Goal: Contribute content: Contribute content

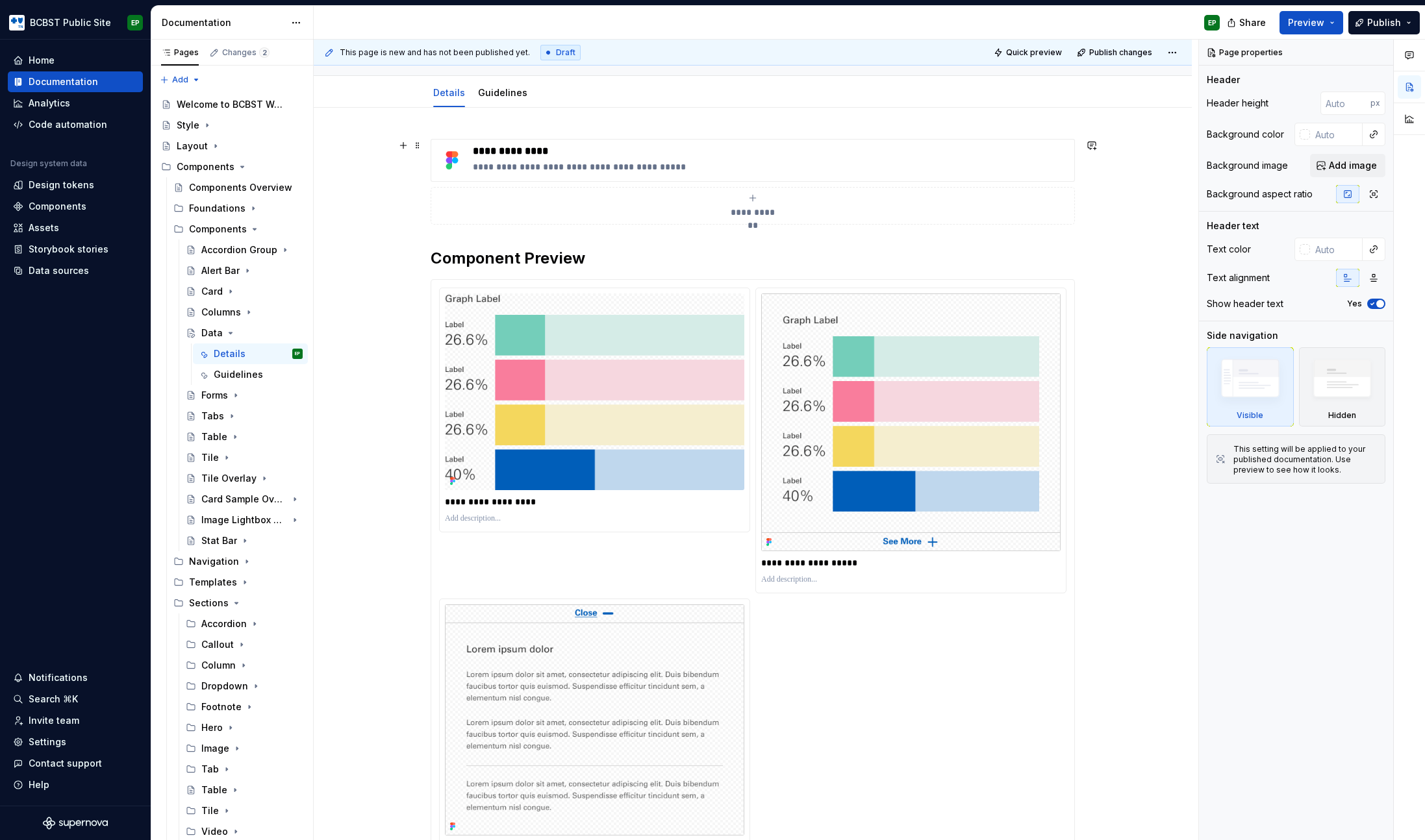
scroll to position [118, 0]
click at [1330, 540] on div "Page properties Header Header height px Background color Background image Add i…" at bounding box center [1296, 439] width 194 height 801
click at [1332, 555] on div "Page properties Header Header height px Background color Background image Add i…" at bounding box center [1296, 439] width 194 height 801
click at [1287, 576] on div "Page properties Header Header height px Background color Background image Add i…" at bounding box center [1296, 439] width 194 height 801
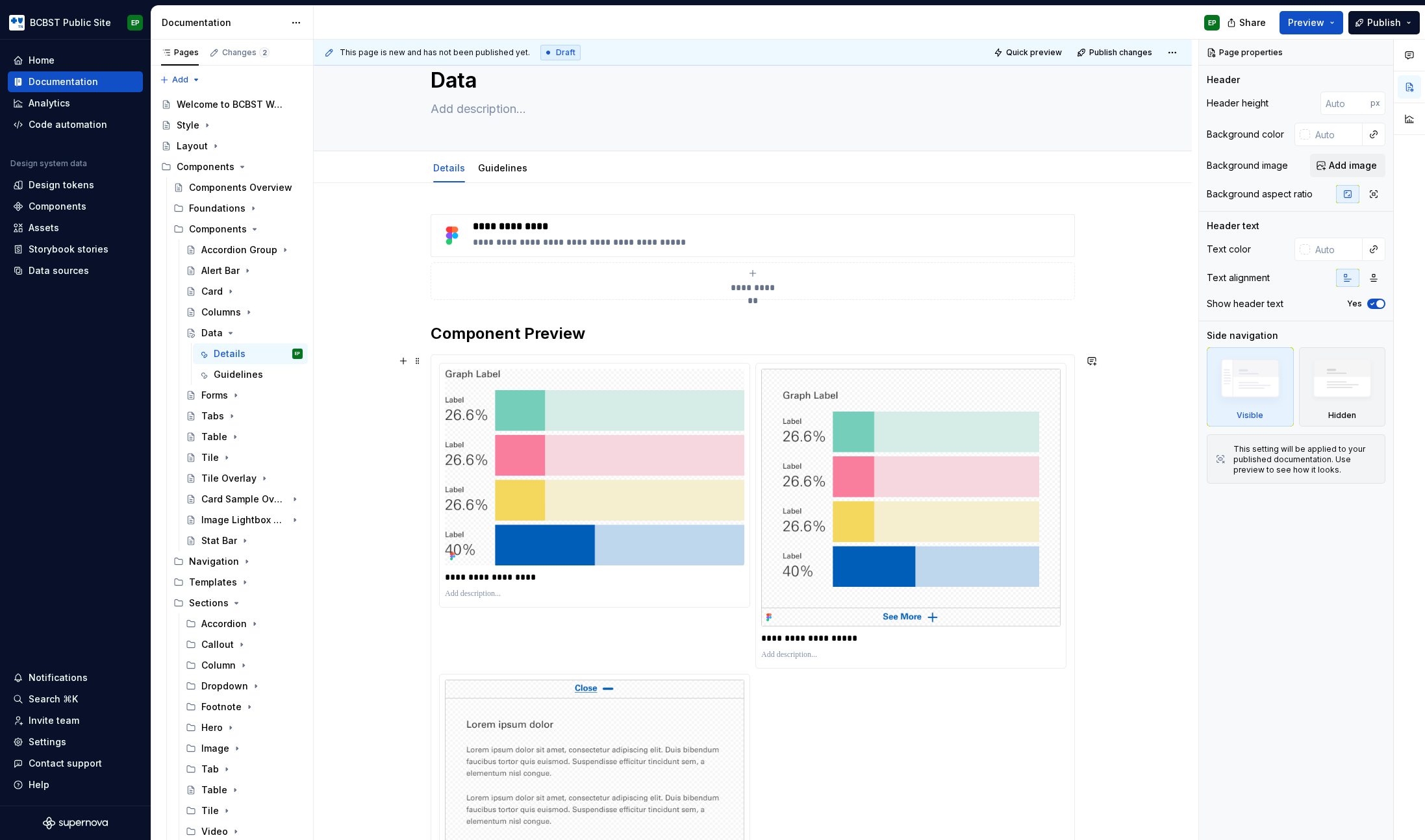
scroll to position [0, 0]
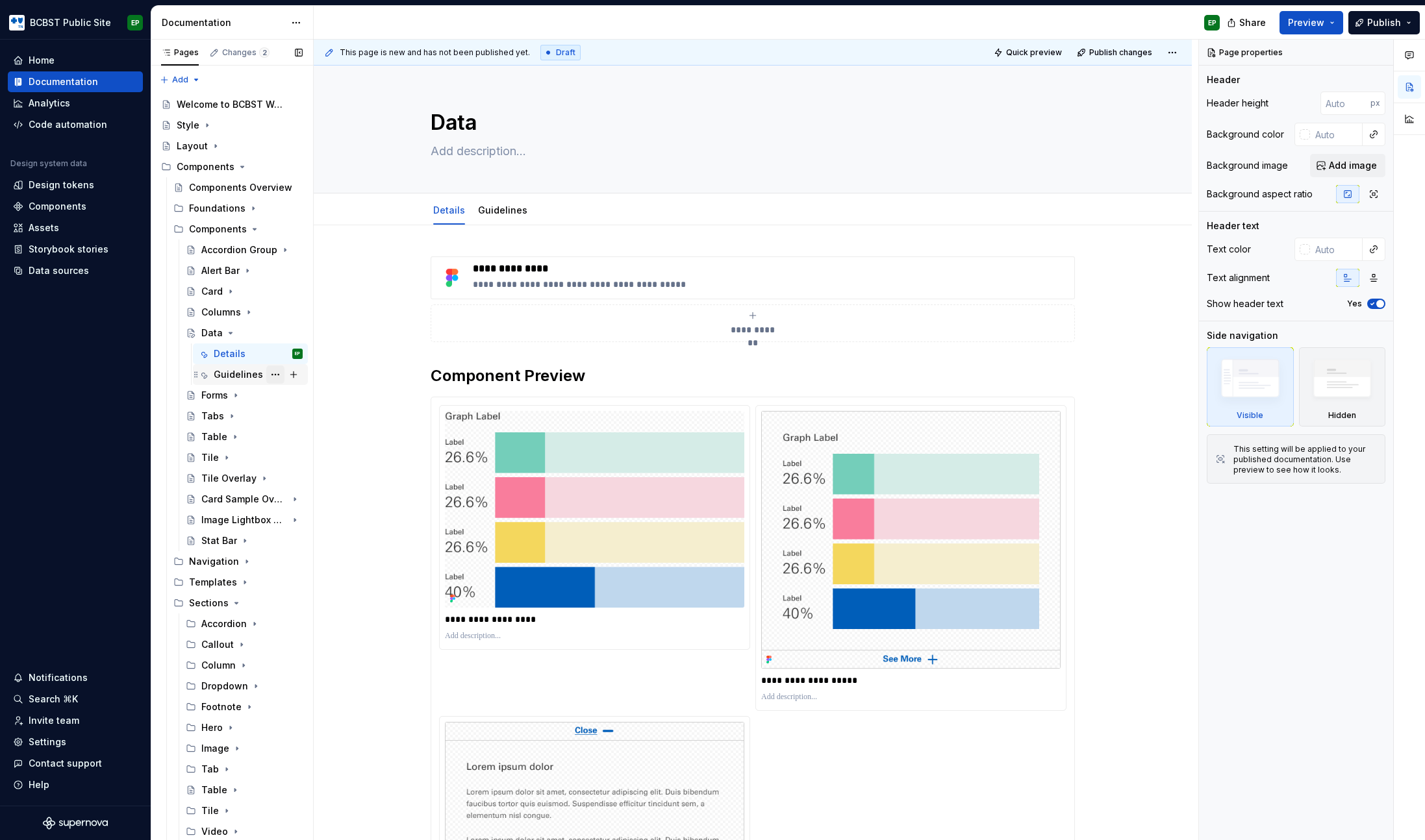
click at [273, 376] on button "Page tree" at bounding box center [275, 374] width 18 height 18
click at [318, 523] on div "Delete tab" at bounding box center [346, 519] width 128 height 13
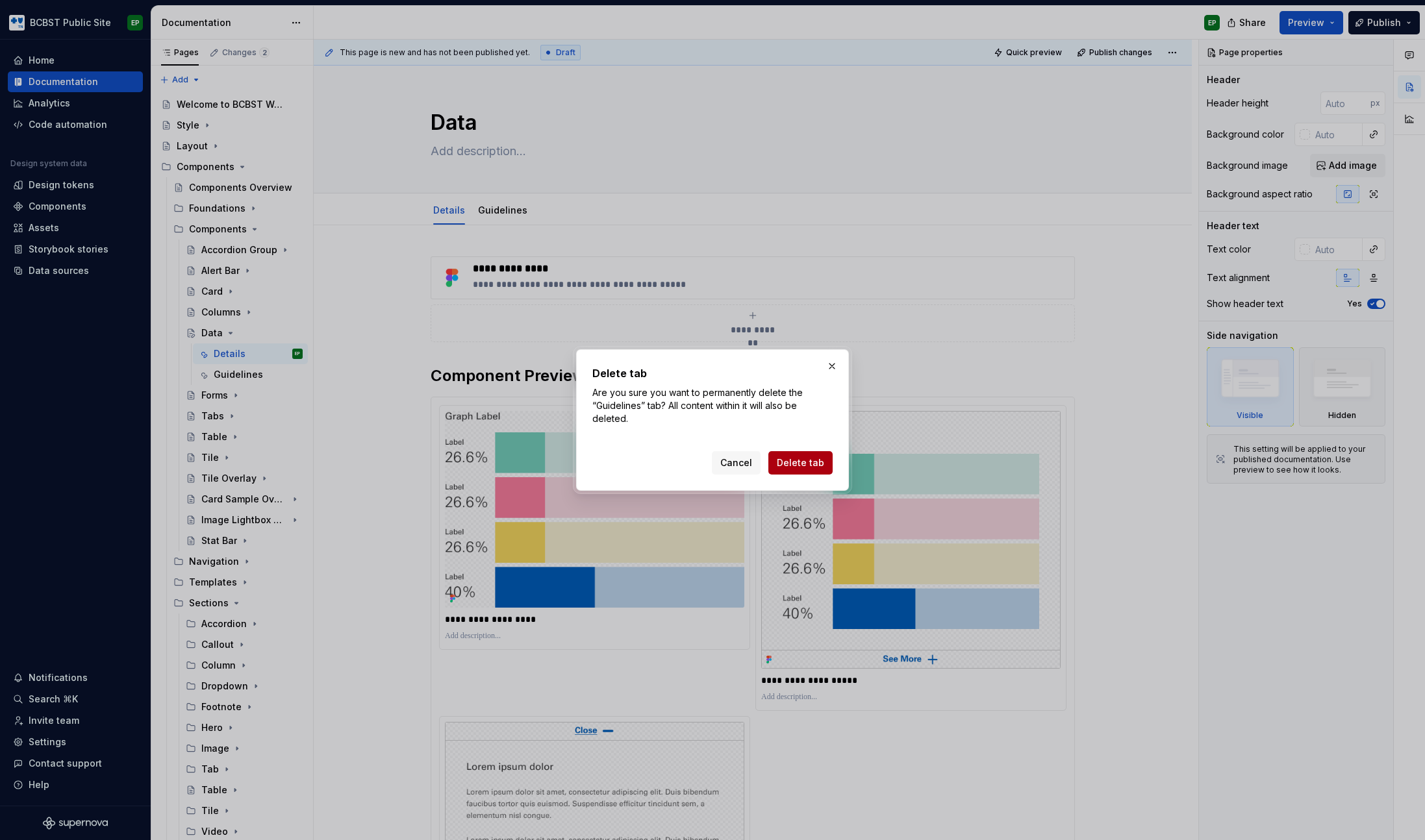
click at [800, 458] on span "Delete tab" at bounding box center [800, 462] width 47 height 13
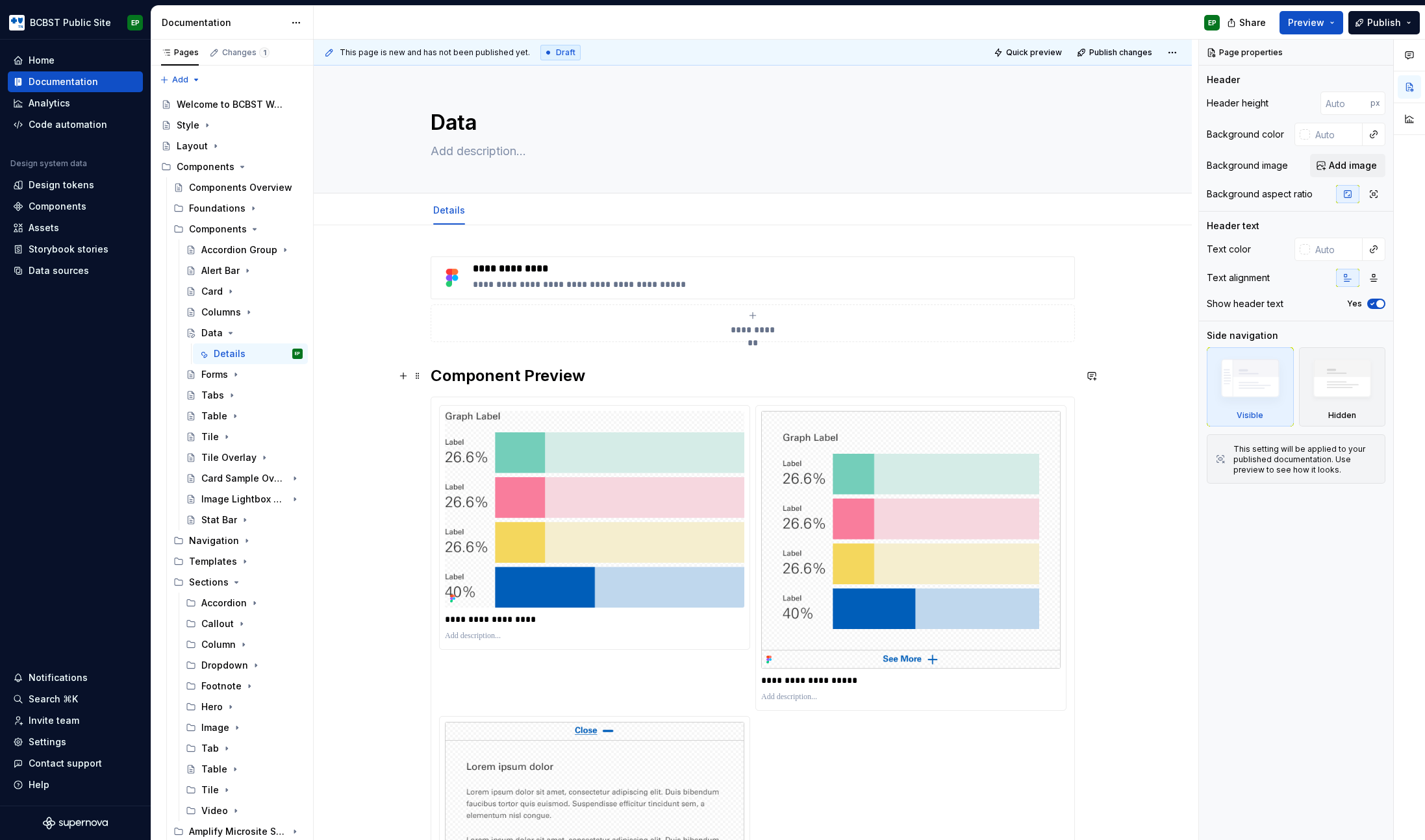
click at [608, 378] on h2 "Component Preview" at bounding box center [752, 376] width 644 height 21
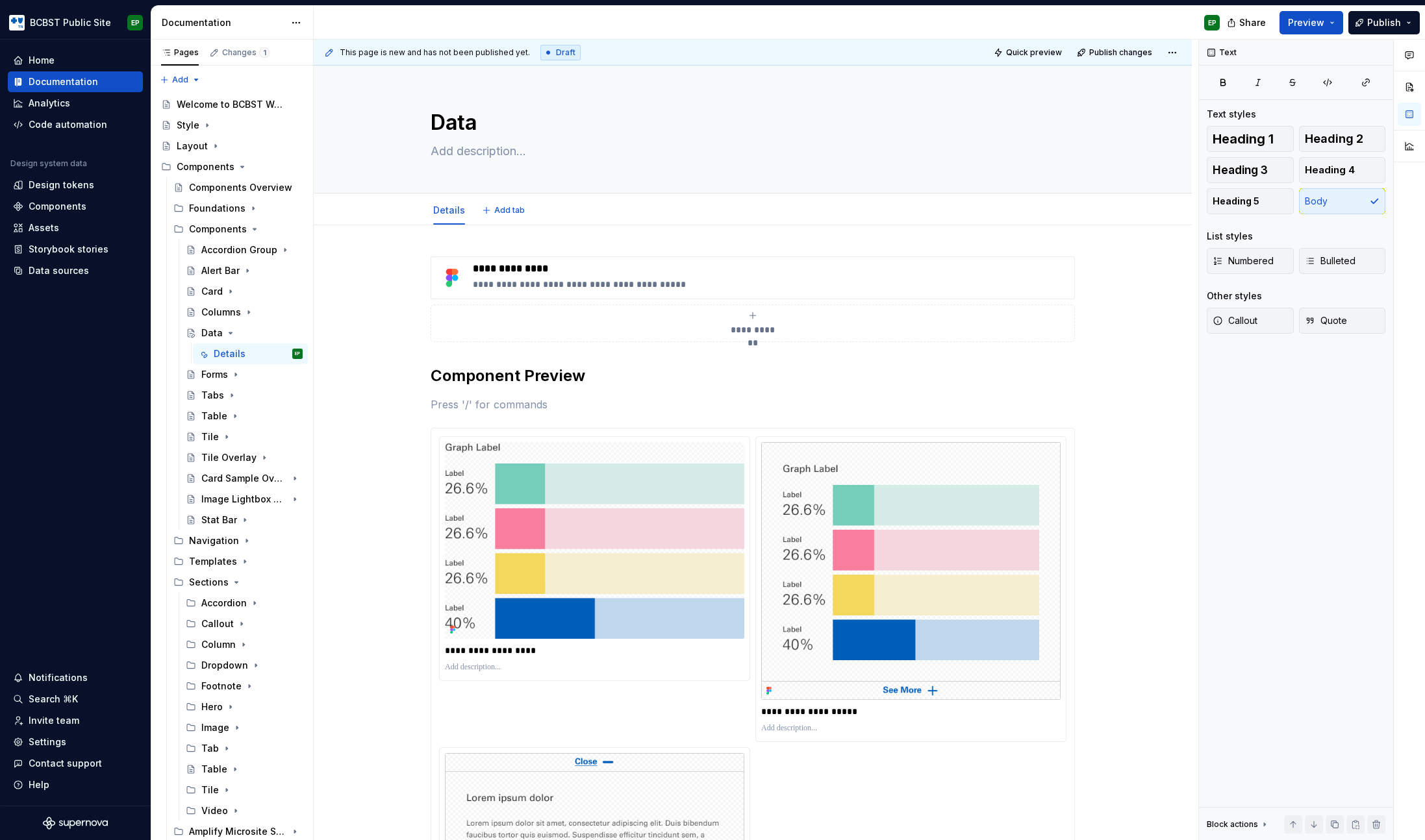
type textarea "*"
drag, startPoint x: 618, startPoint y: 402, endPoint x: 426, endPoint y: 410, distance: 192.2
click at [426, 410] on div "**********" at bounding box center [752, 763] width 878 height 1076
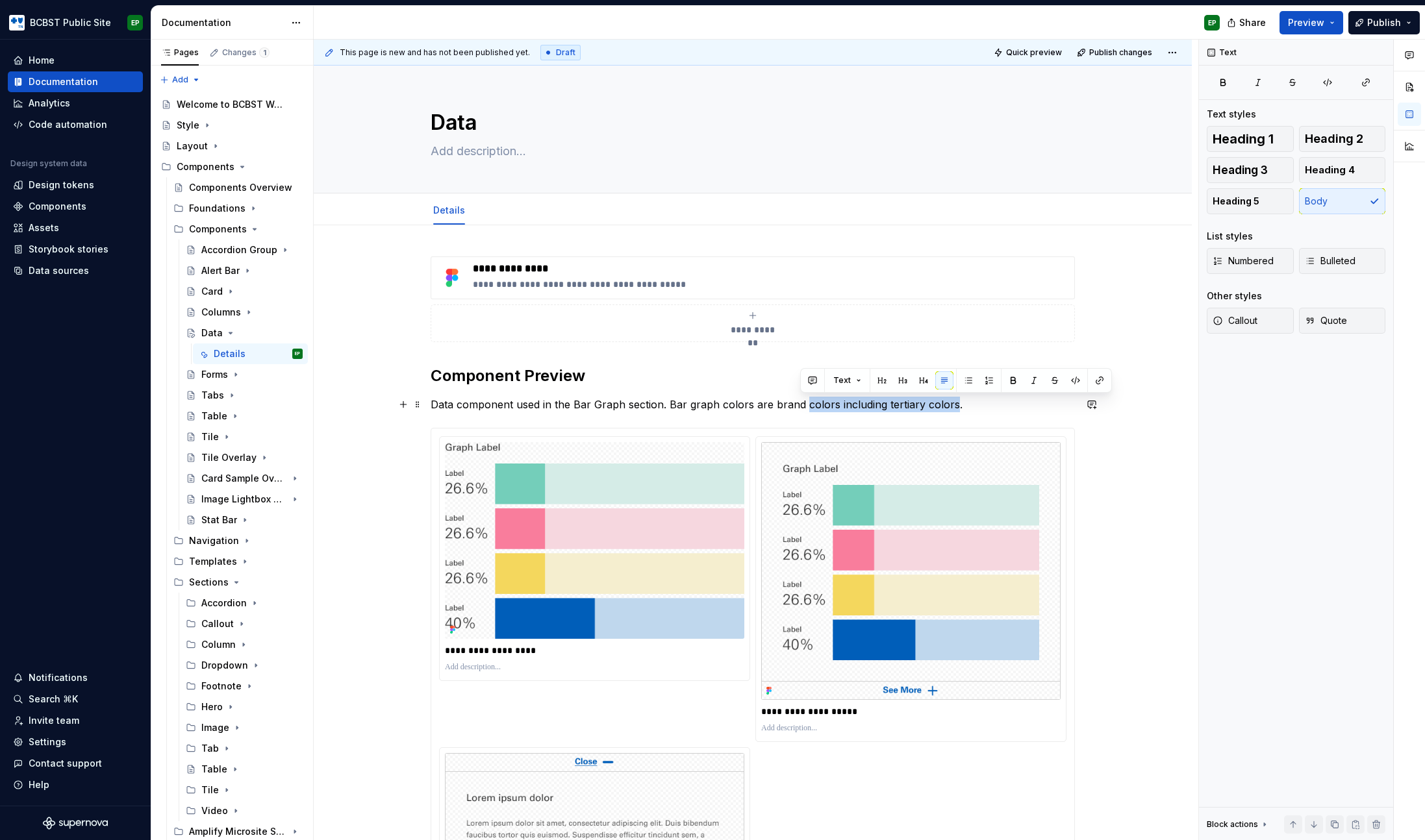
drag, startPoint x: 800, startPoint y: 402, endPoint x: 947, endPoint y: 398, distance: 147.1
click at [947, 398] on p "Data component used in the Bar Graph section. Bar graph colors are brand colors…" at bounding box center [752, 404] width 644 height 15
drag, startPoint x: 751, startPoint y: 404, endPoint x: 945, endPoint y: 404, distance: 194.0
click at [945, 404] on p "Data component used in the Bar Graph section. Bar graph colors include primary,…" at bounding box center [752, 404] width 644 height 15
drag, startPoint x: 944, startPoint y: 404, endPoint x: 750, endPoint y: 408, distance: 194.0
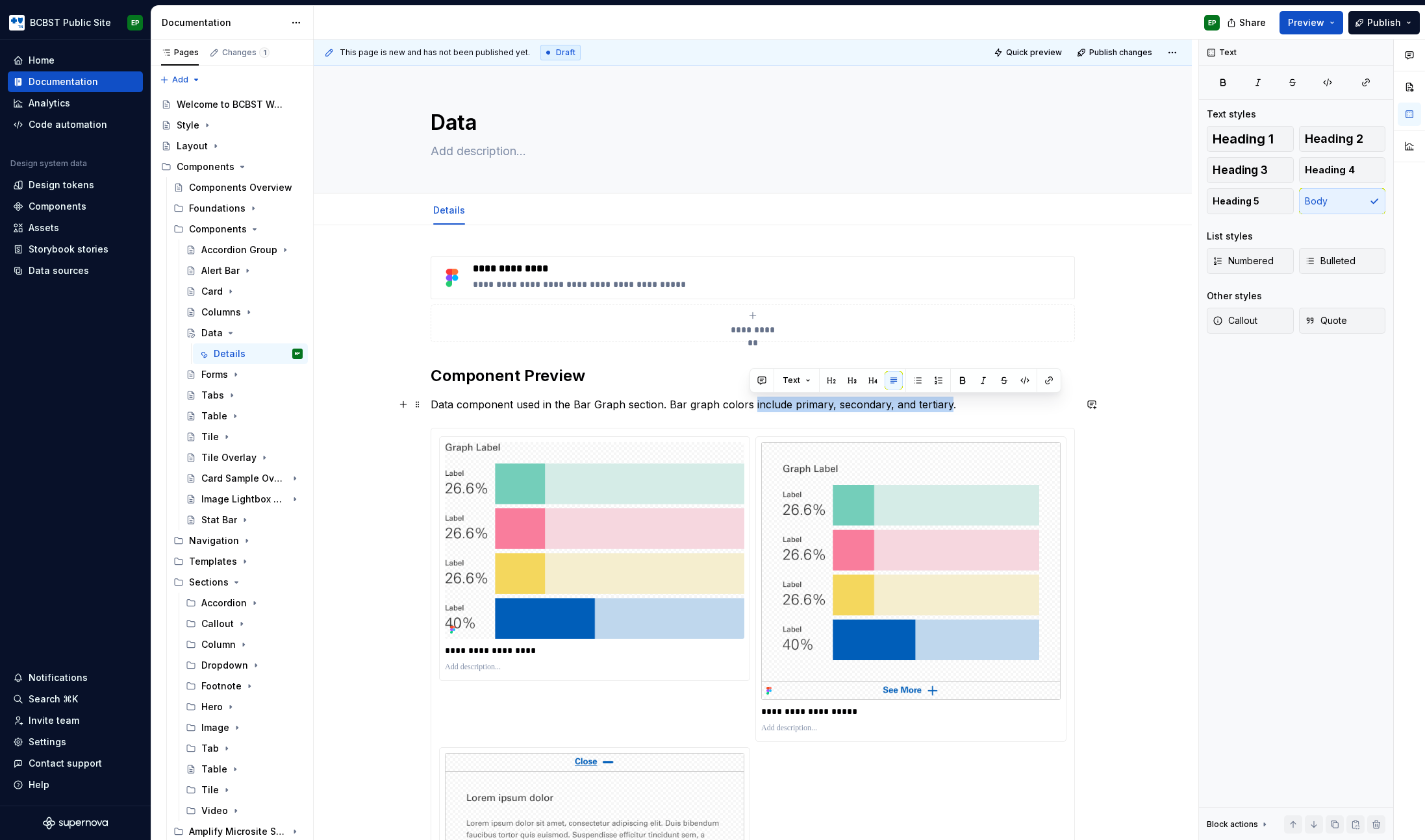
click at [750, 408] on p "Data component used in the Bar Graph section. Bar graph colors include primary,…" at bounding box center [752, 404] width 644 height 15
click at [945, 405] on p "Data component used in the Bar Graph section. Bar graph colors include primary,…" at bounding box center [752, 404] width 644 height 15
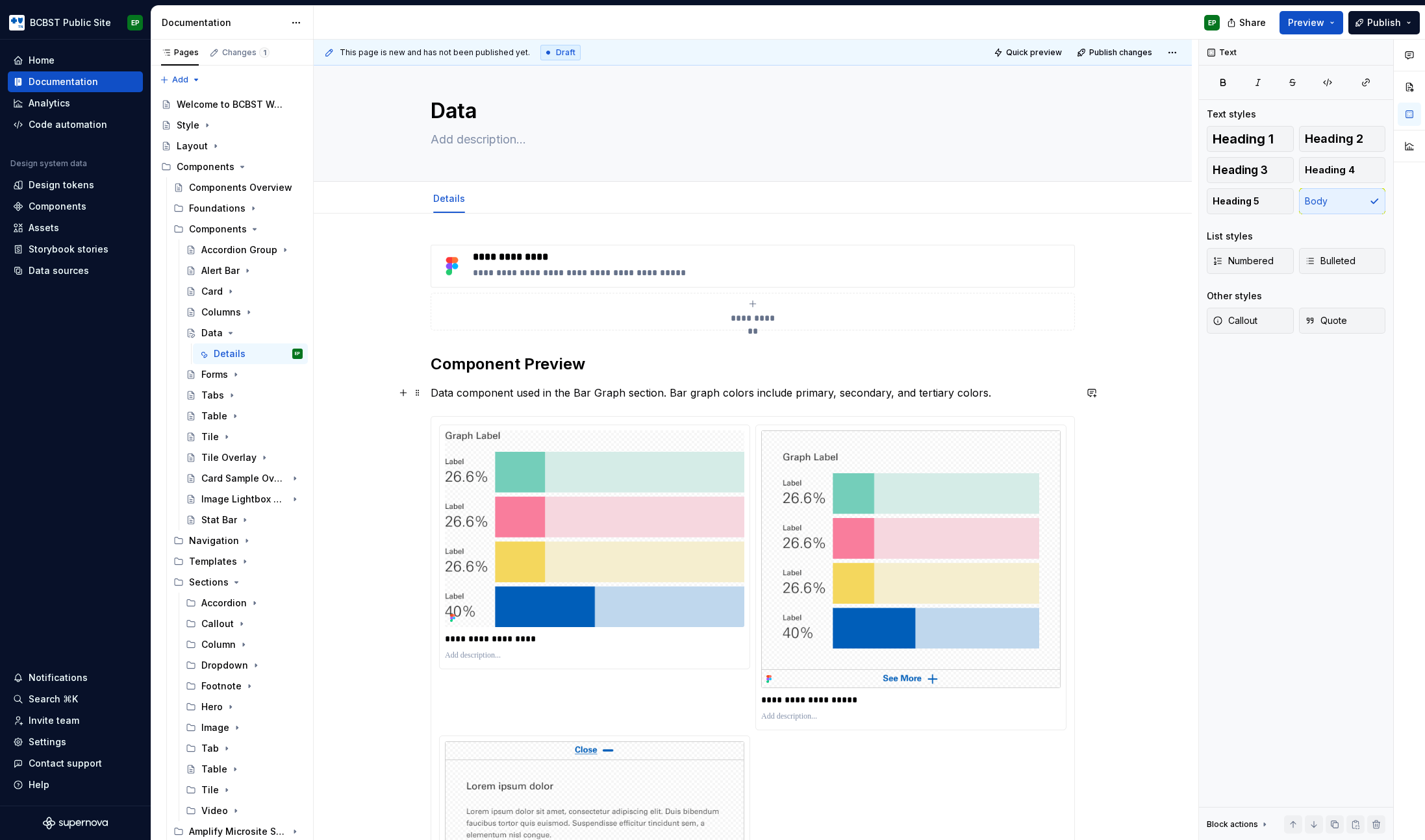
click at [1006, 392] on p "Data component used in the Bar Graph section. Bar graph colors include primary,…" at bounding box center [752, 392] width 644 height 15
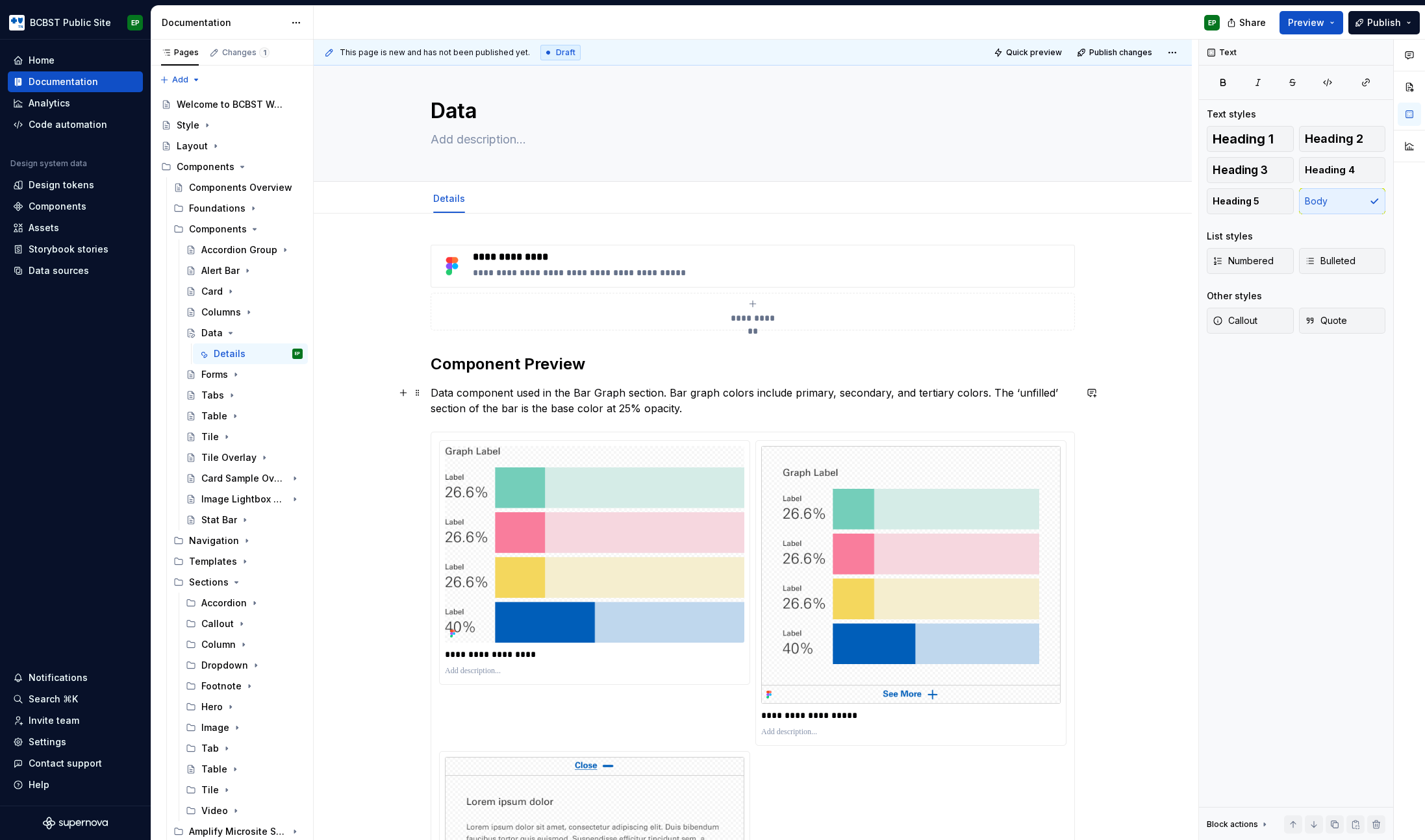
click at [678, 412] on p "Data component used in the Bar Graph section. Bar graph colors include primary,…" at bounding box center [752, 400] width 644 height 31
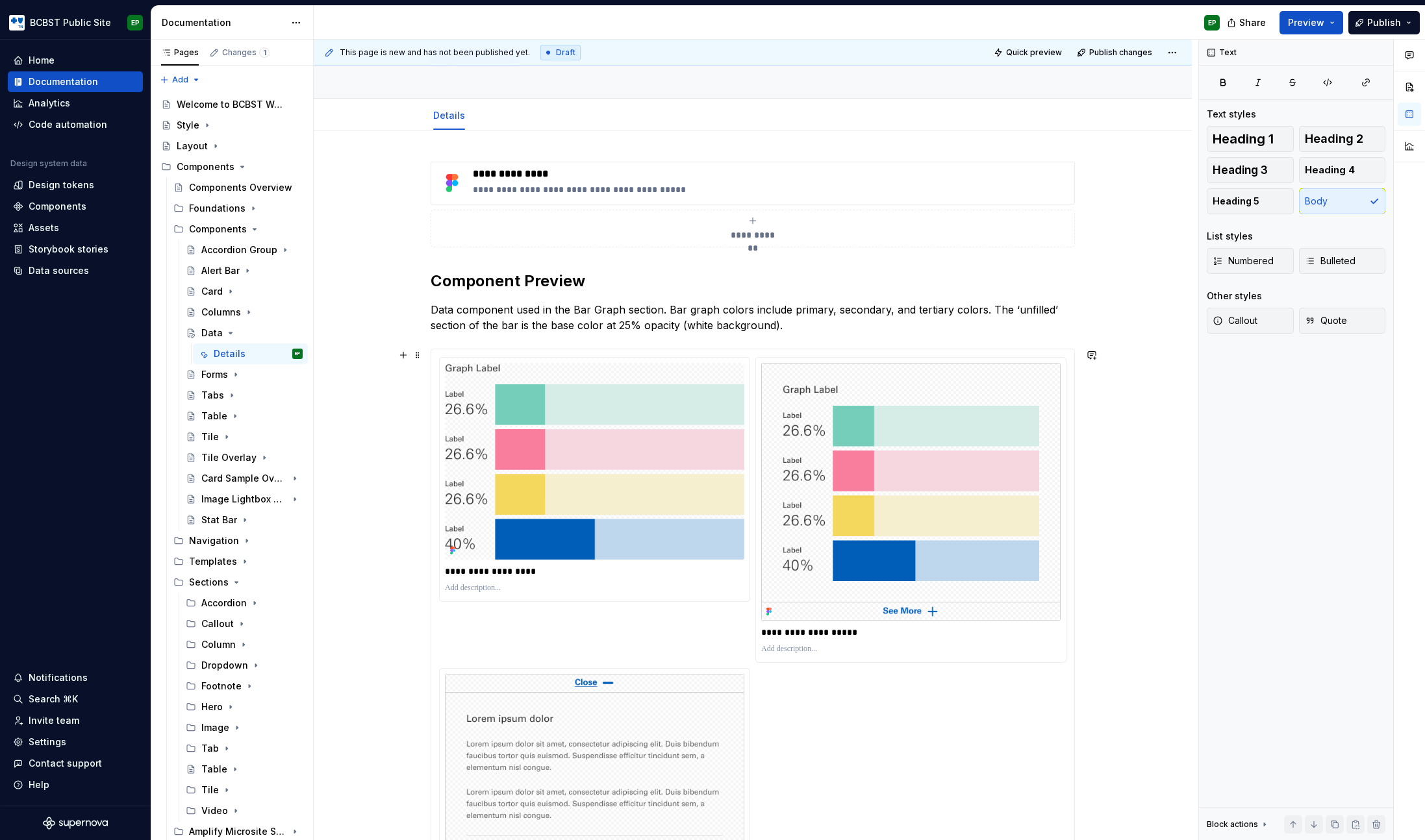
scroll to position [0, 0]
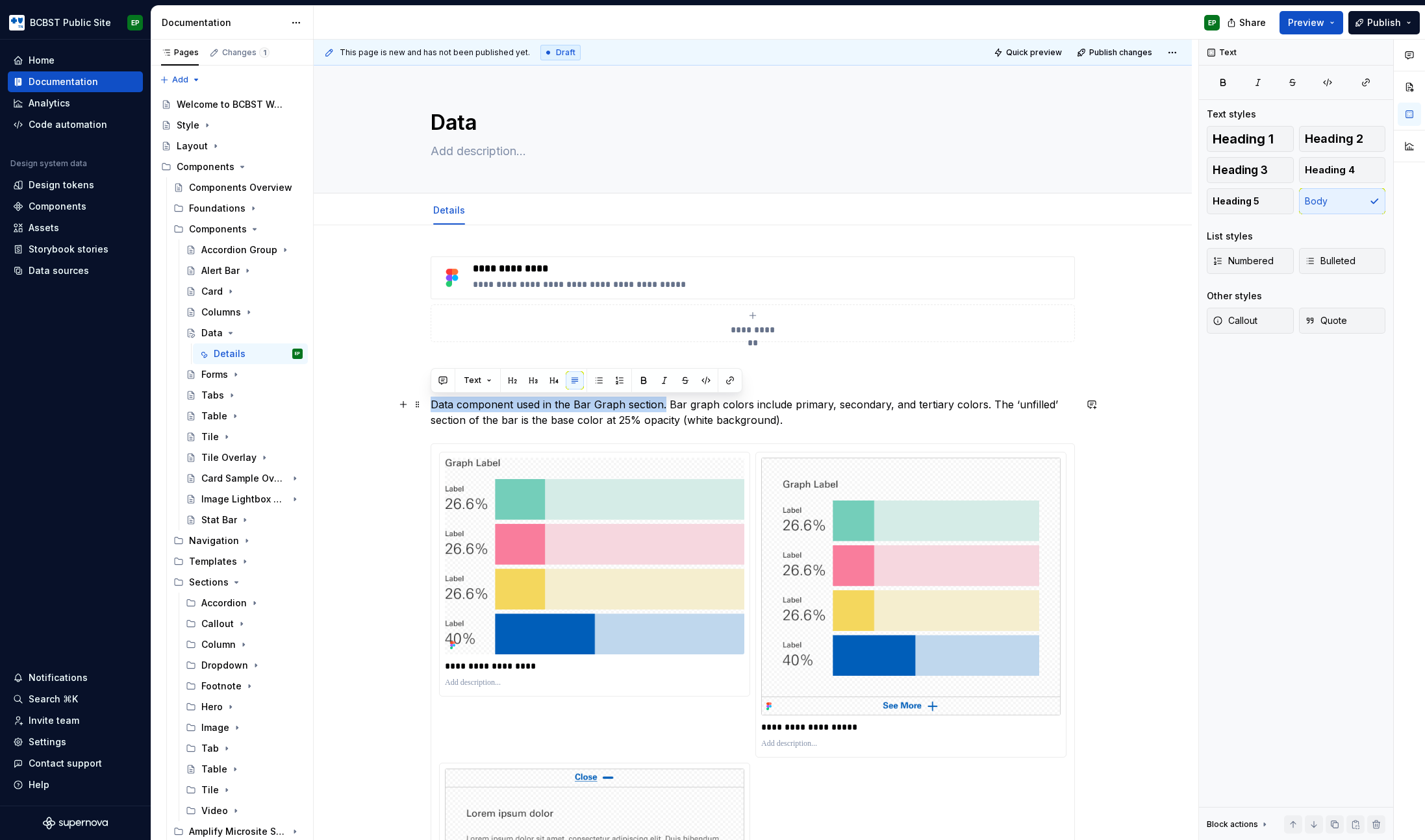
drag, startPoint x: 662, startPoint y: 404, endPoint x: 428, endPoint y: 407, distance: 234.0
click at [428, 407] on div "**********" at bounding box center [752, 771] width 878 height 1092
copy p "Data component used in the Bar Graph section."
type textarea "*"
click at [493, 151] on textarea at bounding box center [750, 151] width 644 height 21
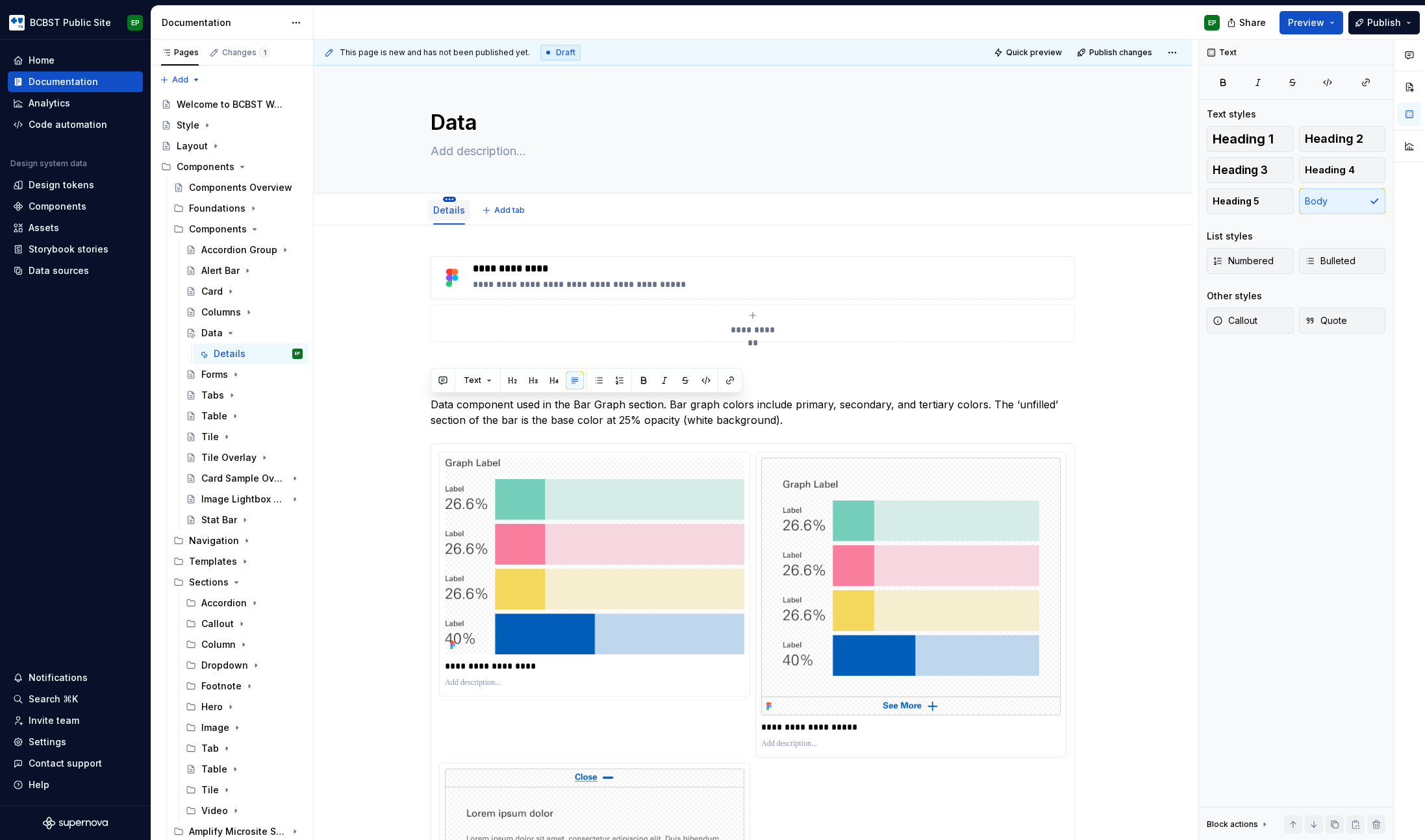
paste textarea "Data component used in the Bar Graph section."
type textarea "Data component used in the Bar Graph section."
type textarea "*"
type textarea "T"
type textarea "*"
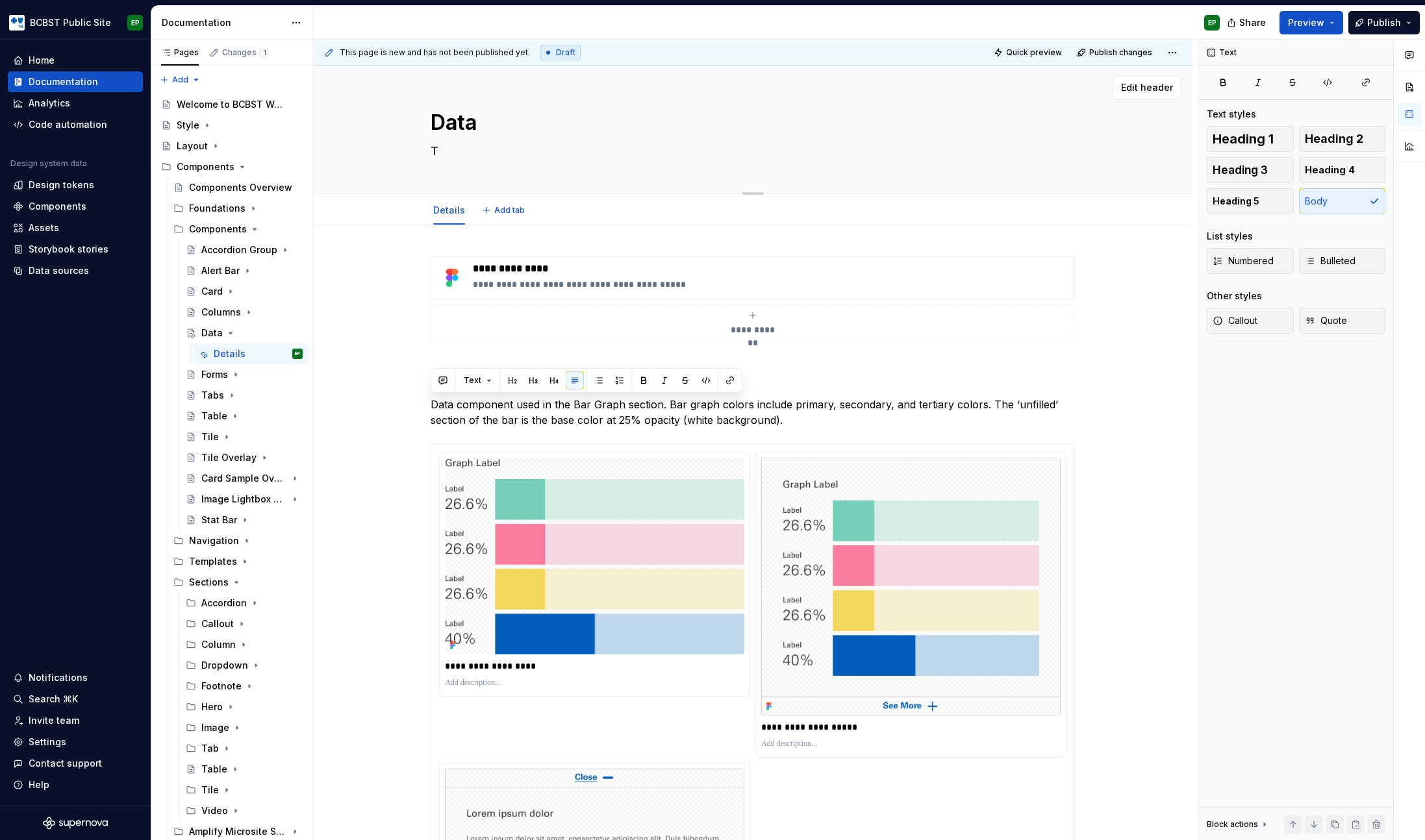
type textarea "Th"
type textarea "*"
type textarea "The"
type textarea "*"
type textarea "The"
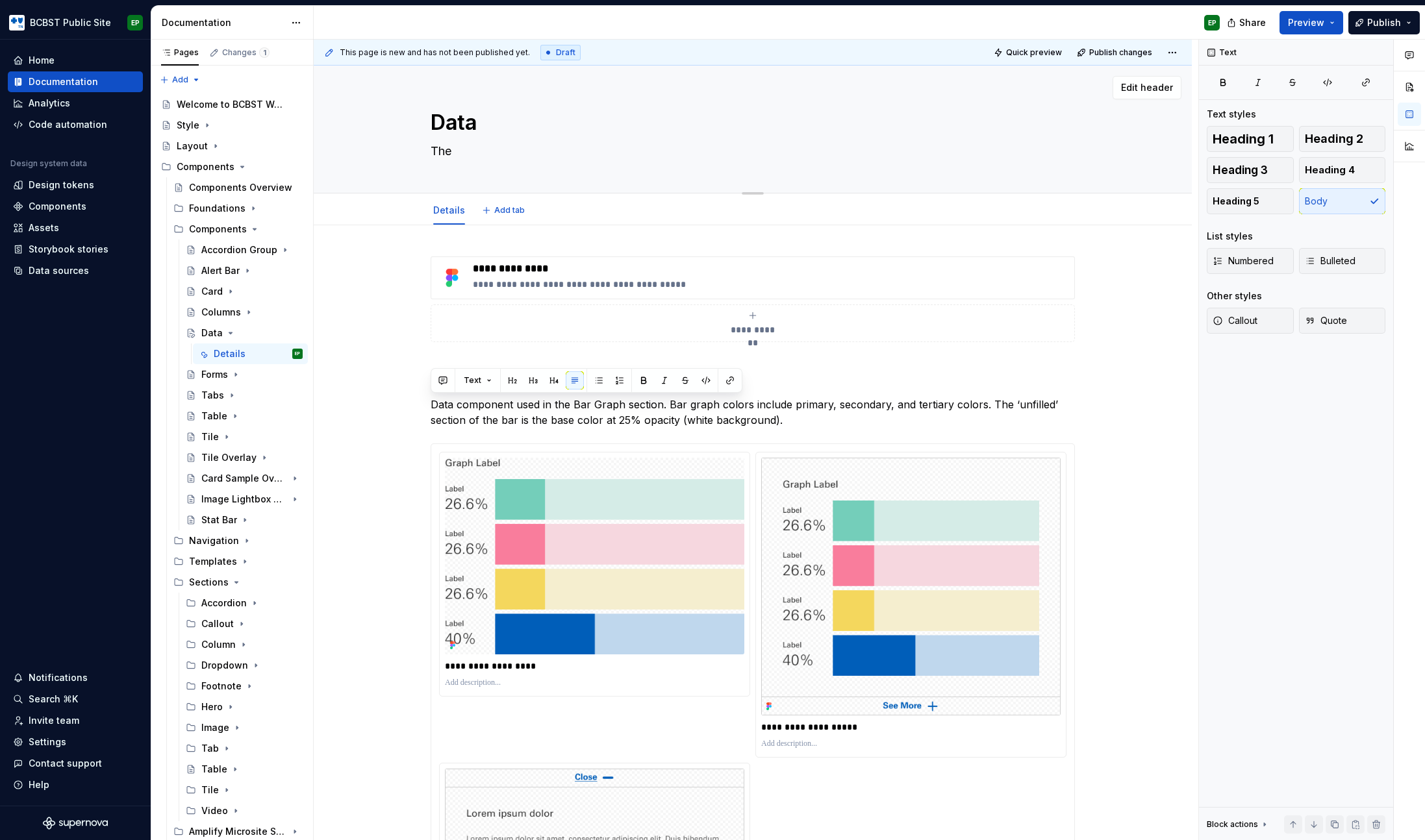
type textarea "*"
type textarea "The d"
type textarea "*"
type textarea "The da"
type textarea "*"
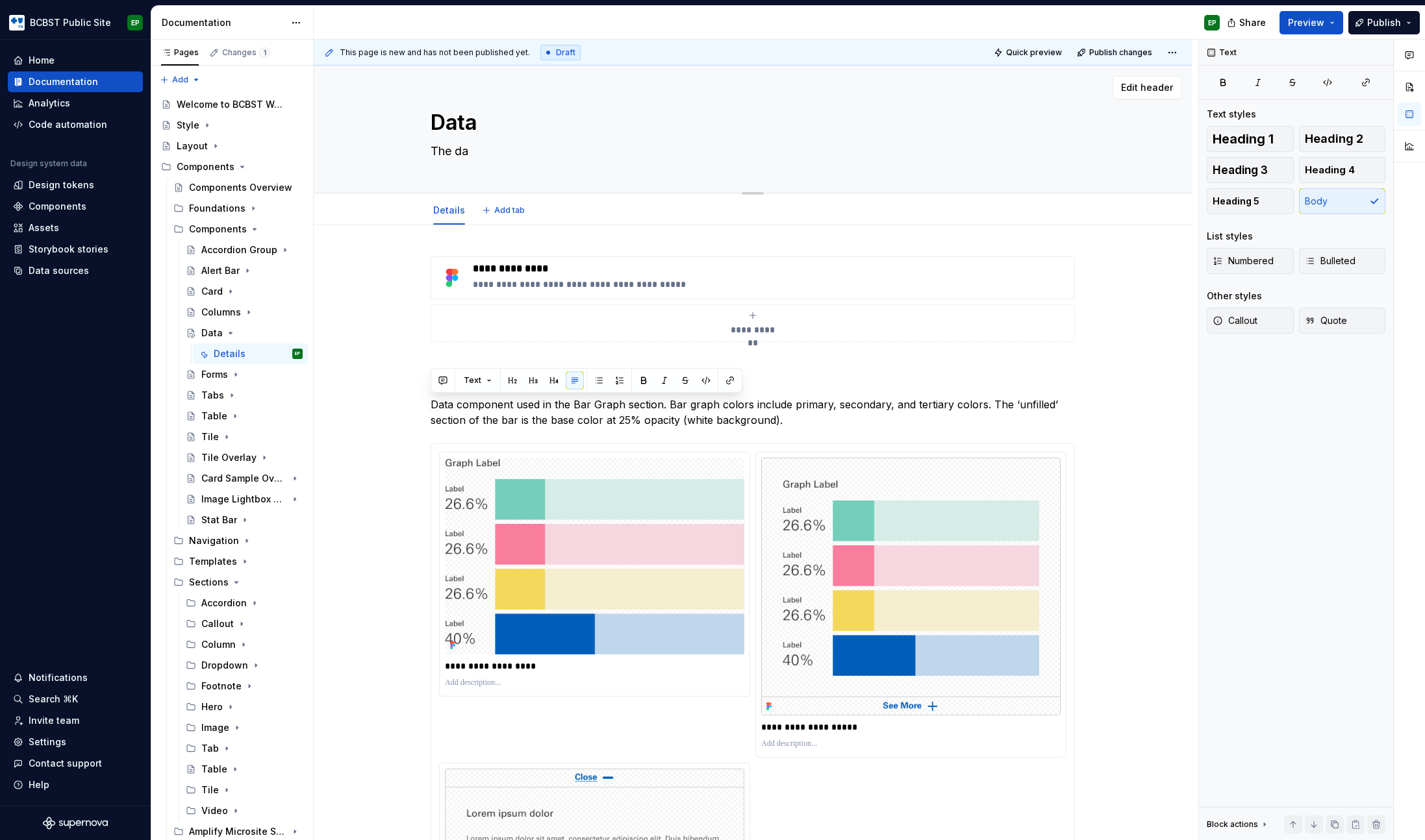
type textarea "The dat"
type textarea "*"
type textarea "The data"
type textarea "*"
type textarea "The data"
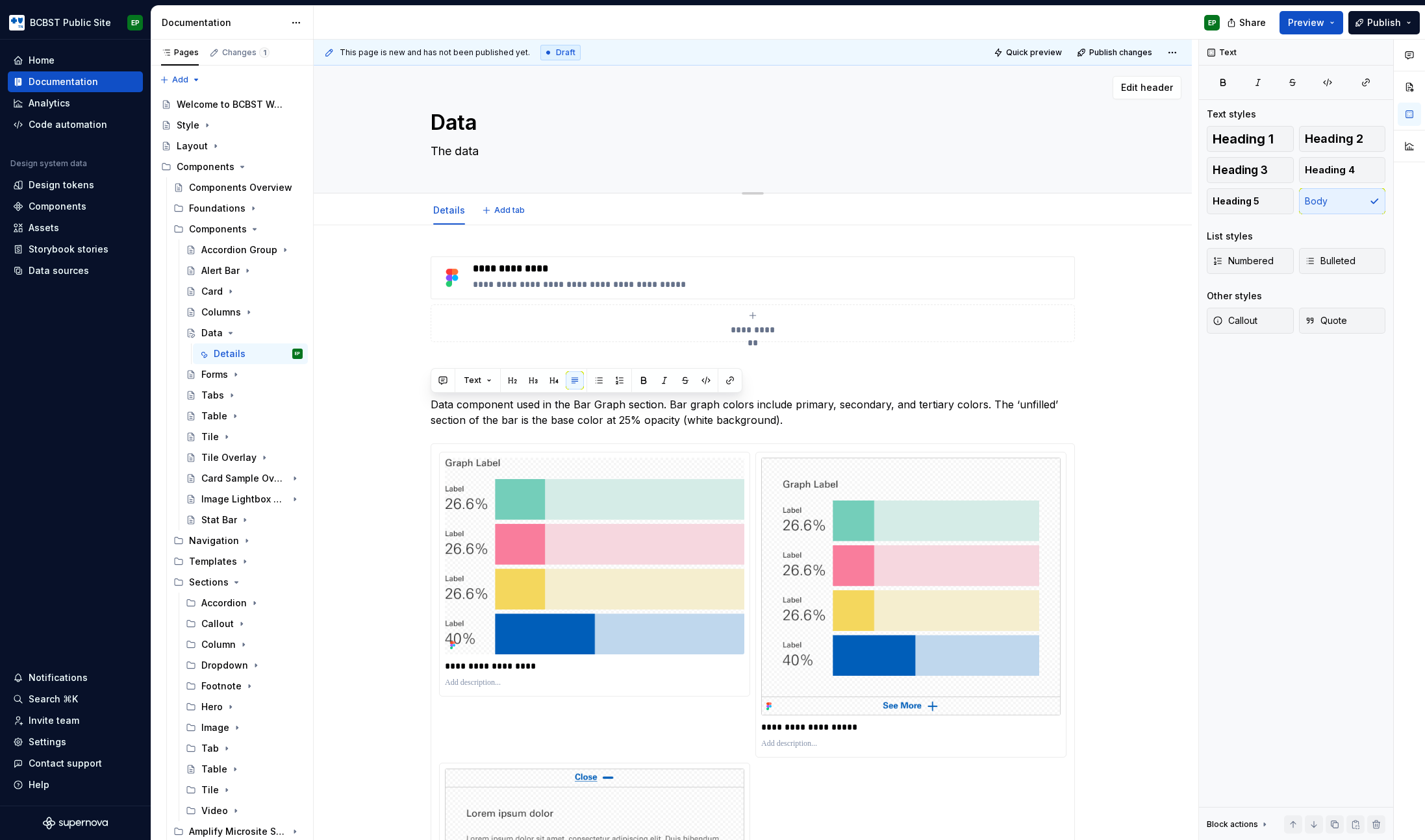
type textarea "*"
type textarea "The data c"
type textarea "*"
type textarea "The data co"
type textarea "*"
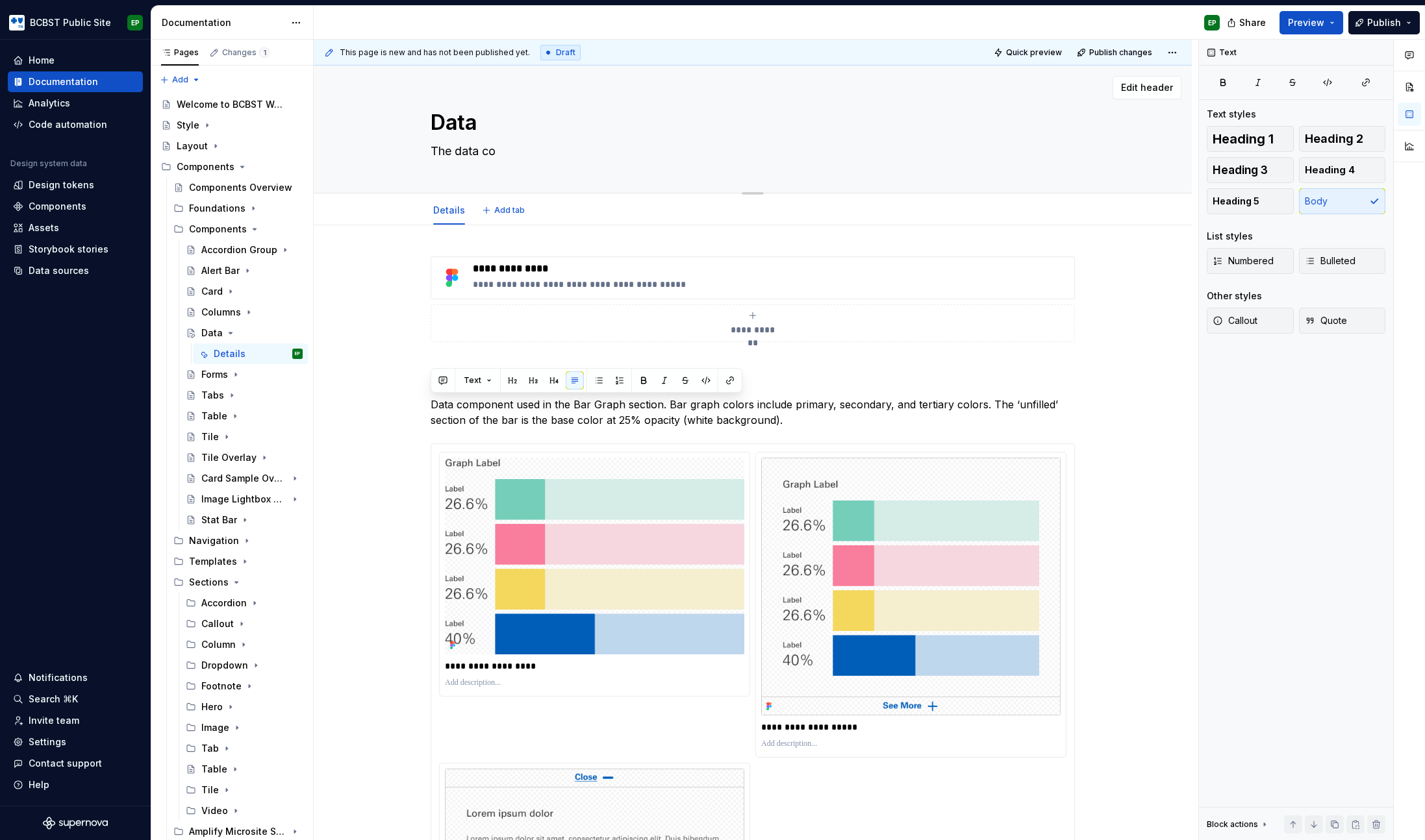
type textarea "The data com"
type textarea "*"
type textarea "The data comp"
type textarea "*"
type textarea "The data compo"
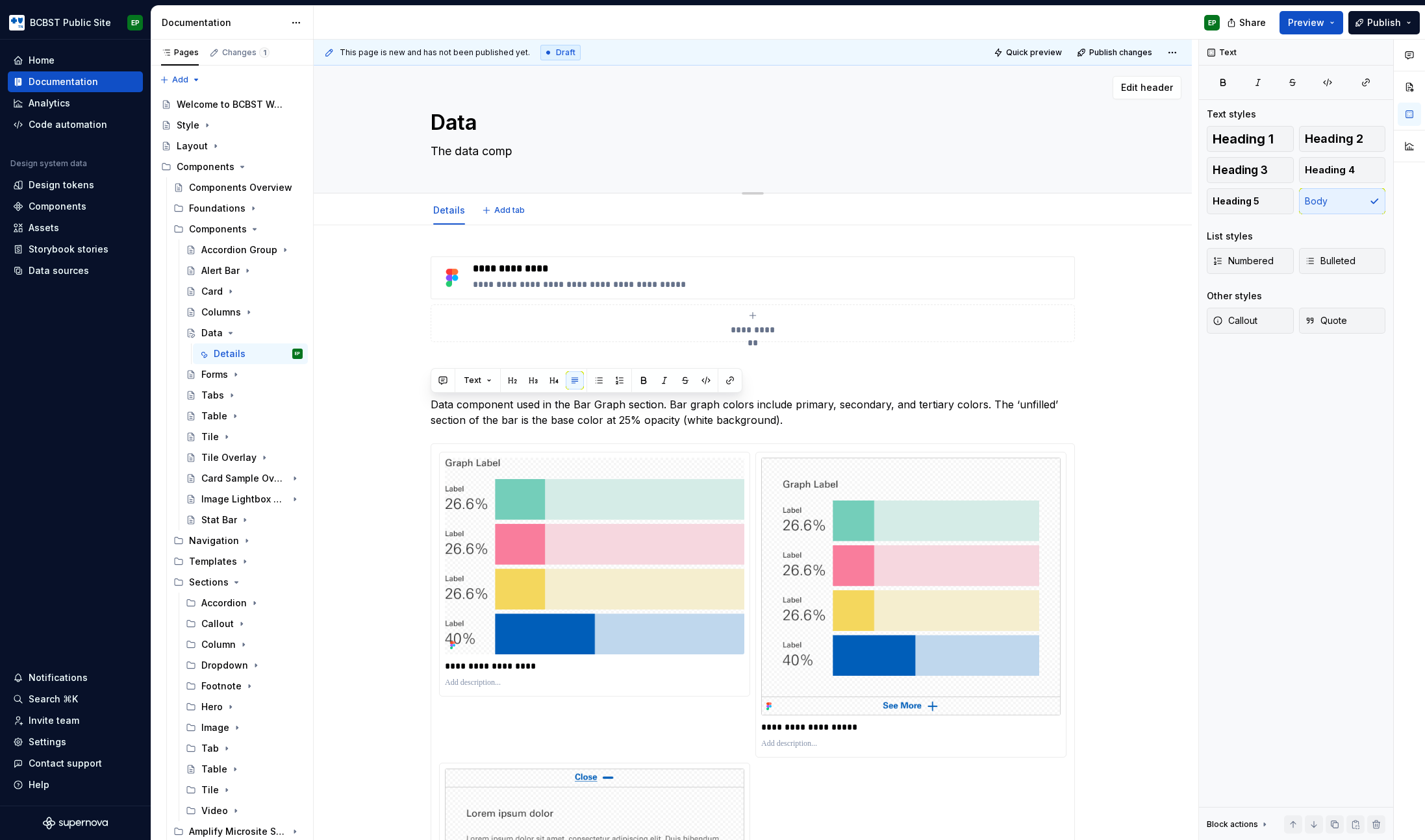
type textarea "*"
type textarea "The data compon"
type textarea "*"
type textarea "The data compone"
type textarea "*"
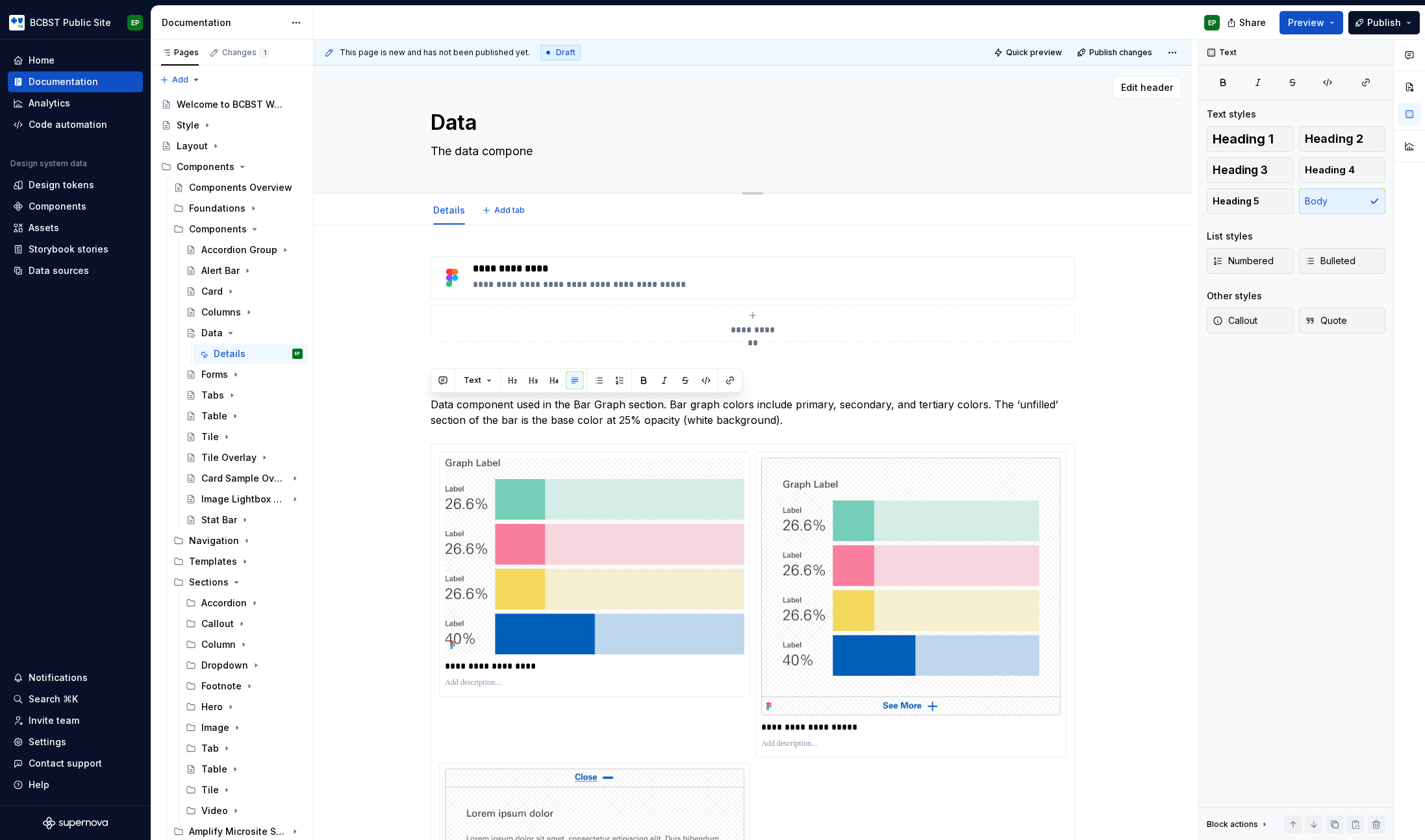
type textarea "The data componen"
type textarea "*"
type textarea "The data component"
type textarea "*"
type textarea "The data component"
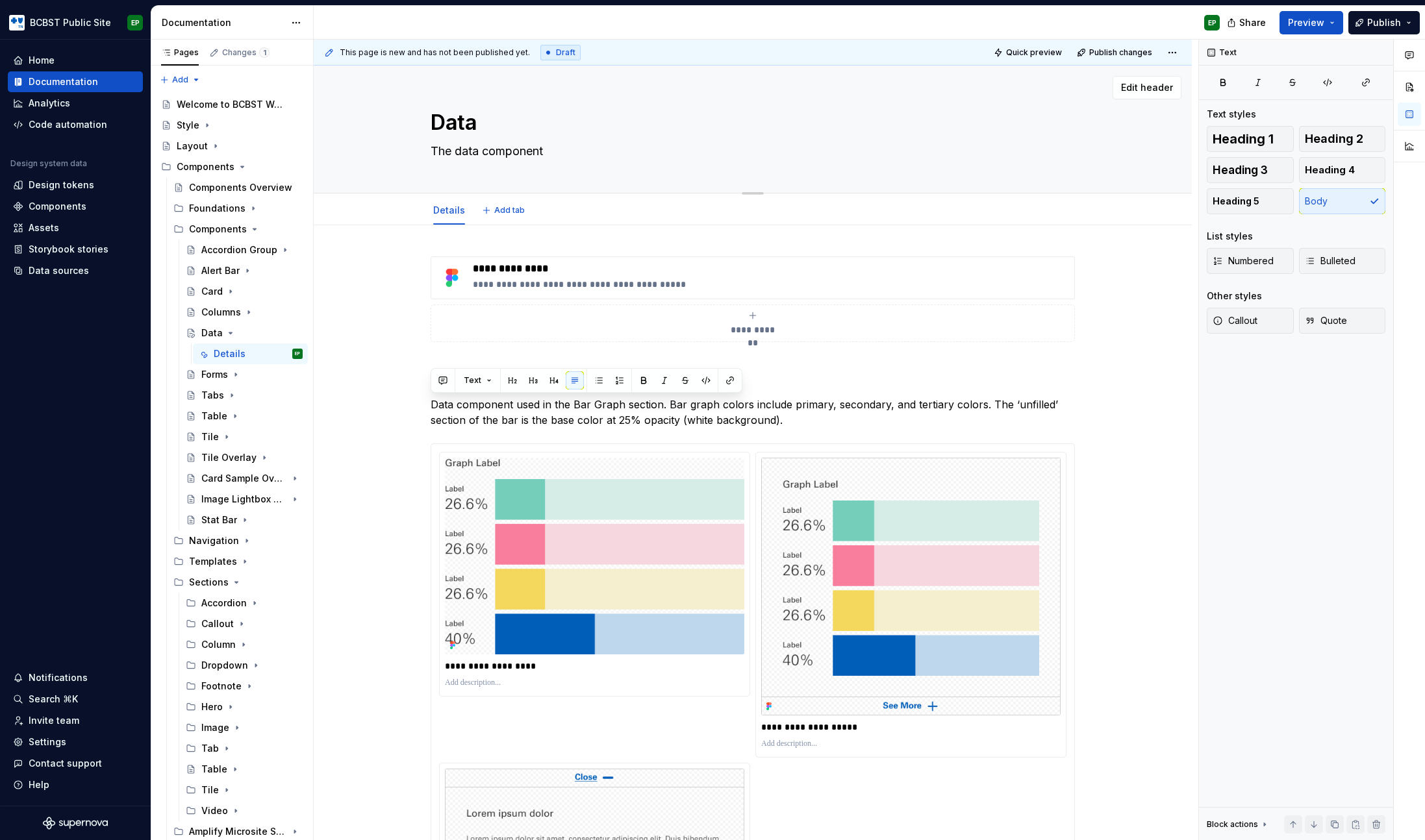
type textarea "*"
type textarea "The data component i"
type textarea "*"
type textarea "The data component is"
type textarea "*"
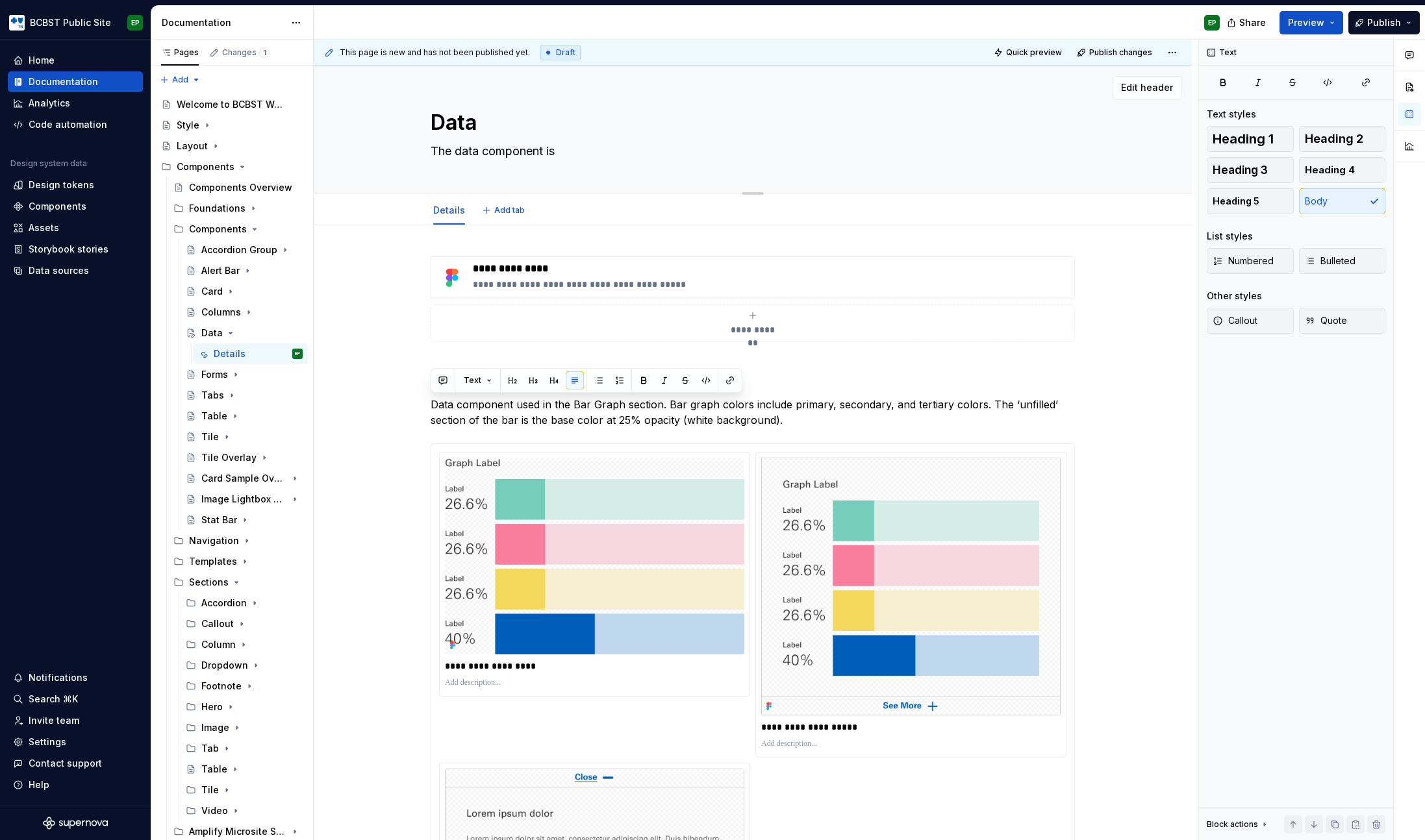
type textarea "The data component is"
type textarea "*"
type textarea "The data component is u"
type textarea "*"
type textarea "The data component is us"
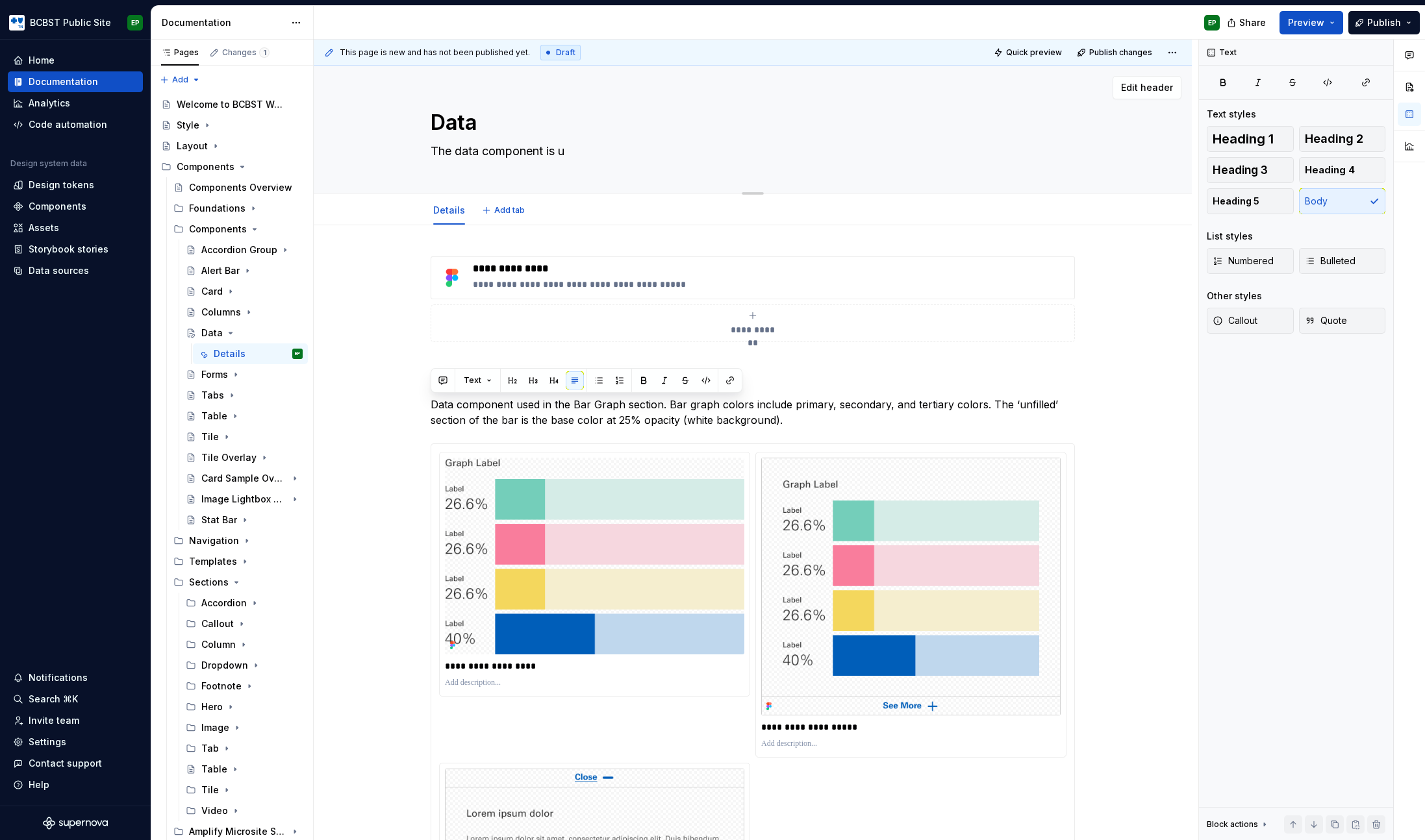
type textarea "*"
type textarea "The data component is use"
type textarea "*"
type textarea "The data component is used"
type textarea "*"
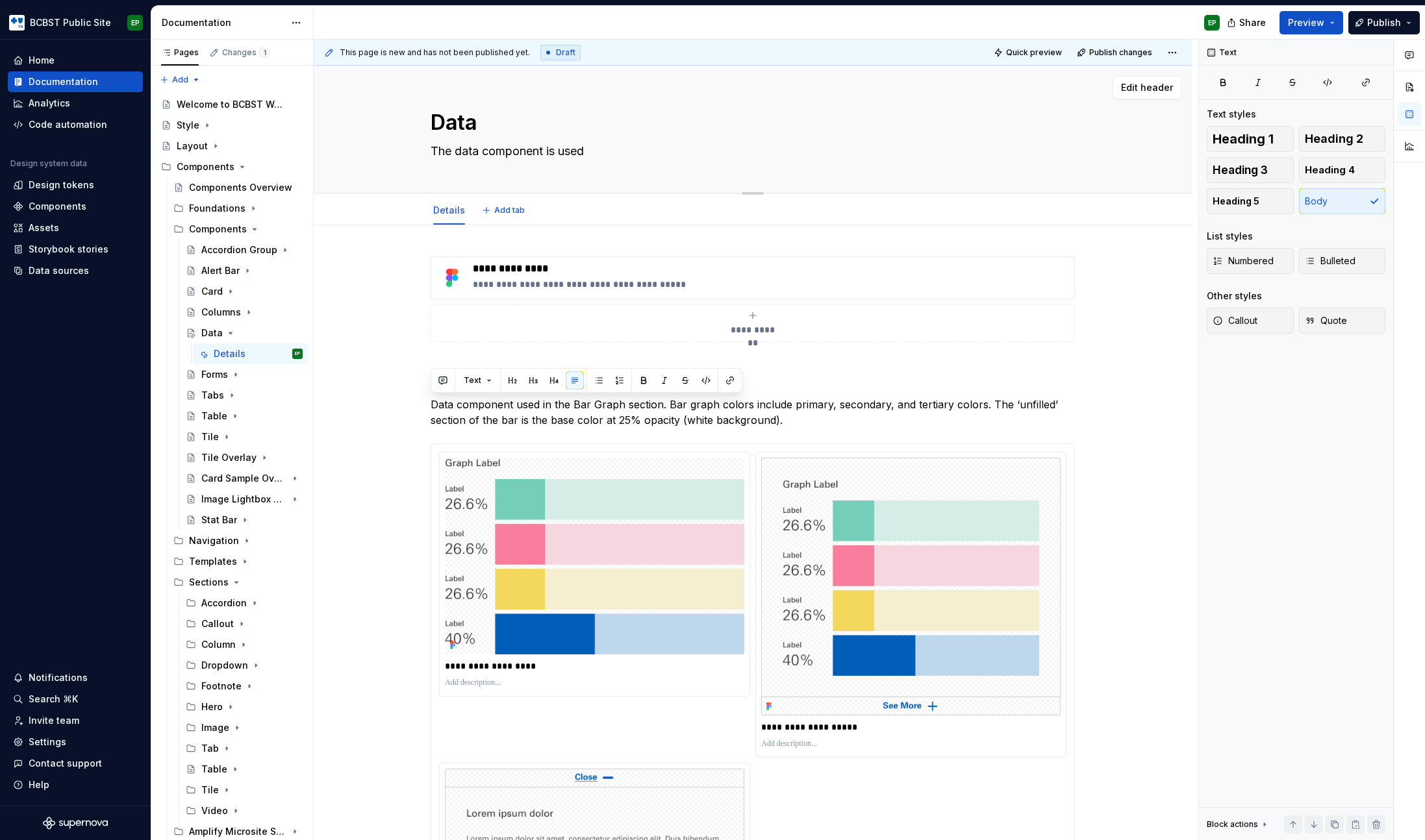
type textarea "The data component is used"
type textarea "*"
type textarea "The data component is used i"
type textarea "*"
type textarea "The data component is used in"
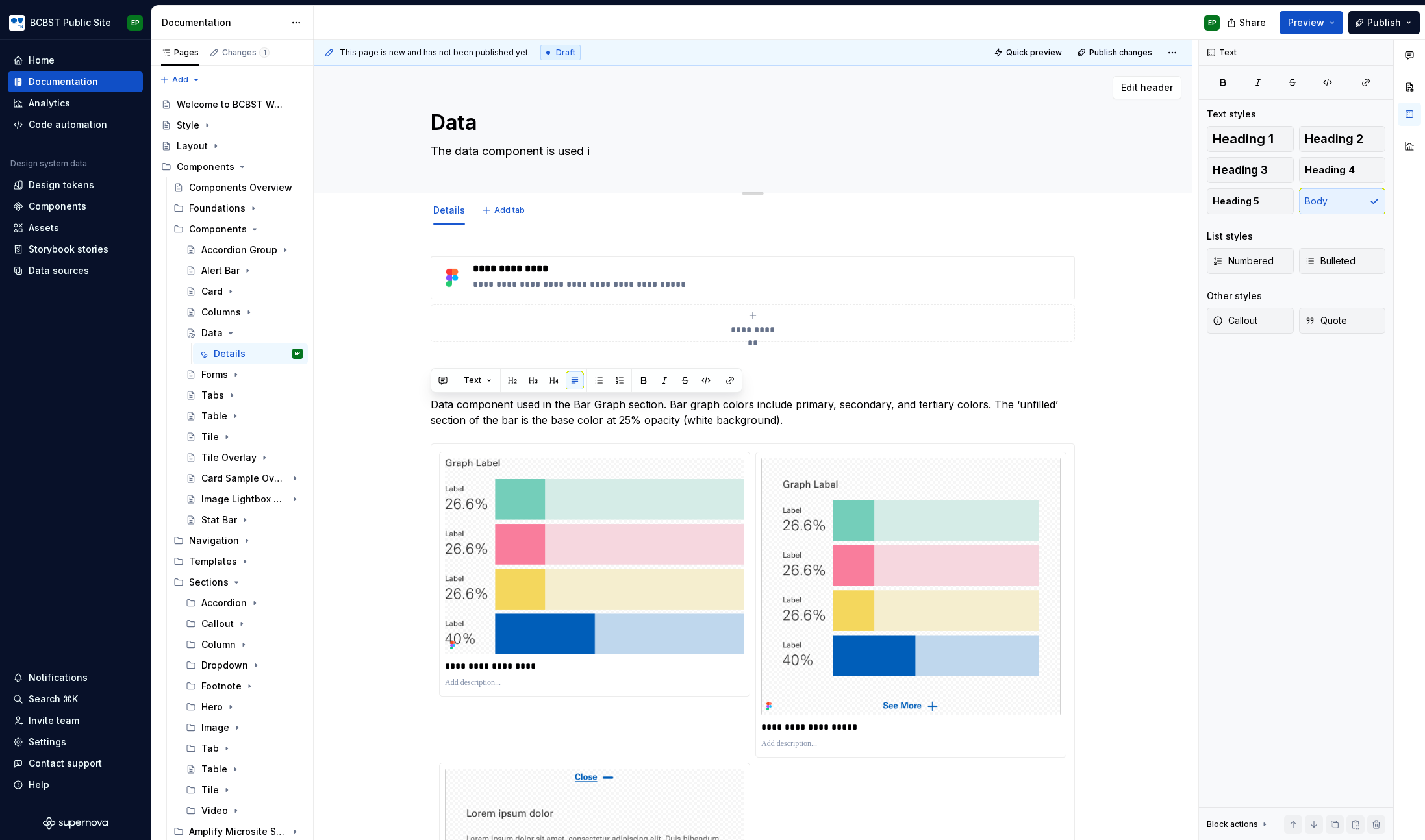
type textarea "*"
type textarea "The data component is used in"
type textarea "*"
type textarea "The data component is used in t"
type textarea "*"
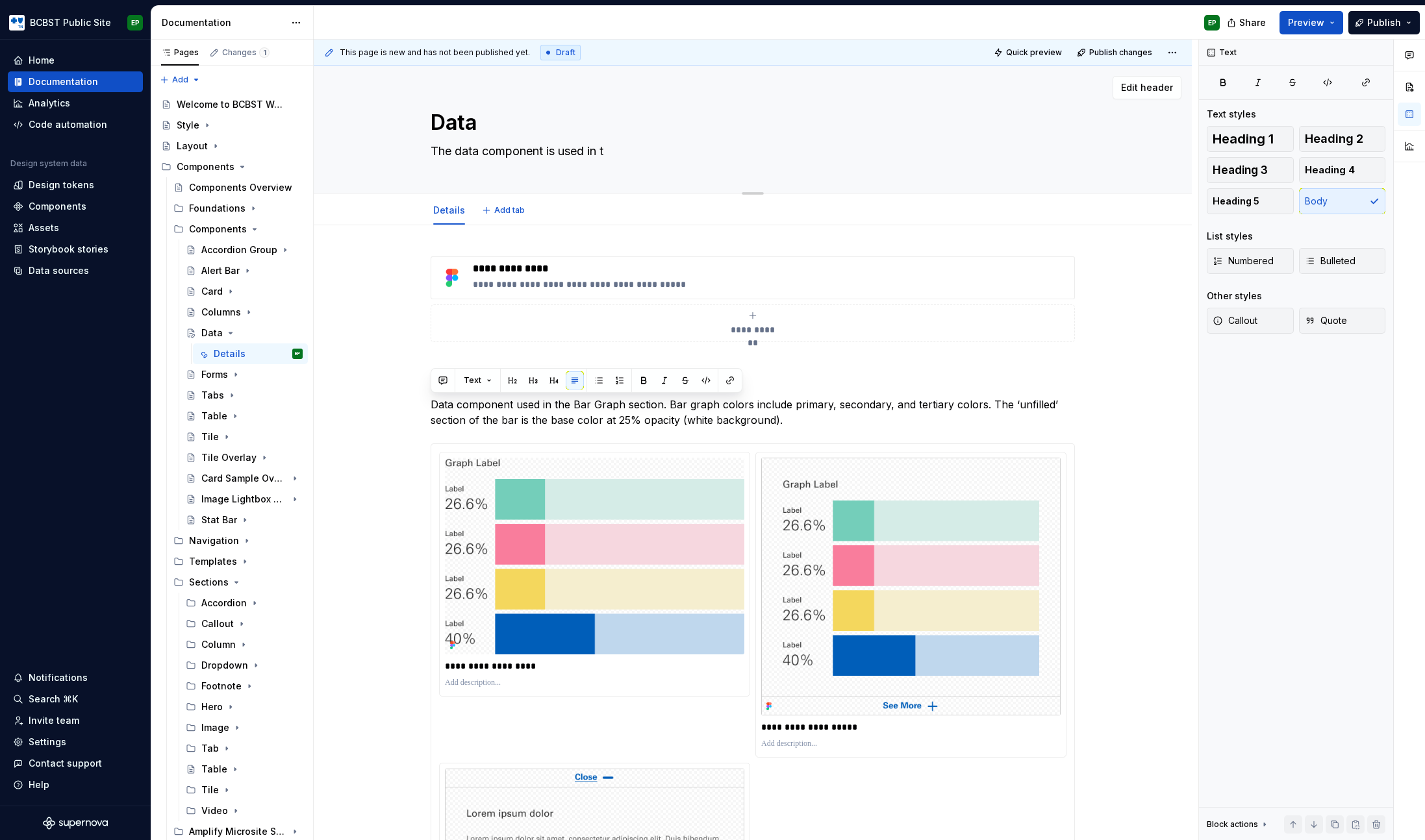
type textarea "The data component is used in th"
type textarea "*"
type textarea "The data component is used in the"
type textarea "*"
type textarea "The data component is used in the"
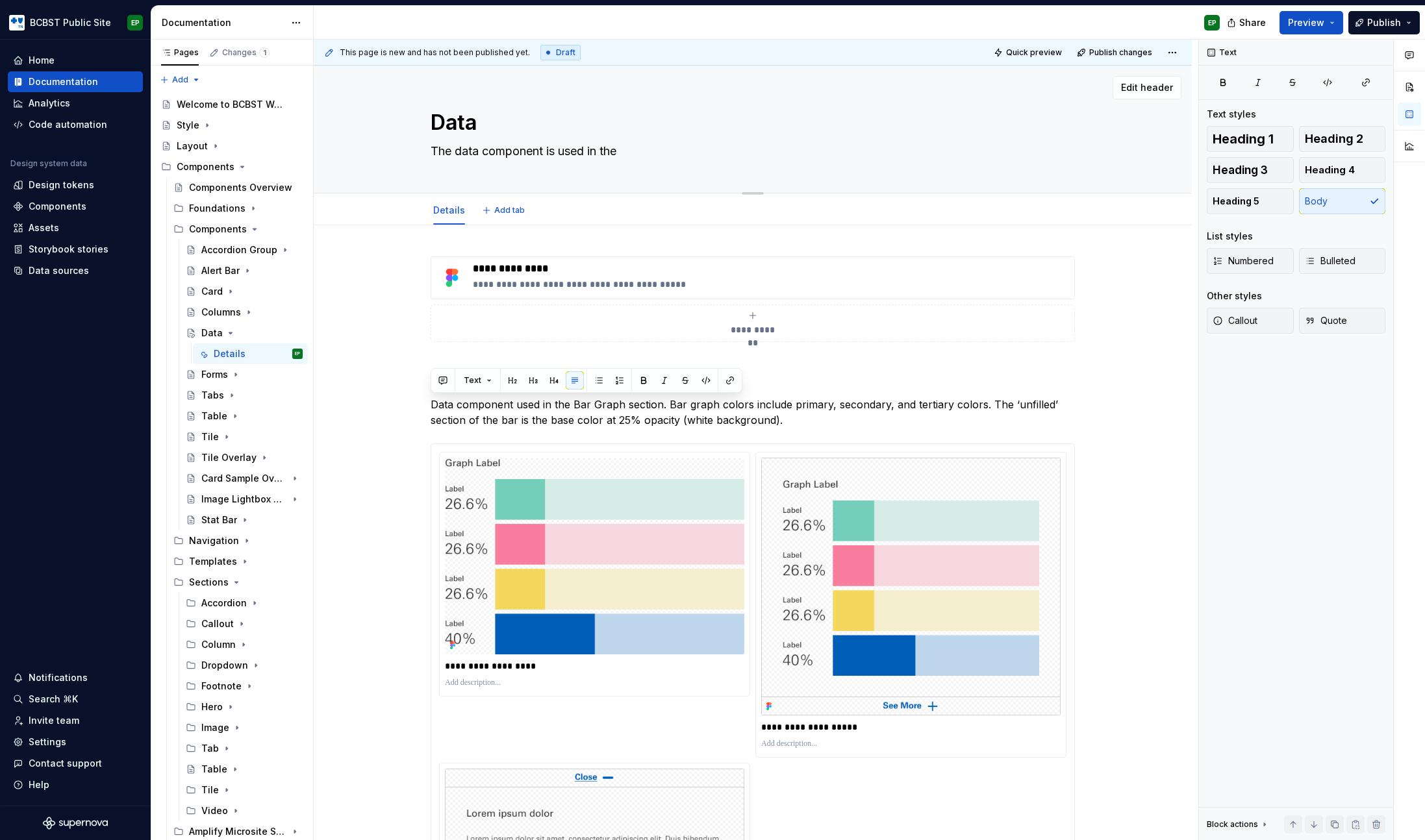
type textarea "*"
type textarea "The data component is used in the b"
type textarea "*"
type textarea "The data component is used in the ba"
type textarea "*"
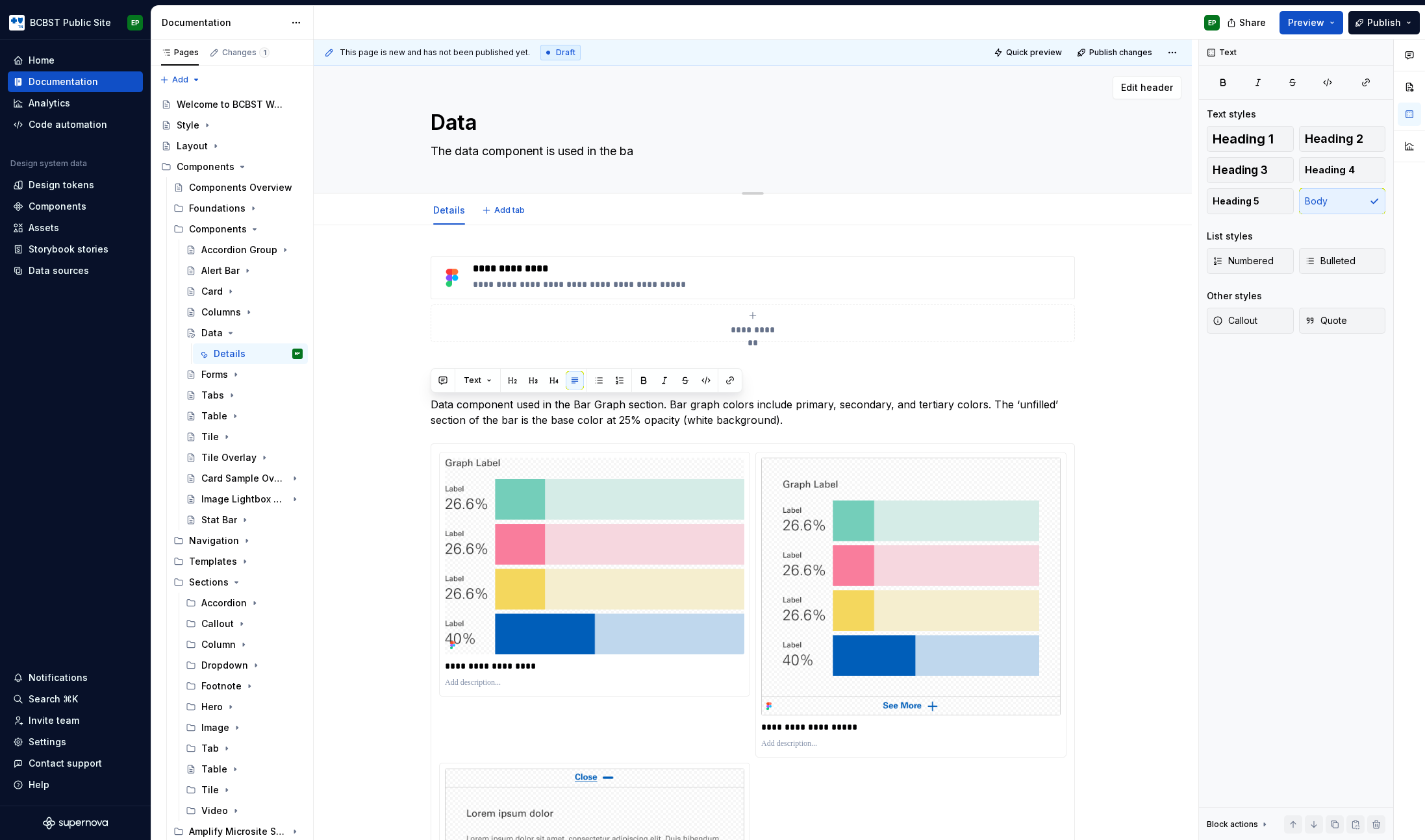
type textarea "The data component is used in the bar"
type textarea "*"
type textarea "The data component is used in the bar"
type textarea "*"
type textarea "The data component is used in the bar g"
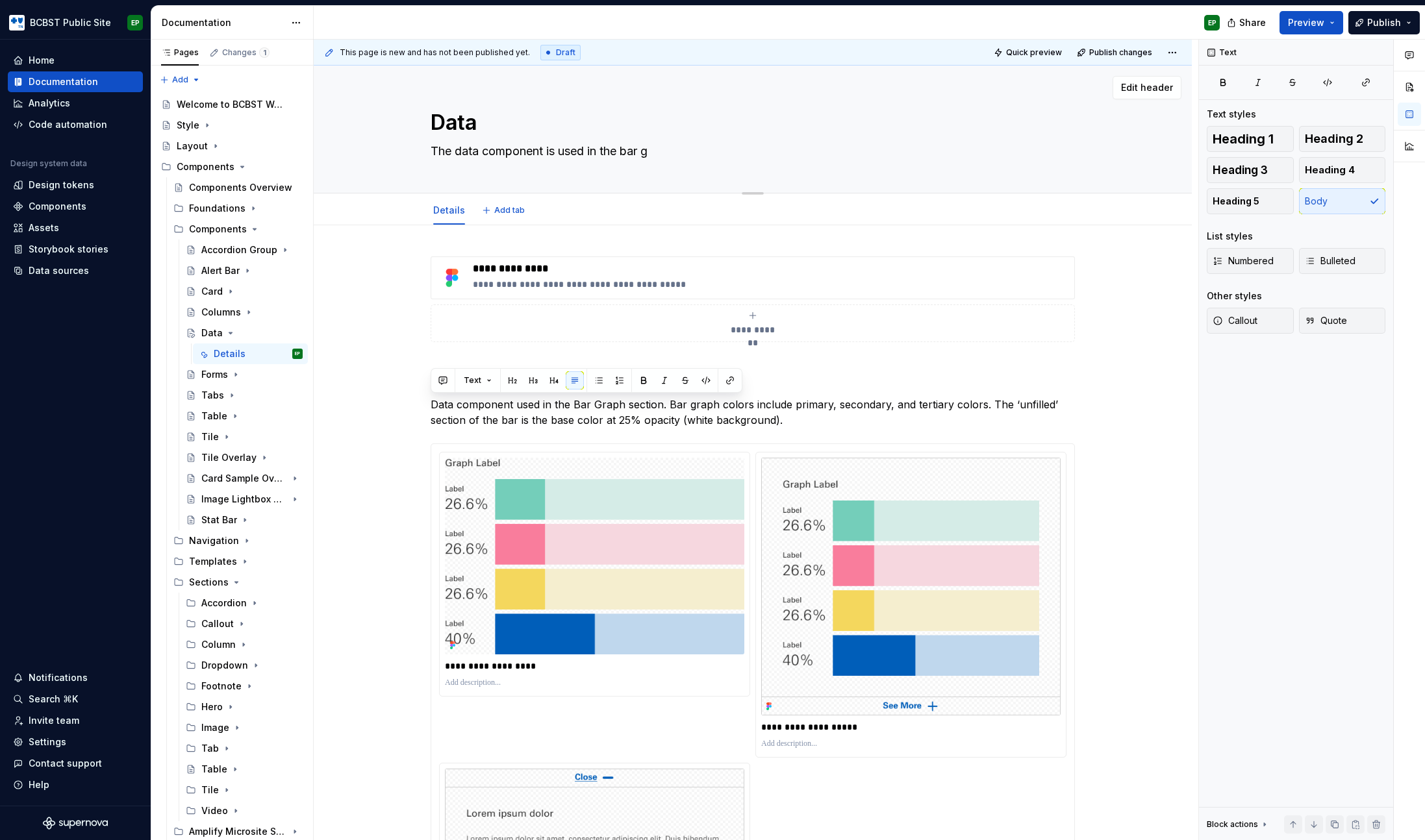
type textarea "*"
type textarea "The data component is used in the bar gr"
type textarea "*"
type textarea "The data component is used in the bar gra"
type textarea "*"
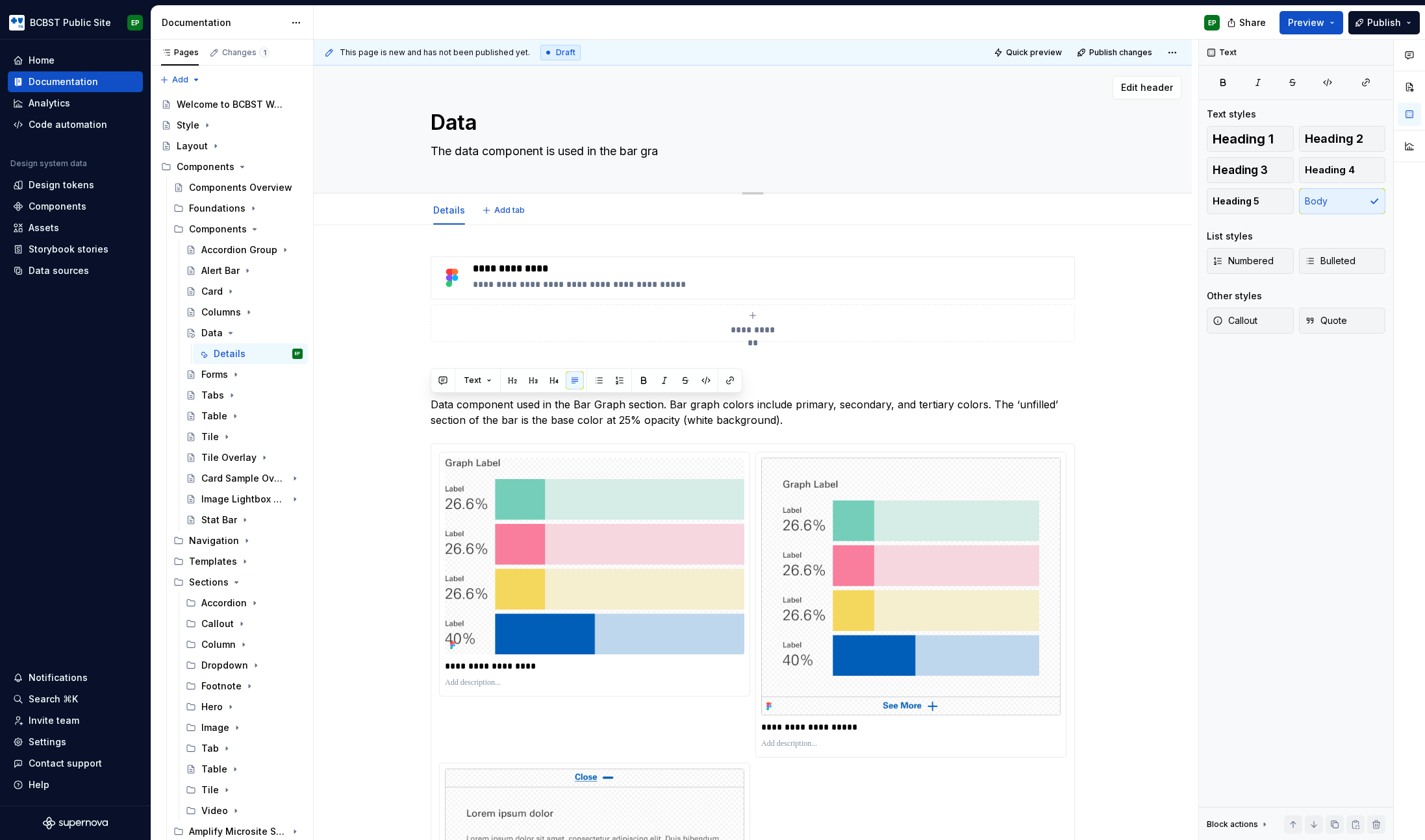
type textarea "The data component is used in the bar grap"
type textarea "*"
type textarea "The data component is used in the bar graph"
type textarea "*"
type textarea "The data component is used in the bar graph"
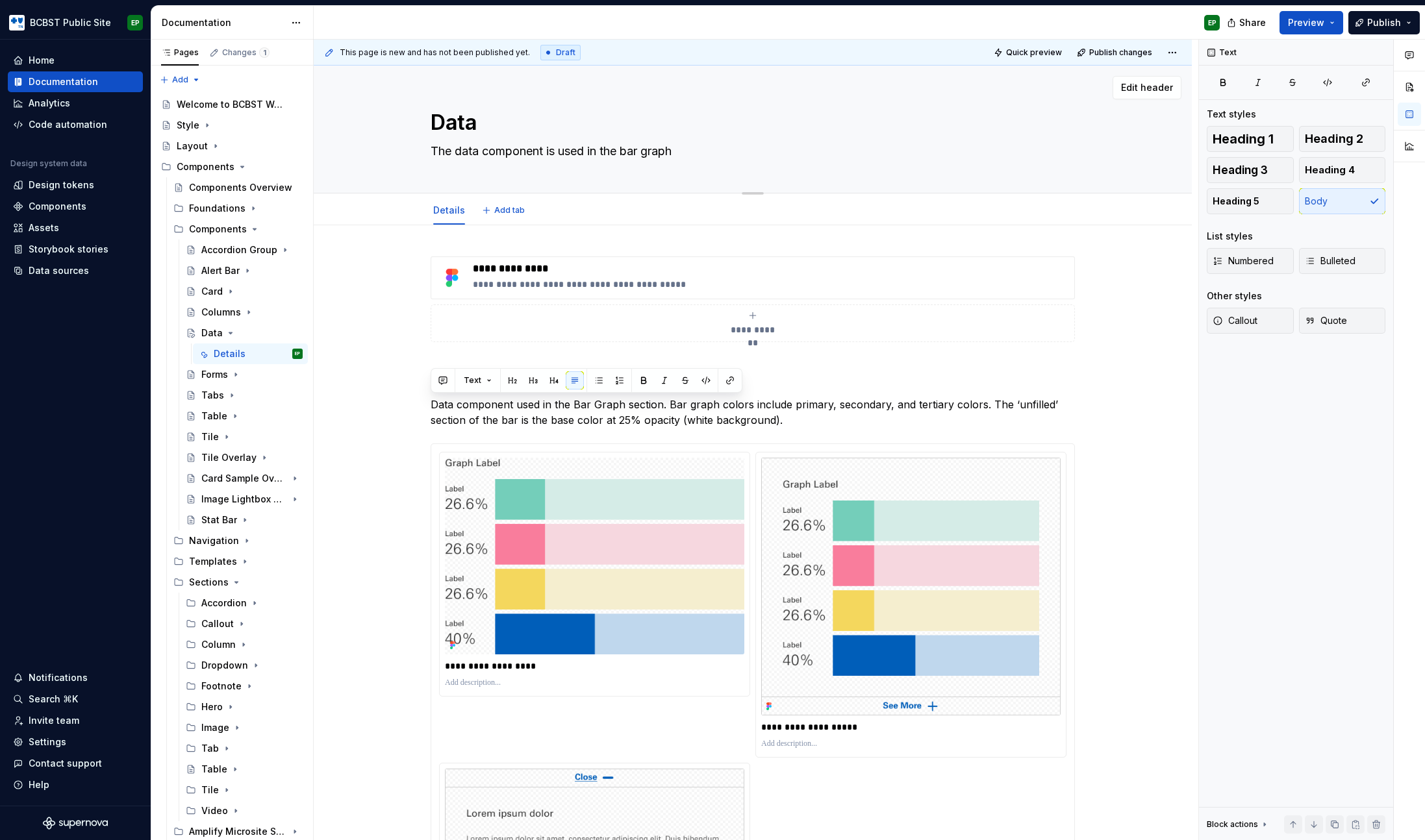
type textarea "*"
type textarea "The data component is used in the bar graph s"
type textarea "*"
type textarea "The data component is used in the bar graph se"
type textarea "*"
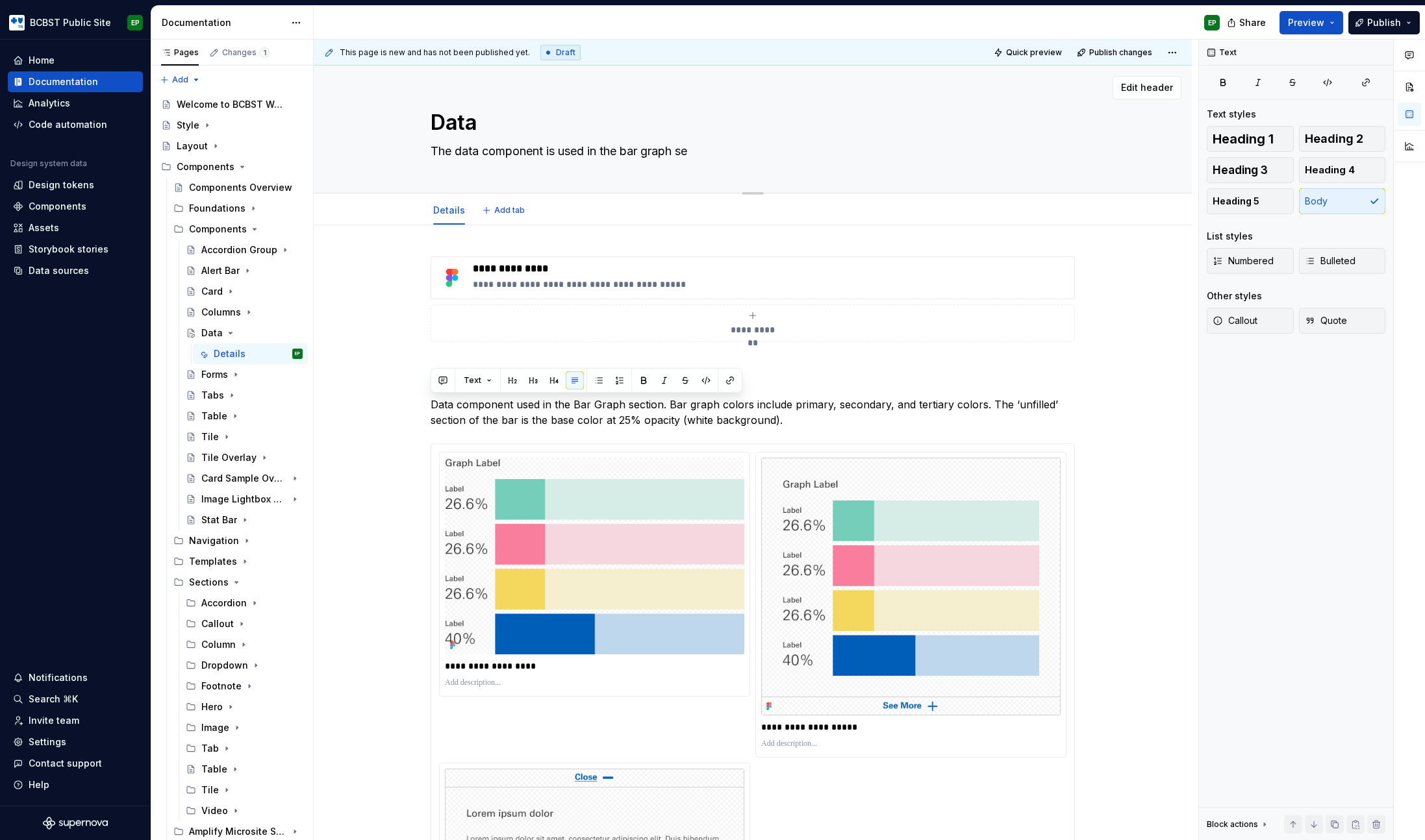
type textarea "The data component is used in the bar graph sec"
type textarea "*"
type textarea "The data component is used in the bar graph sect"
type textarea "*"
type textarea "The data component is used in the bar graph secti"
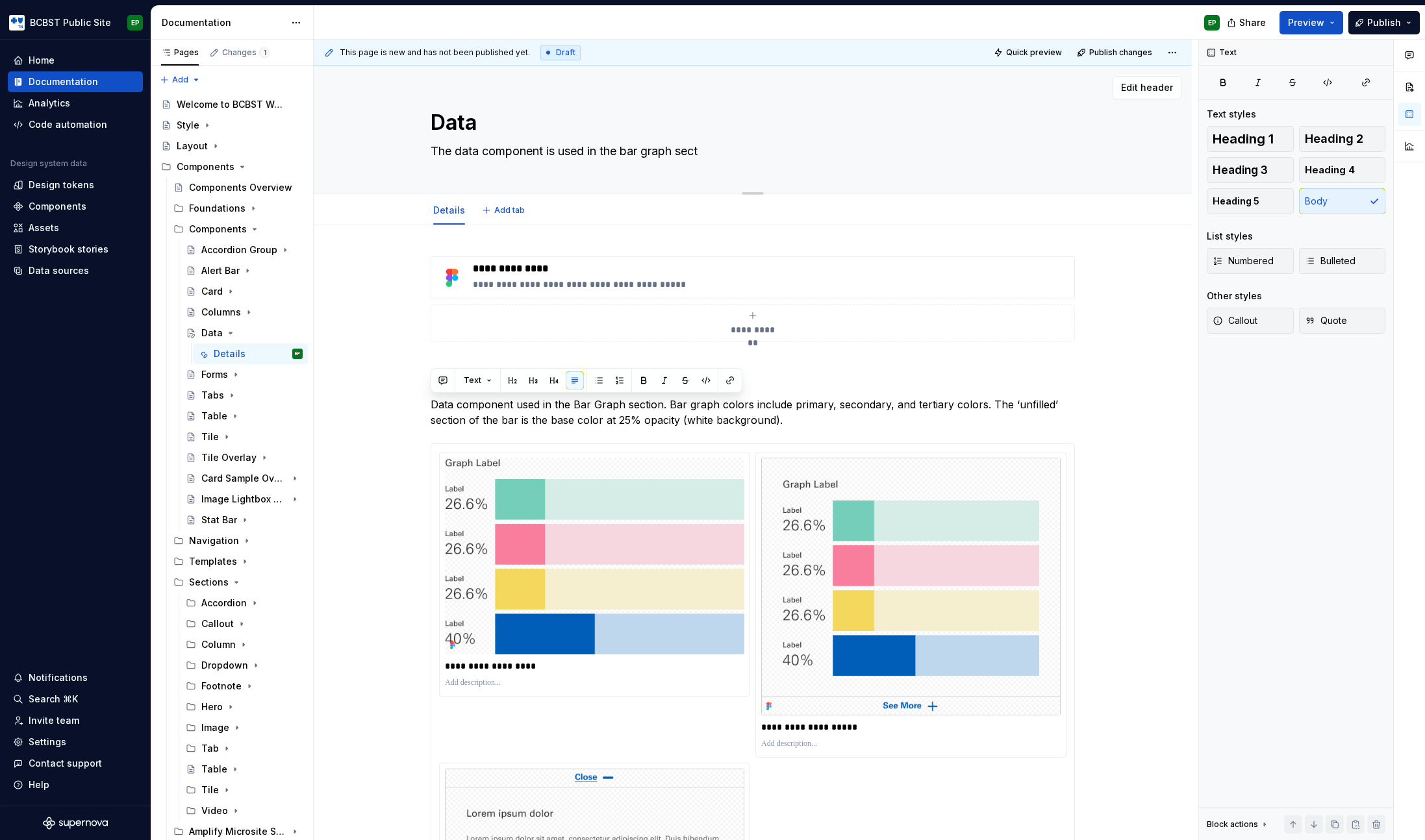
type textarea "*"
type textarea "The data component is used in the bar graph sectio"
type textarea "*"
type textarea "The data component is used in the bar graph section"
type textarea "*"
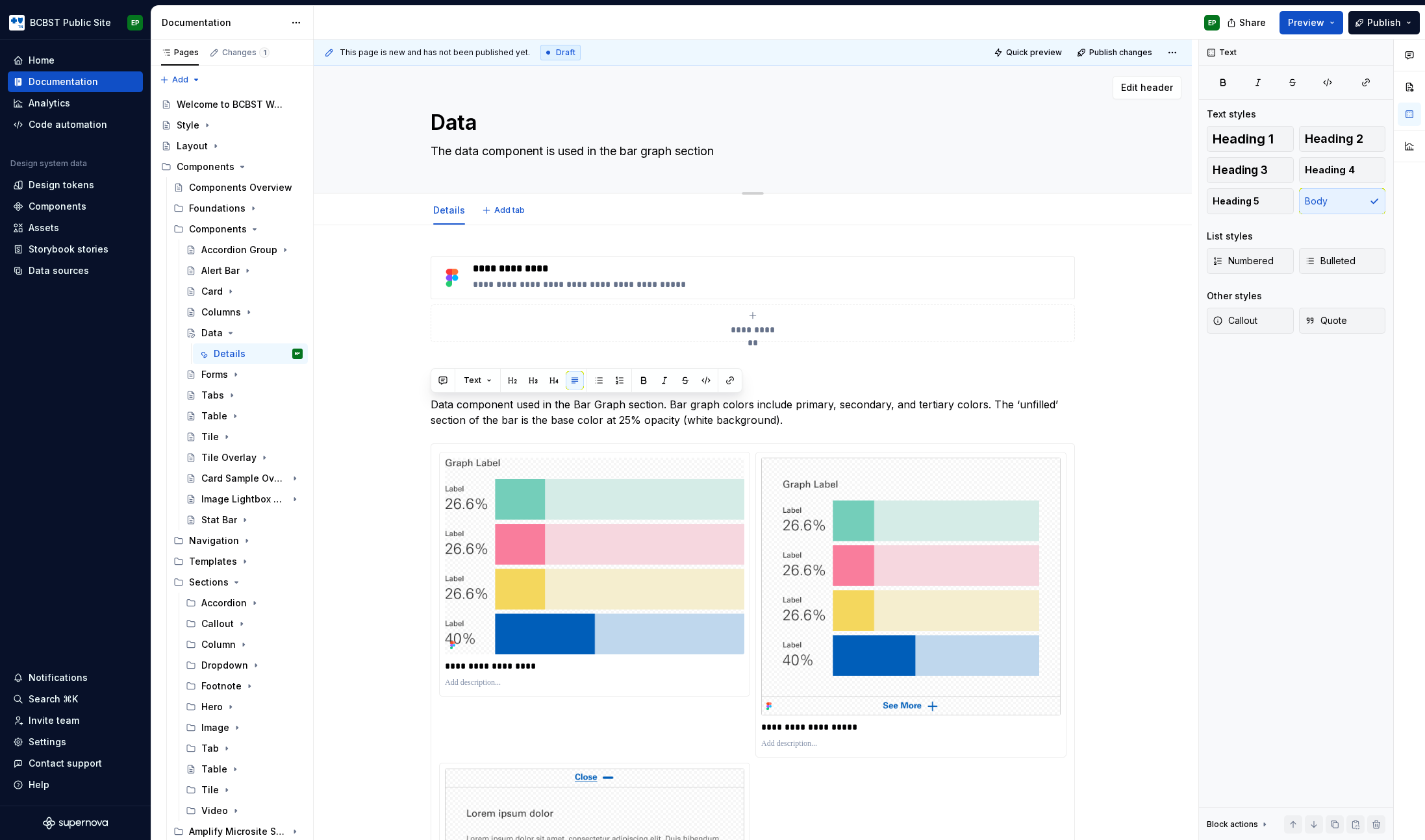
type textarea "The data component is used in the bar graph section."
type textarea "*"
type textarea "The data component is used in the bar graph section."
click at [360, 397] on div "**********" at bounding box center [752, 771] width 878 height 1092
click at [1280, 411] on div "Text Text styles Heading 1 Heading 2 Heading 3 Heading 4 Heading 5 Body List st…" at bounding box center [1296, 439] width 194 height 801
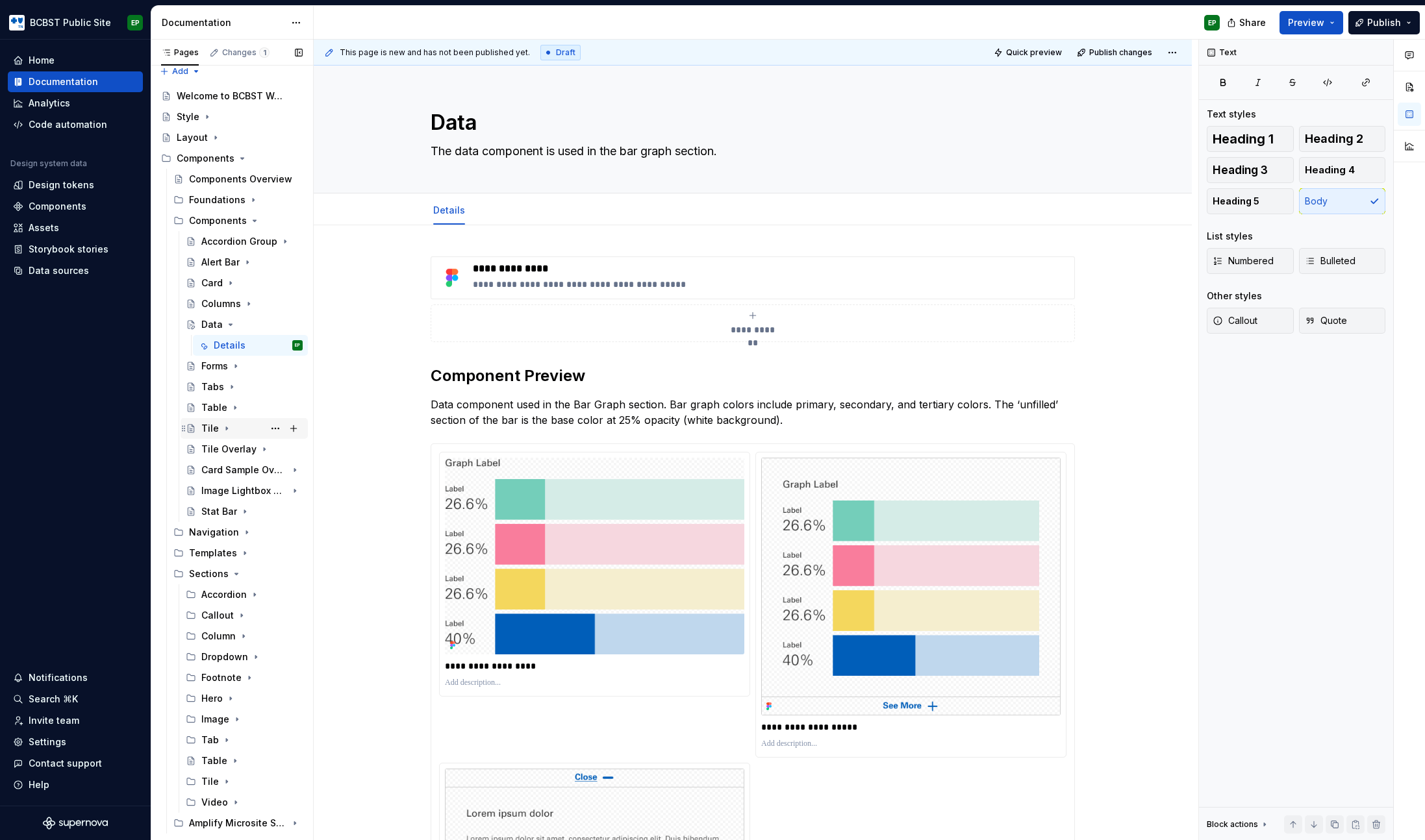
scroll to position [19, 0]
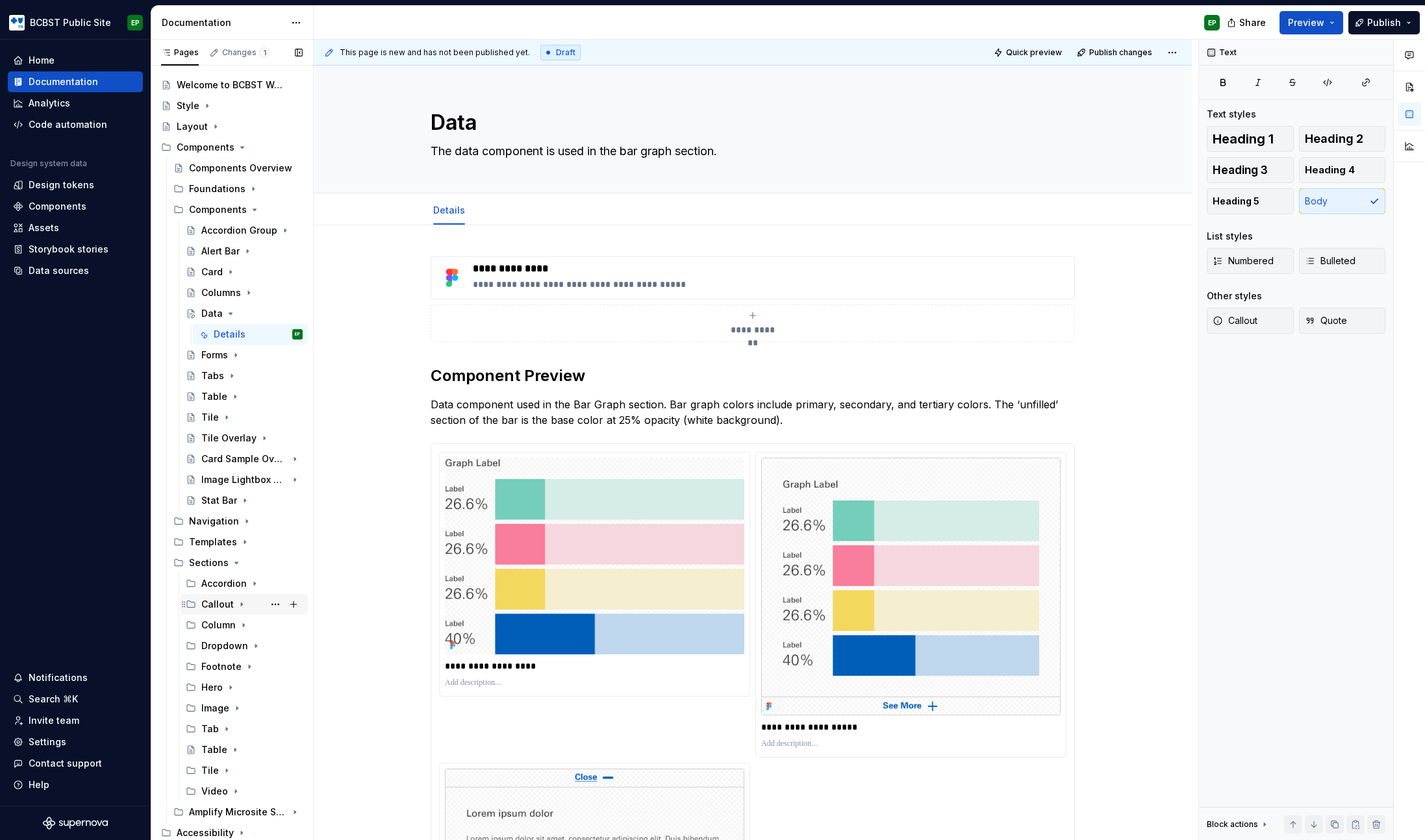
click at [241, 602] on icon "Page tree" at bounding box center [241, 604] width 10 height 10
click at [239, 602] on icon "Page tree" at bounding box center [241, 604] width 10 height 10
click at [290, 564] on button "Page tree" at bounding box center [294, 563] width 18 height 18
type textarea "*"
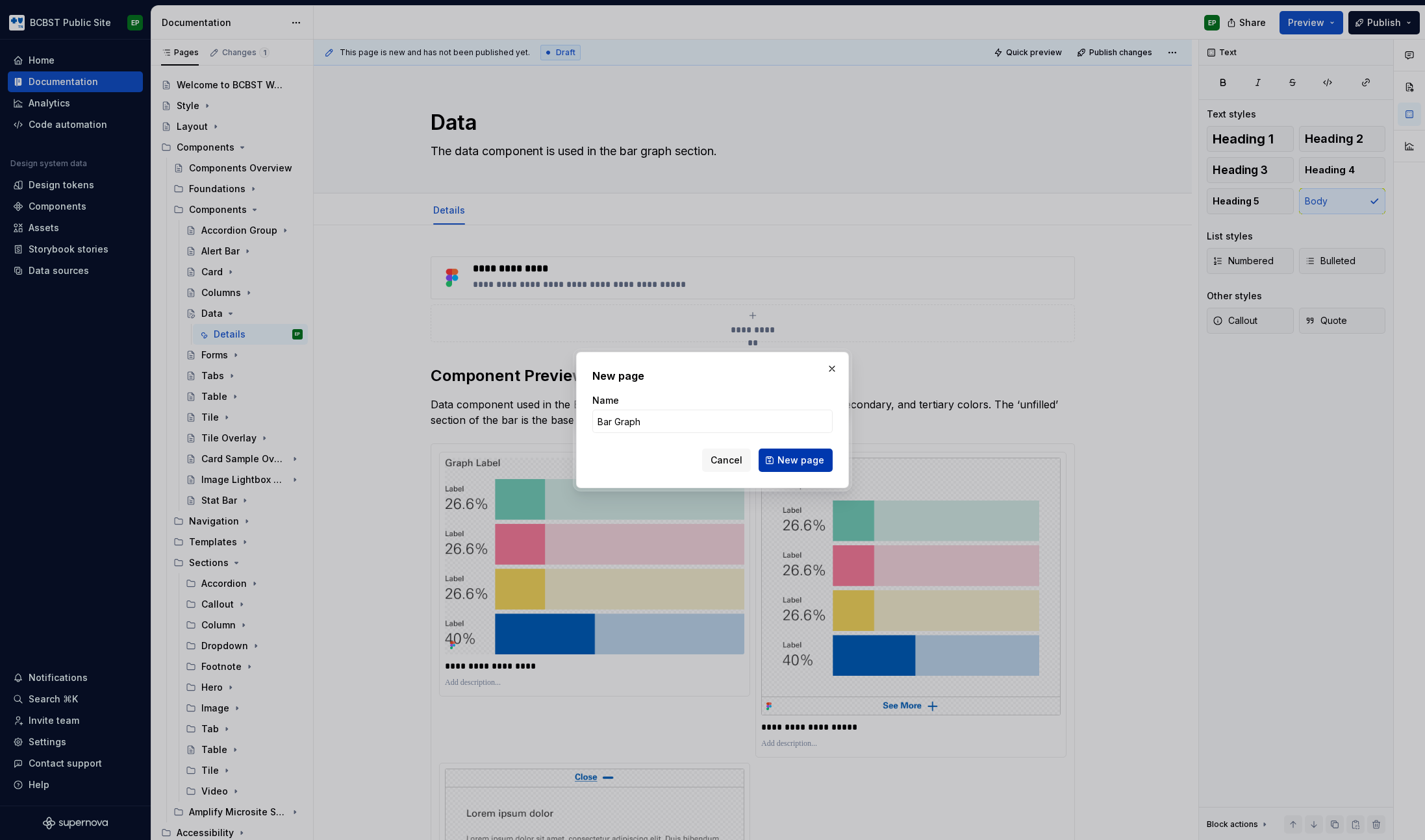
type input "Bar Graph"
click at [805, 458] on span "New page" at bounding box center [800, 460] width 47 height 13
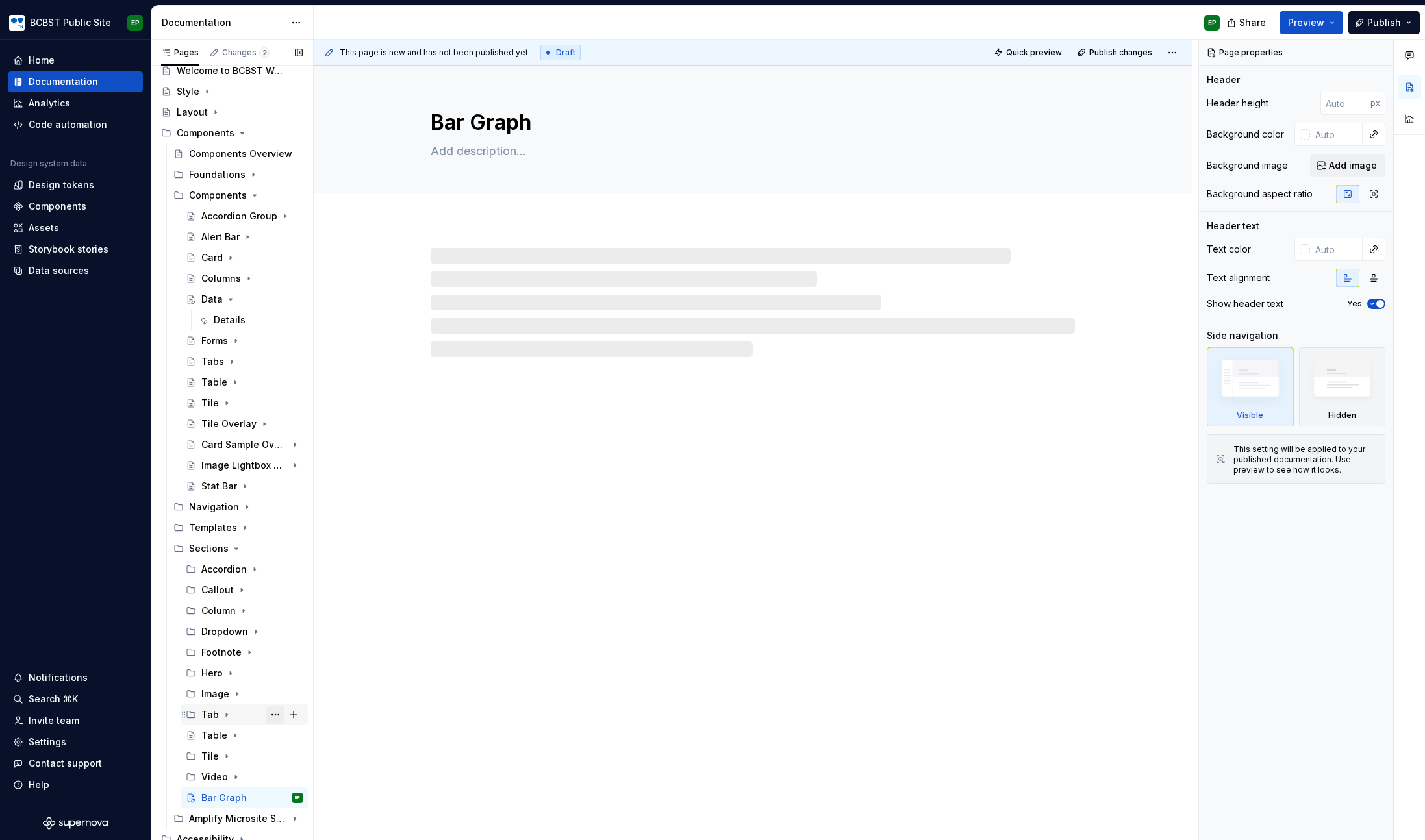
scroll to position [40, 0]
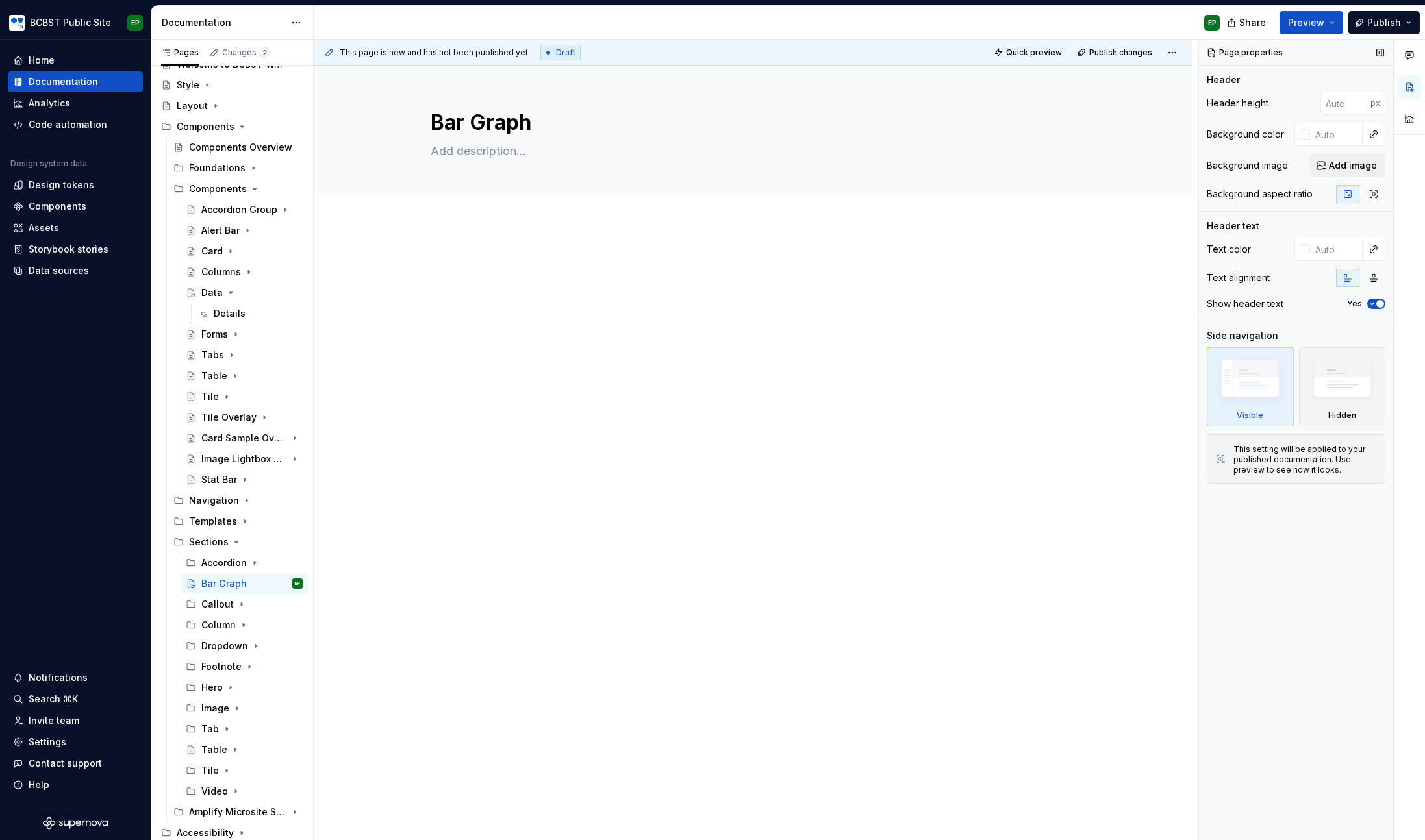
click at [1289, 563] on div "Page properties Header Header height px Background color Background image Add i…" at bounding box center [1296, 439] width 194 height 801
click at [1289, 564] on div "Page properties Header Header height px Background color Background image Add i…" at bounding box center [1296, 439] width 194 height 801
click at [1288, 571] on div "Page properties Header Header height px Background color Background image Add i…" at bounding box center [1296, 439] width 194 height 801
click at [1298, 604] on div "Page properties Header Header height px Background color Background image Add i…" at bounding box center [1296, 439] width 194 height 801
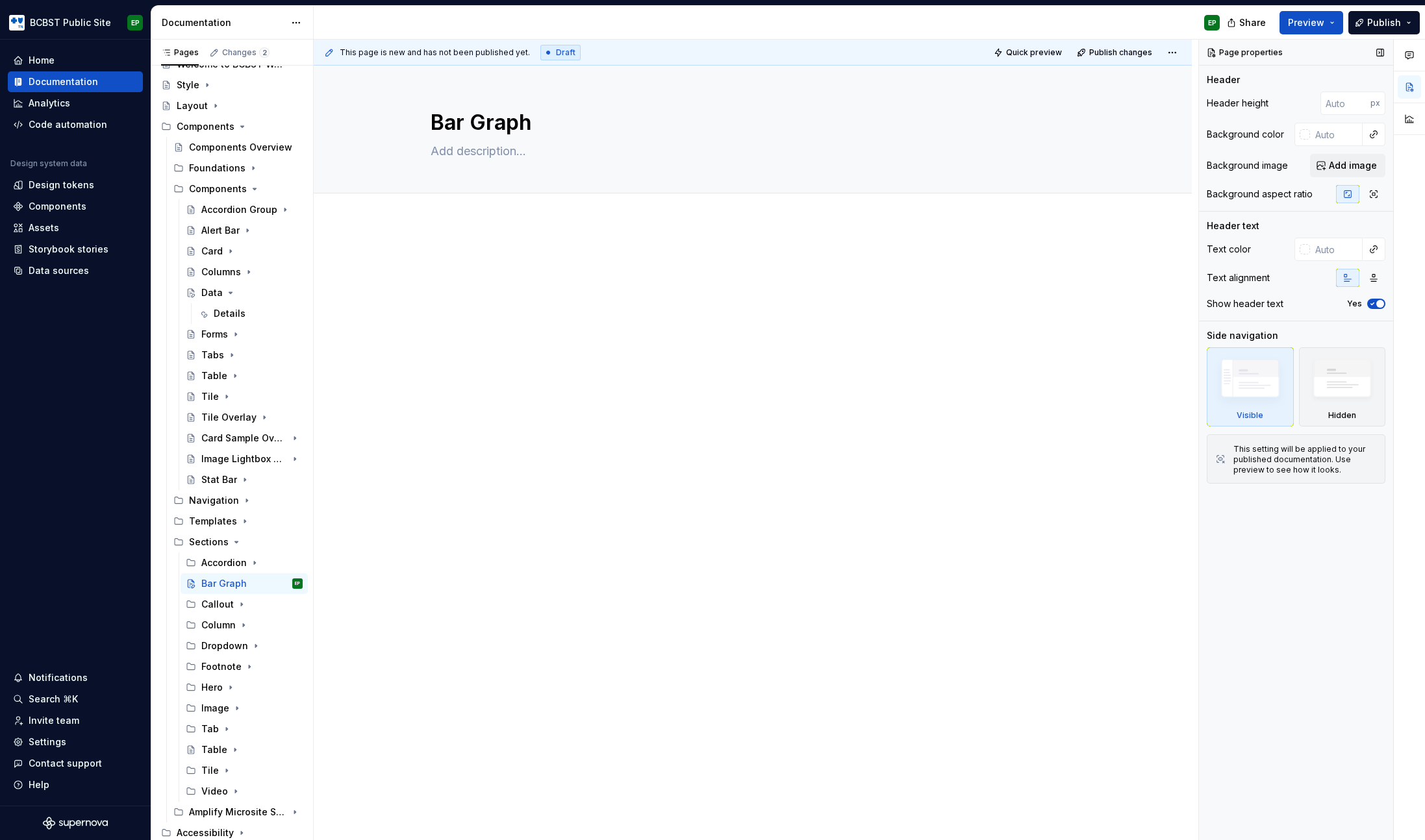
click at [1253, 579] on div "Page properties Header Header height px Background color Background image Add i…" at bounding box center [1296, 439] width 194 height 801
click at [1237, 643] on div "Page properties Header Header height px Background color Background image Add i…" at bounding box center [1296, 439] width 194 height 801
click at [1299, 608] on div "Page properties Header Header height px Background color Background image Add i…" at bounding box center [1296, 439] width 194 height 801
click at [229, 309] on div "Details" at bounding box center [229, 313] width 32 height 13
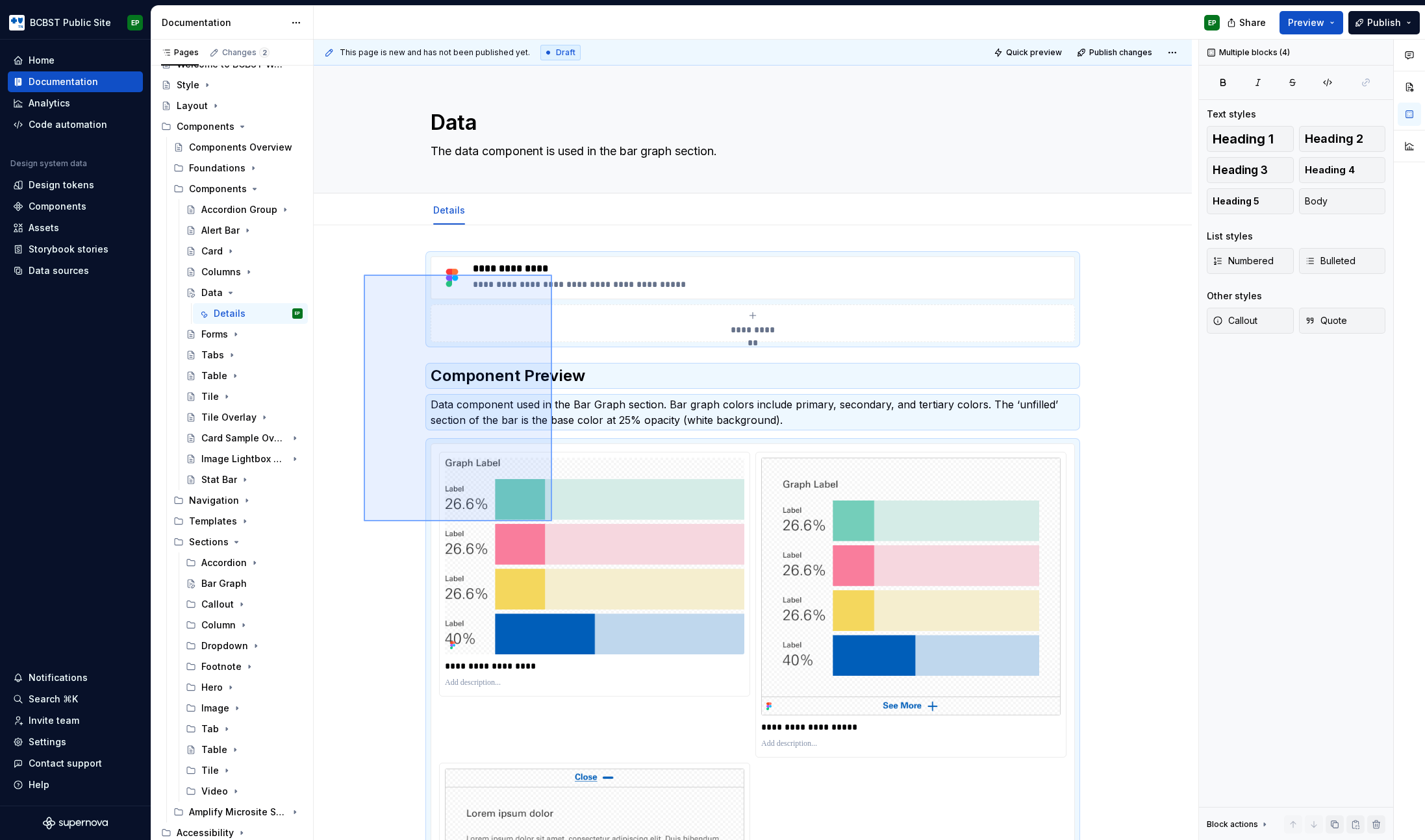
drag, startPoint x: 377, startPoint y: 289, endPoint x: 552, endPoint y: 521, distance: 290.6
click at [552, 521] on div "**********" at bounding box center [755, 439] width 885 height 801
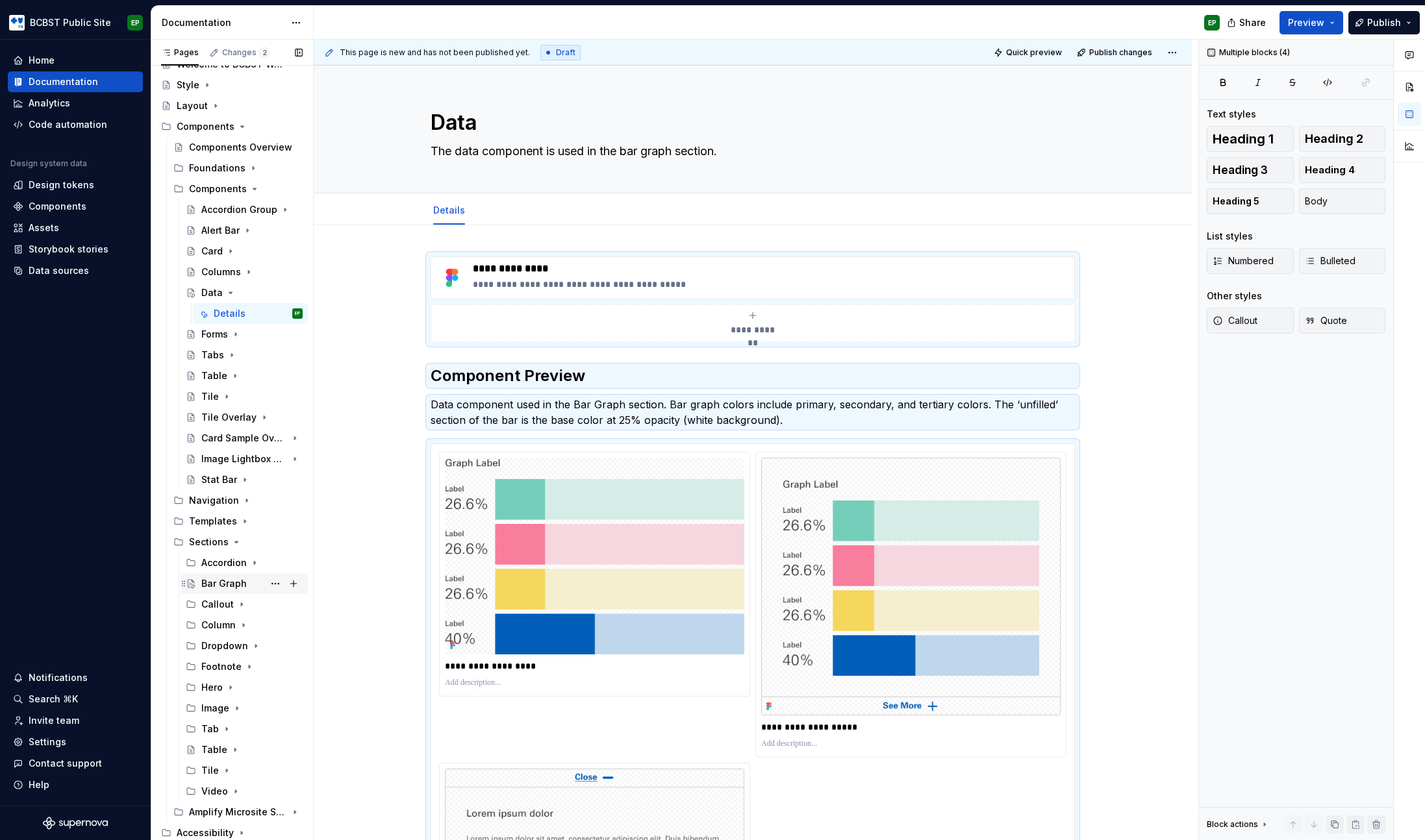
click at [231, 588] on div "Bar Graph" at bounding box center [224, 584] width 46 height 13
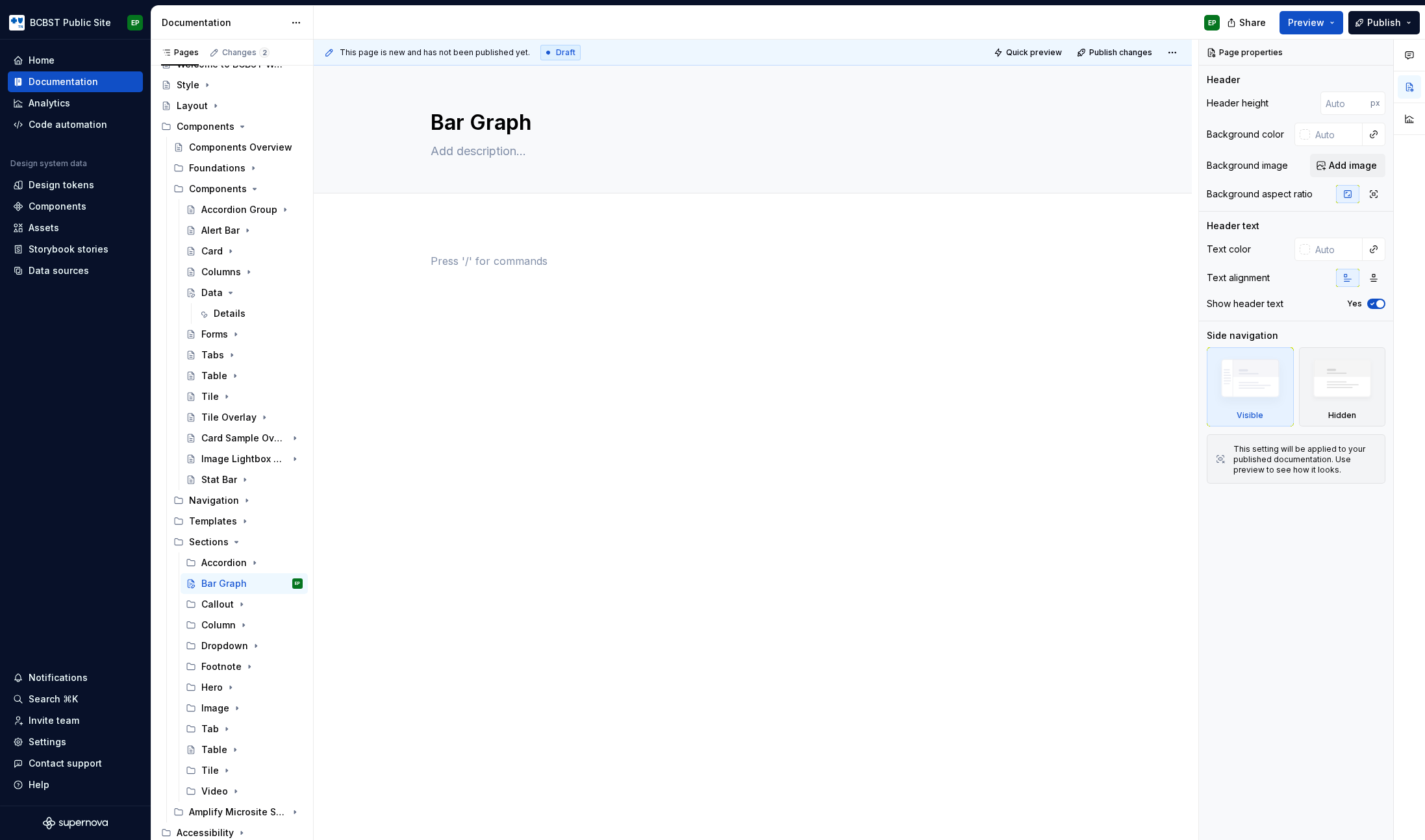
click at [538, 271] on div at bounding box center [752, 278] width 644 height 50
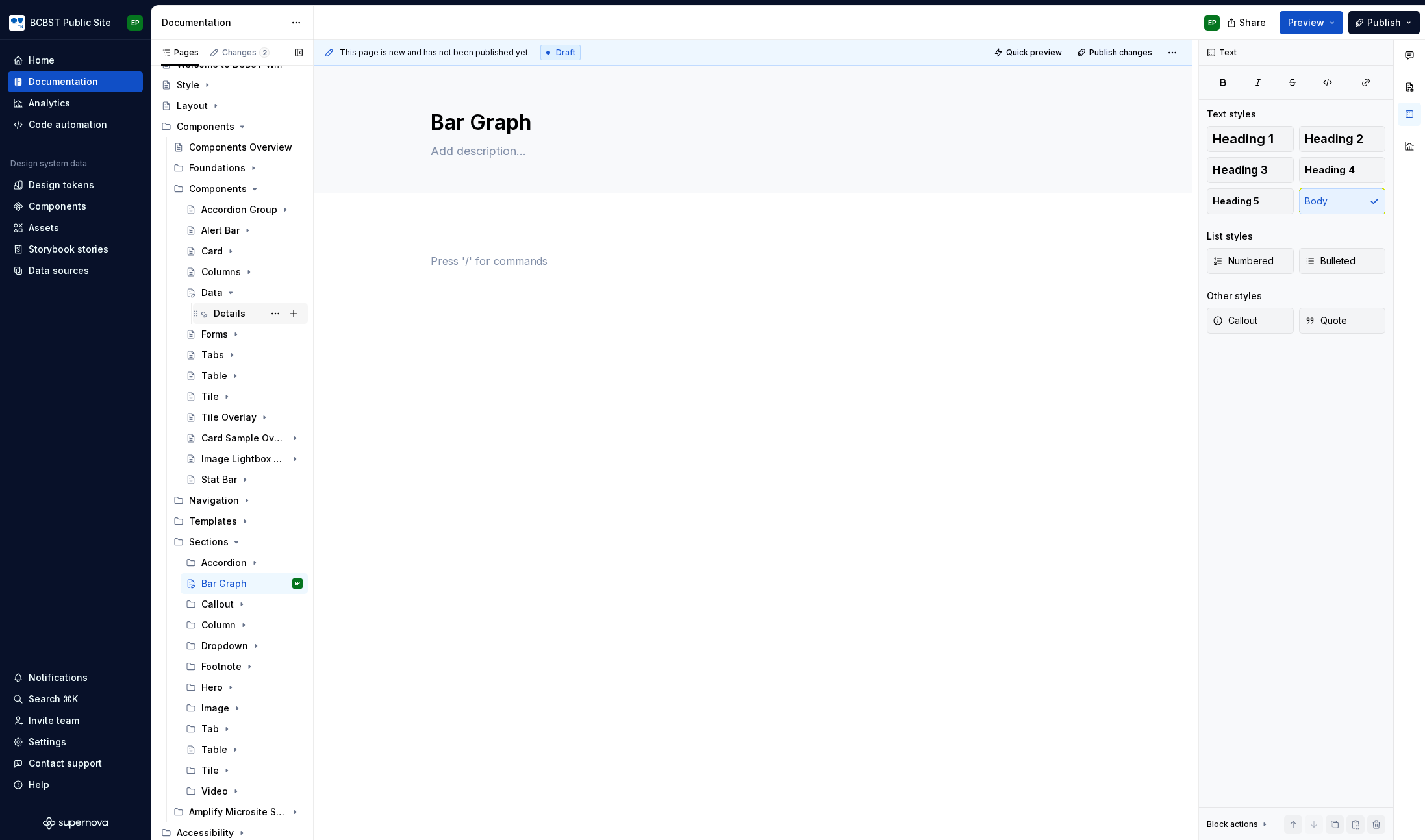
click at [221, 319] on div "Details" at bounding box center [229, 313] width 32 height 13
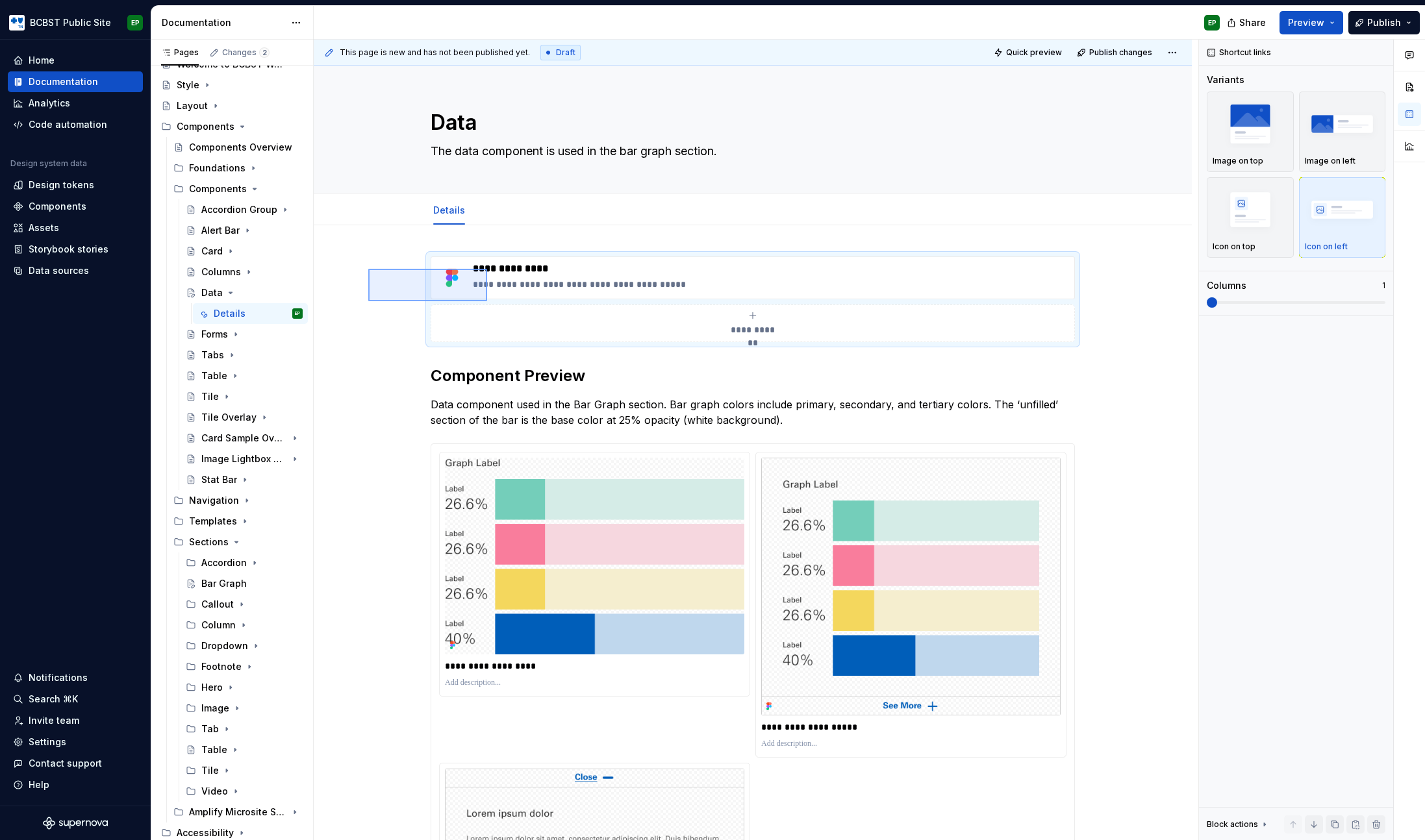
drag, startPoint x: 386, startPoint y: 278, endPoint x: 496, endPoint y: 302, distance: 112.6
click at [496, 302] on div "**********" at bounding box center [755, 439] width 885 height 801
click at [225, 581] on div "Bar Graph" at bounding box center [224, 584] width 46 height 13
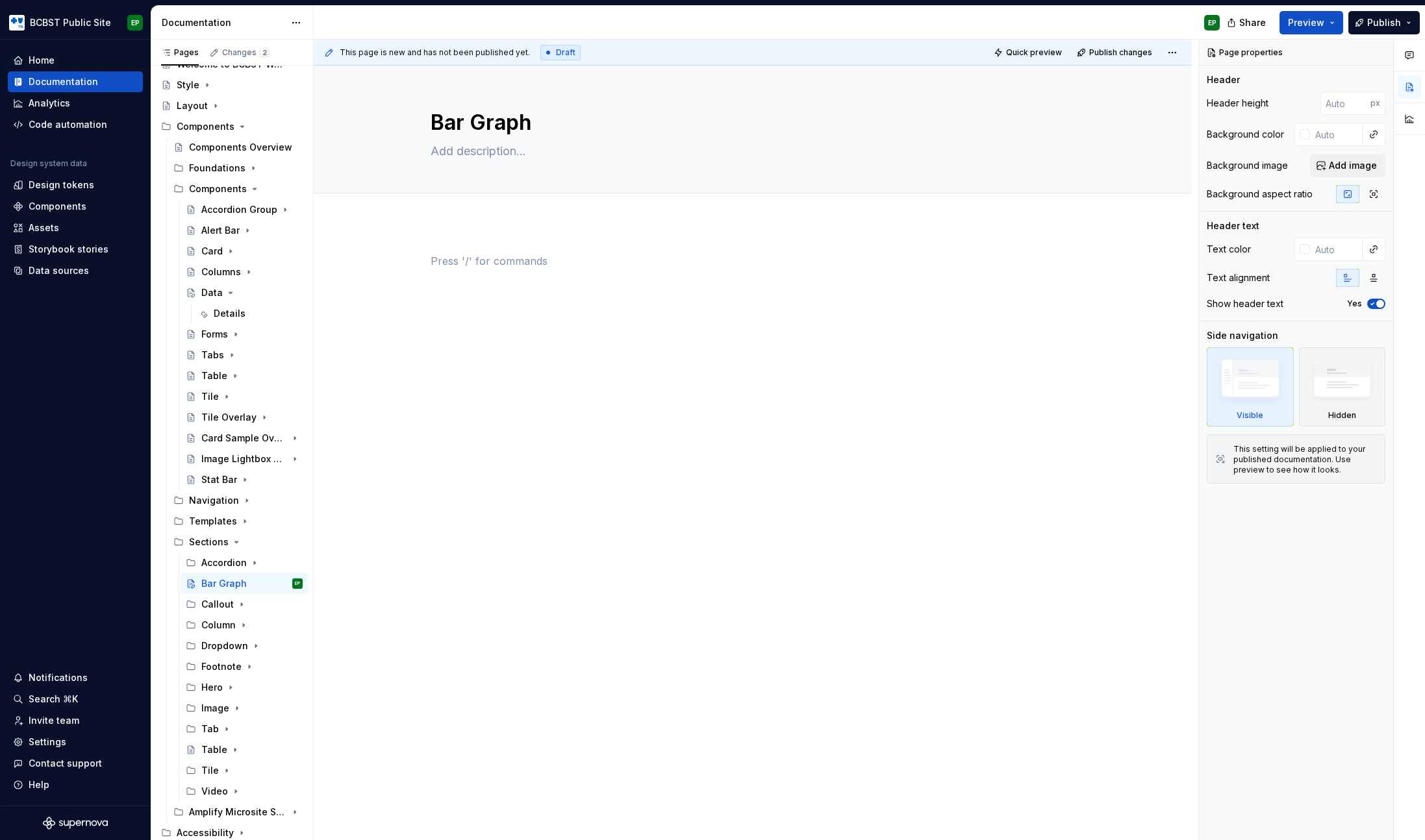
click at [553, 281] on div at bounding box center [752, 278] width 644 height 50
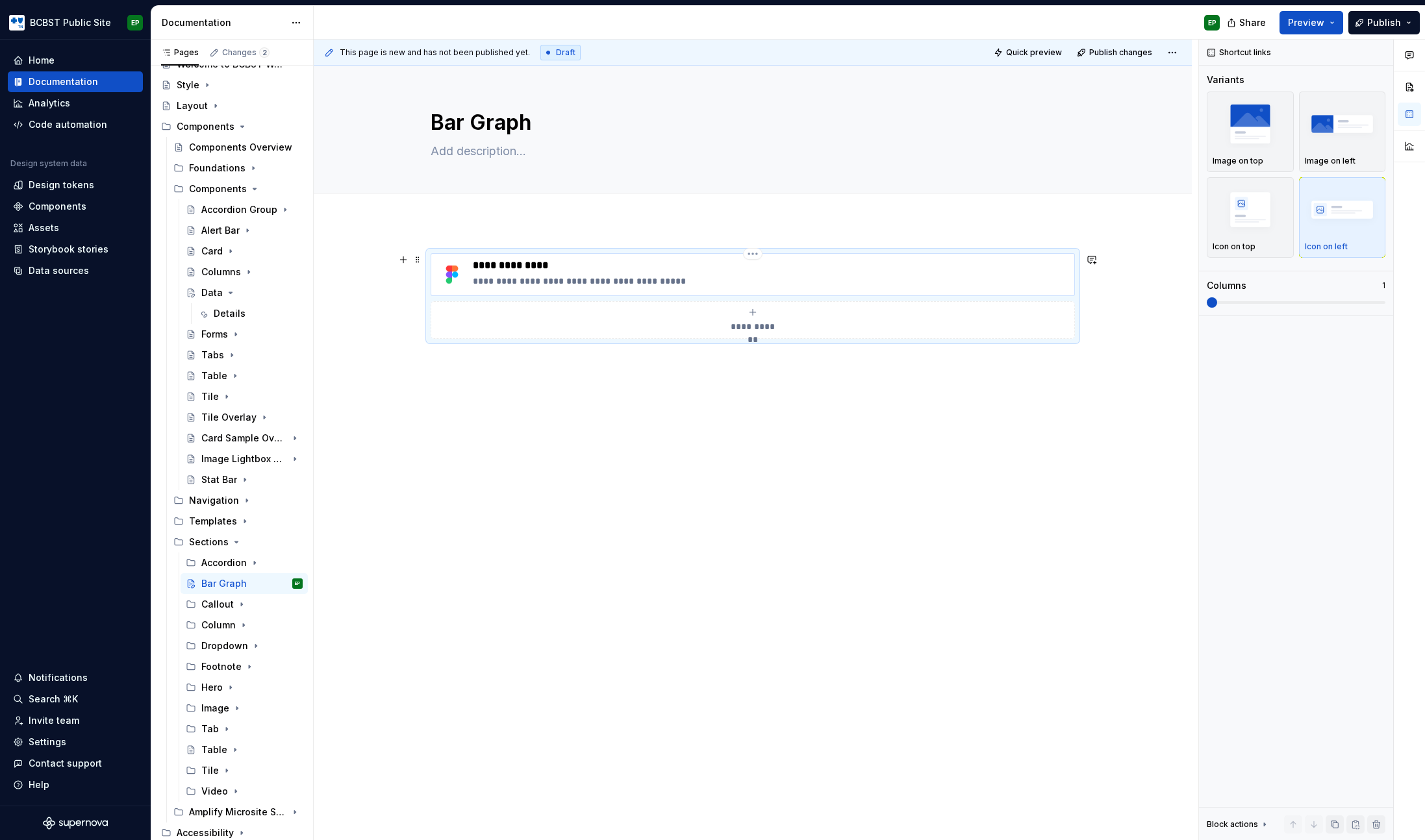
click at [520, 281] on p "**********" at bounding box center [771, 281] width 596 height 13
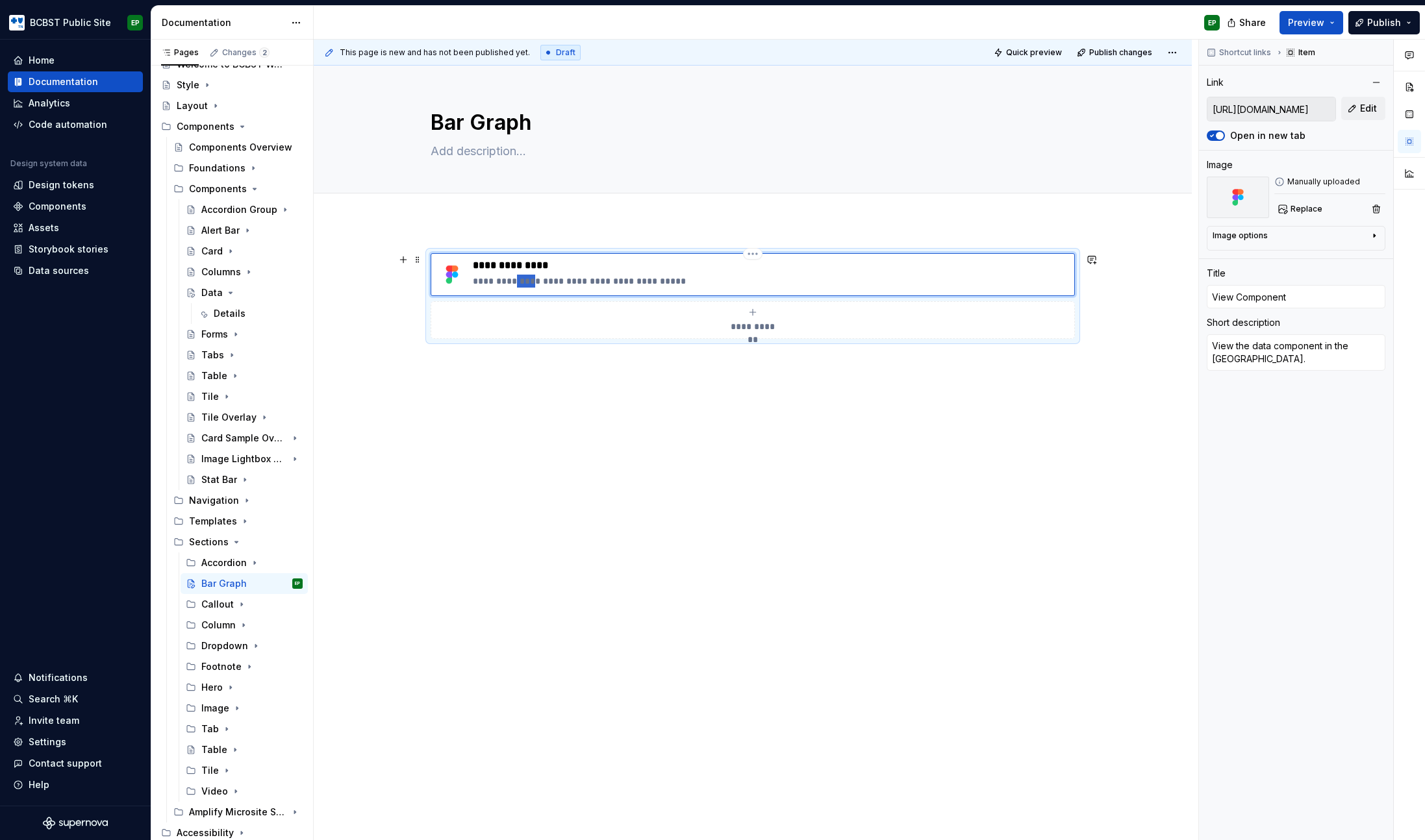
click at [520, 281] on p "**********" at bounding box center [771, 281] width 596 height 13
type textarea "*"
type textarea "View the b component in the [GEOGRAPHIC_DATA]."
type textarea "*"
type textarea "View the ba component in the [GEOGRAPHIC_DATA]."
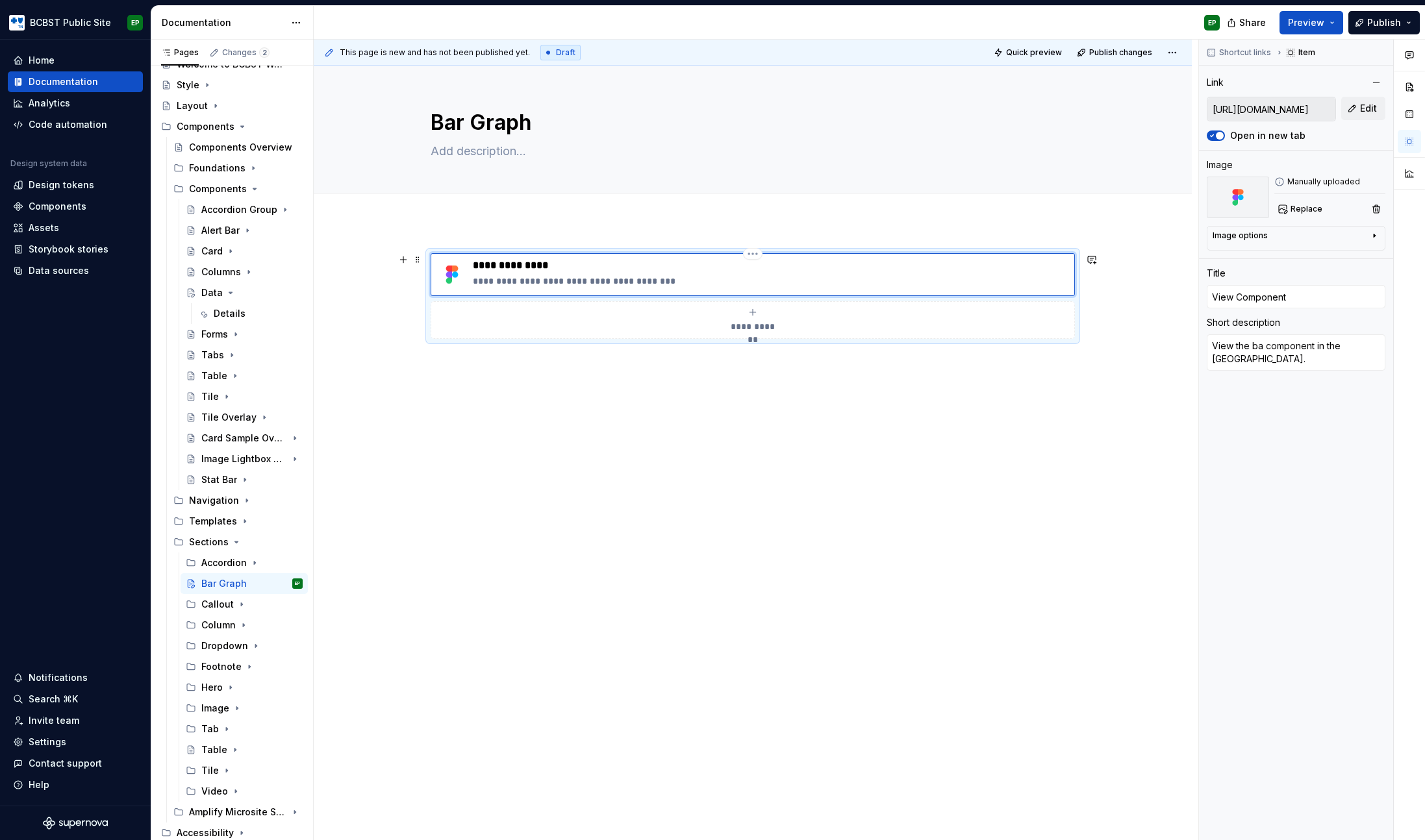
type textarea "*"
type textarea "View the bar component in the [GEOGRAPHIC_DATA]."
type textarea "*"
type textarea "View the bar component in the [GEOGRAPHIC_DATA]."
type textarea "*"
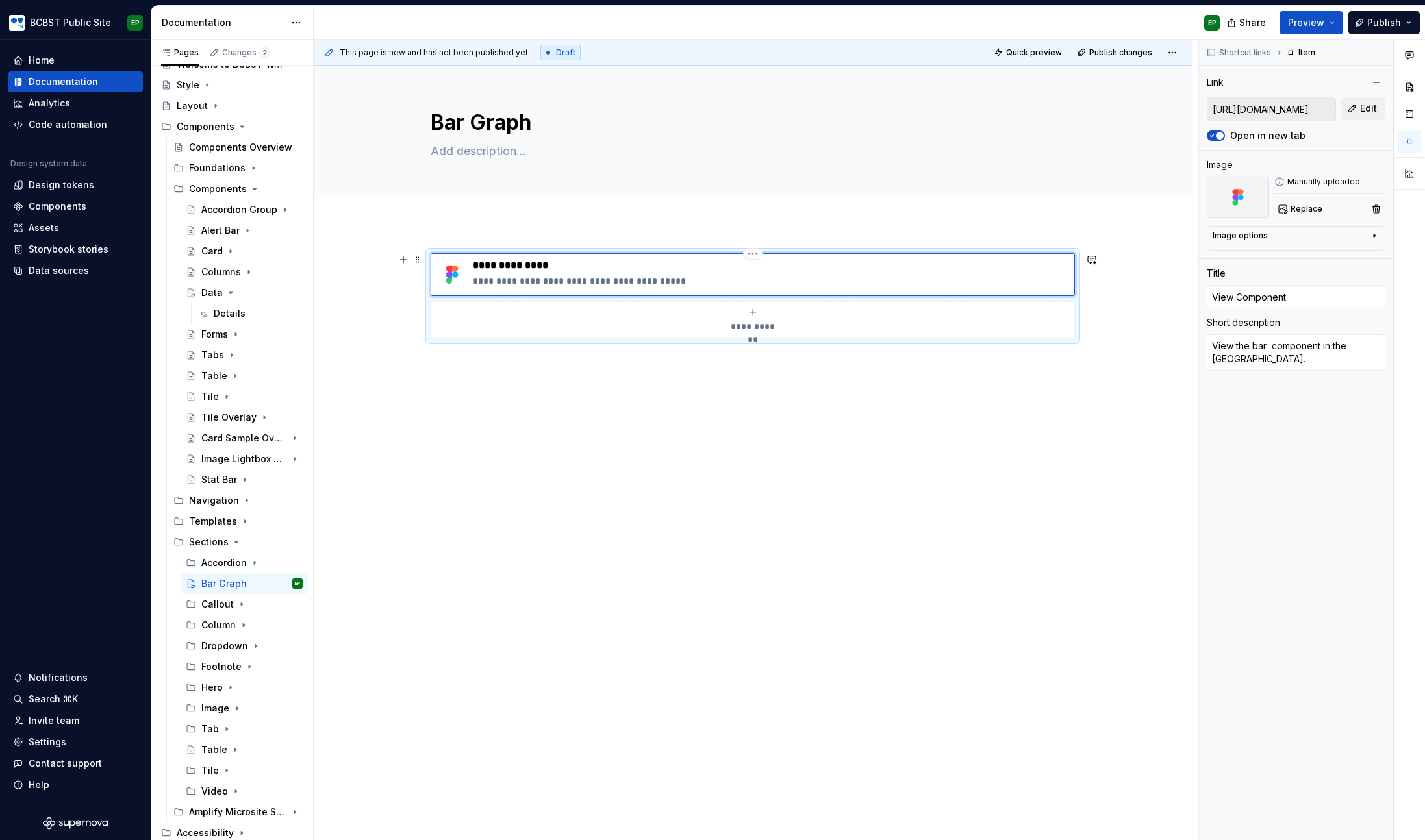
type textarea "View the bar g component in the [GEOGRAPHIC_DATA]."
type textarea "*"
type textarea "View the bar gr component in the [GEOGRAPHIC_DATA]."
type textarea "*"
type textarea "View the bar gra component in the [GEOGRAPHIC_DATA]."
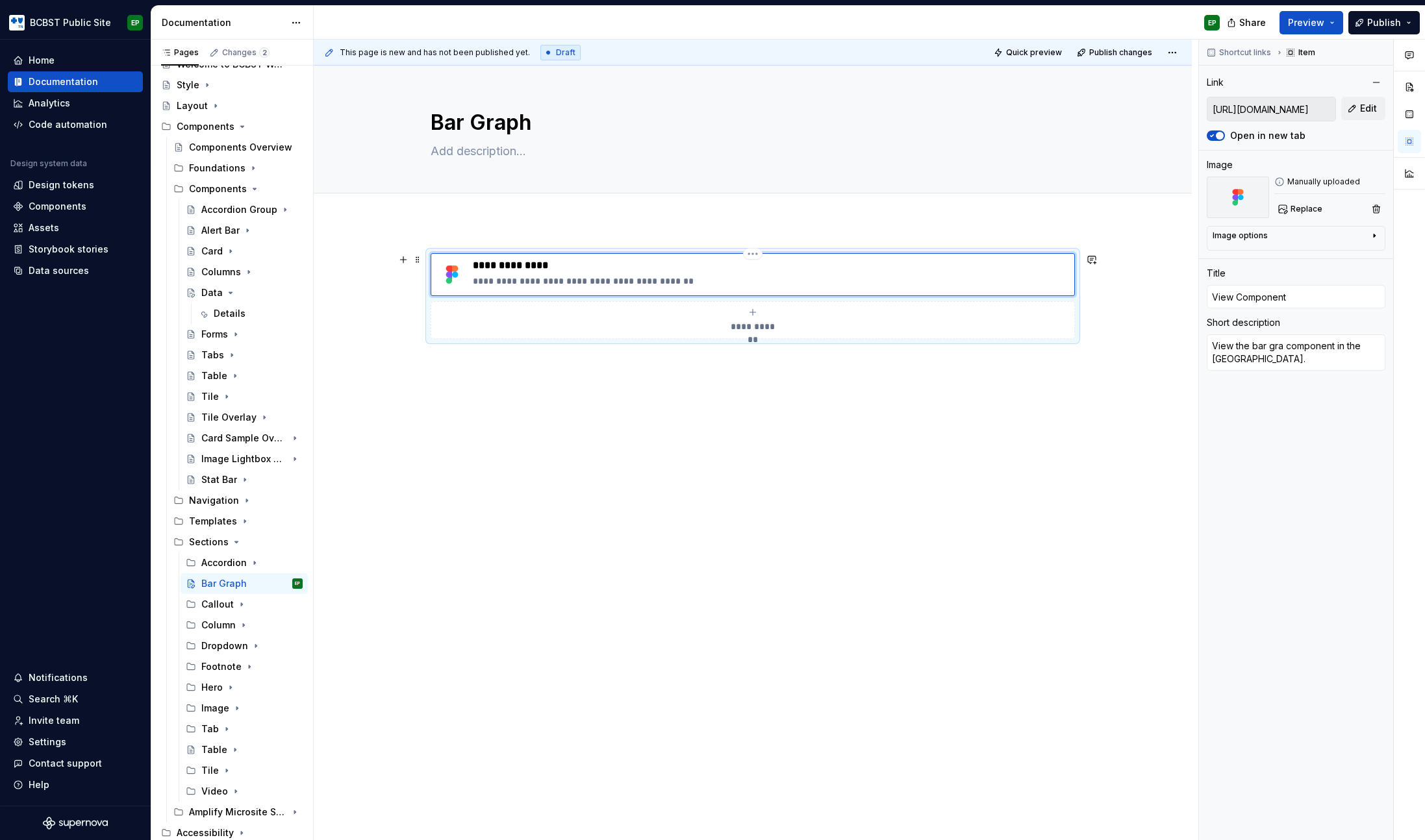
type textarea "*"
type textarea "View the bar grap component in the [GEOGRAPHIC_DATA]."
type textarea "*"
type textarea "View the bar graph component in the [GEOGRAPHIC_DATA]."
click at [567, 281] on p "**********" at bounding box center [771, 281] width 596 height 13
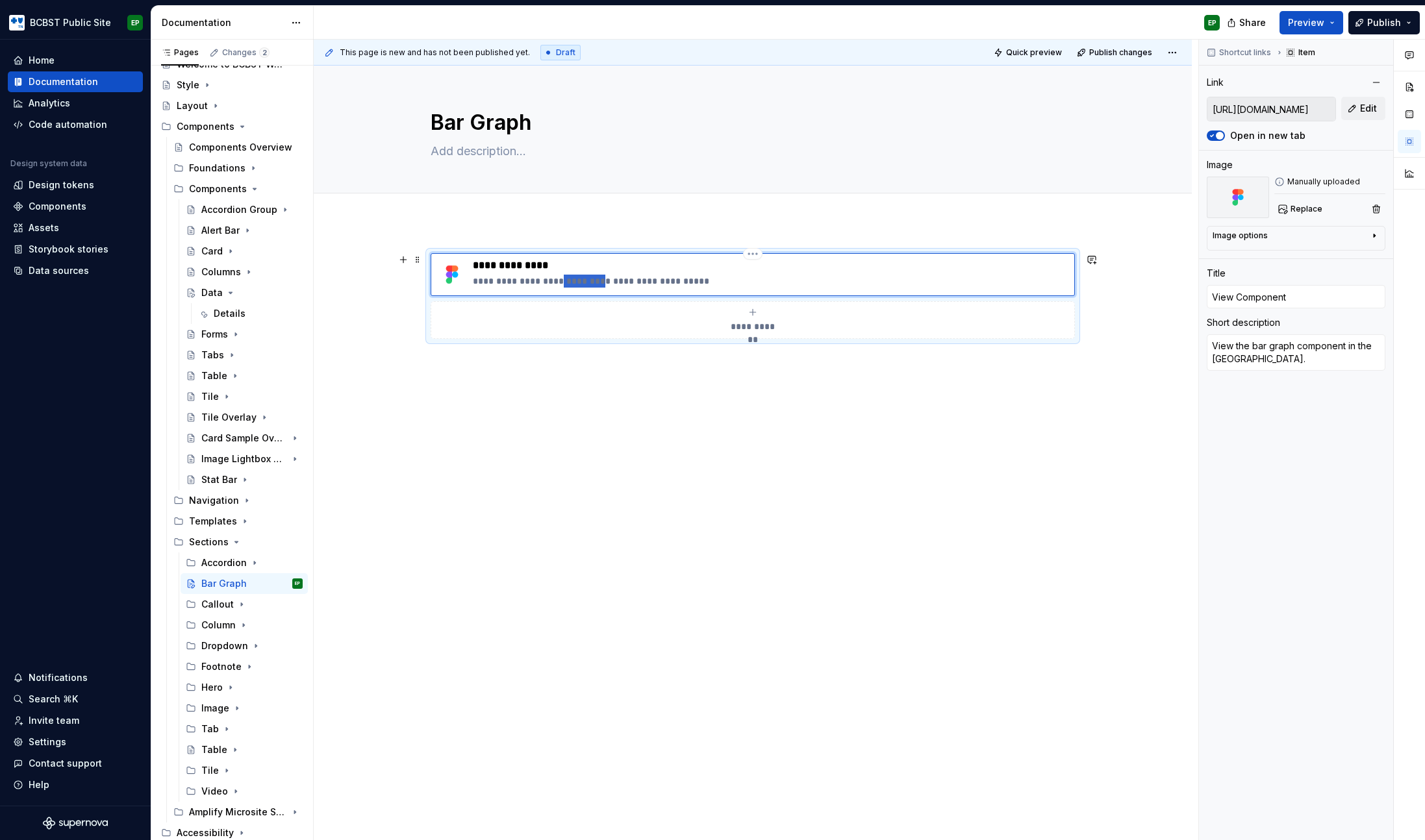
click at [567, 281] on p "**********" at bounding box center [771, 281] width 596 height 13
type textarea "*"
type textarea "View the bar graph s in the [GEOGRAPHIC_DATA]."
type textarea "*"
type textarea "View the bar graph se in the [GEOGRAPHIC_DATA]."
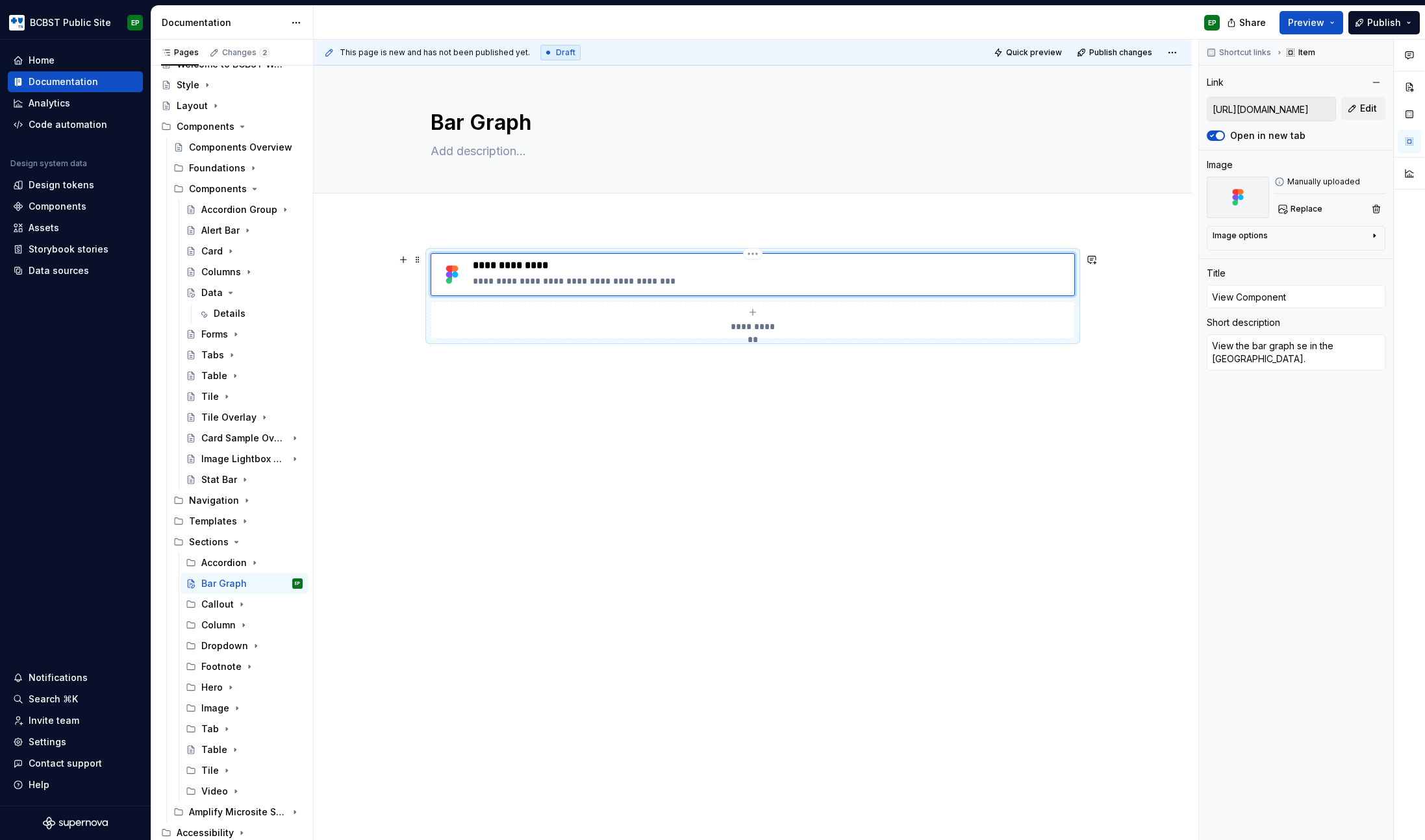
type textarea "*"
type textarea "View the bar graph sec in the [GEOGRAPHIC_DATA]."
type textarea "*"
type textarea "View the bar graph sect in the [GEOGRAPHIC_DATA]."
type textarea "*"
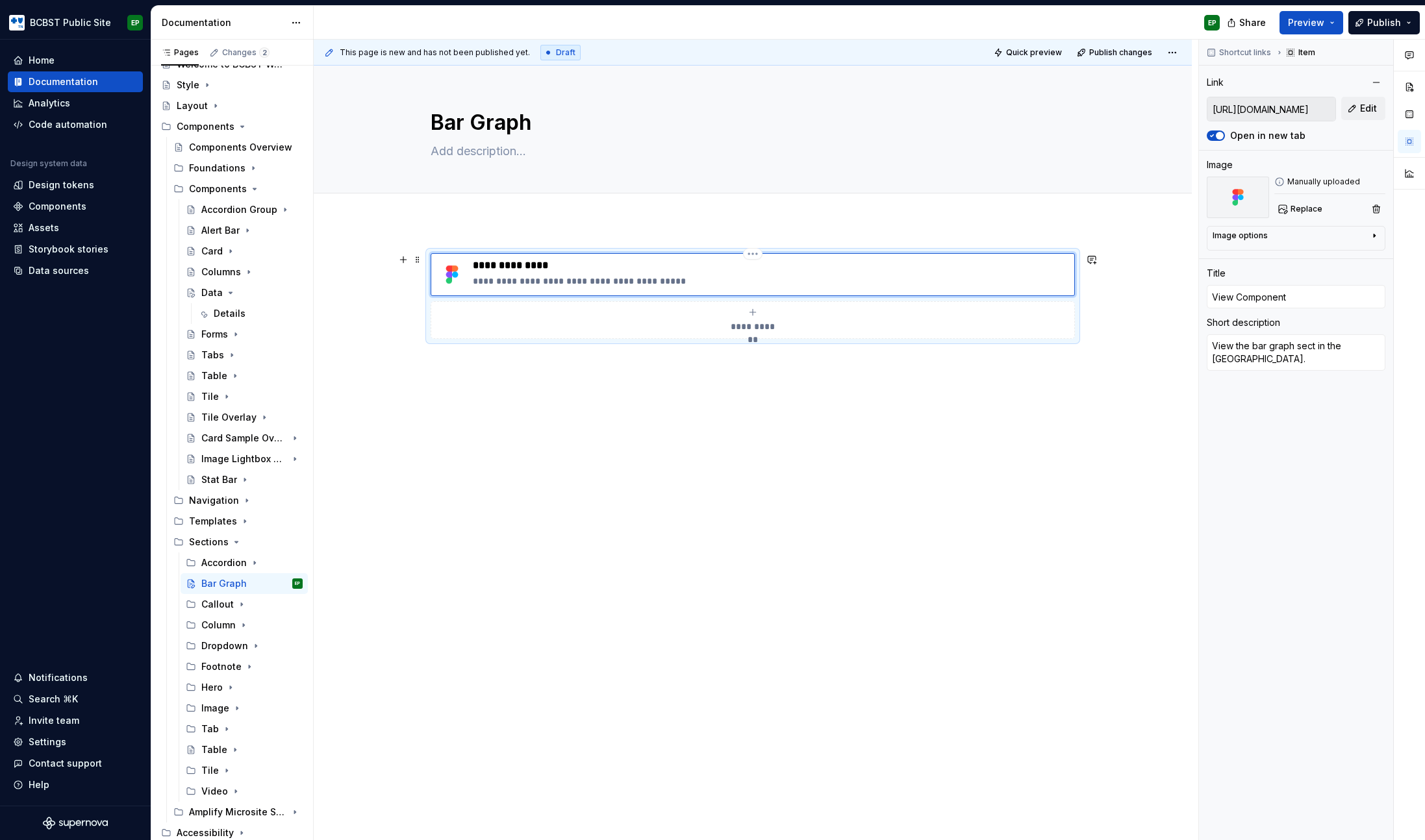
type textarea "View the bar graph secti in the [GEOGRAPHIC_DATA]."
type textarea "*"
type textarea "View the bar graph sectio in the [GEOGRAPHIC_DATA]."
type textarea "*"
type textarea "View the bar graph section in the [GEOGRAPHIC_DATA]."
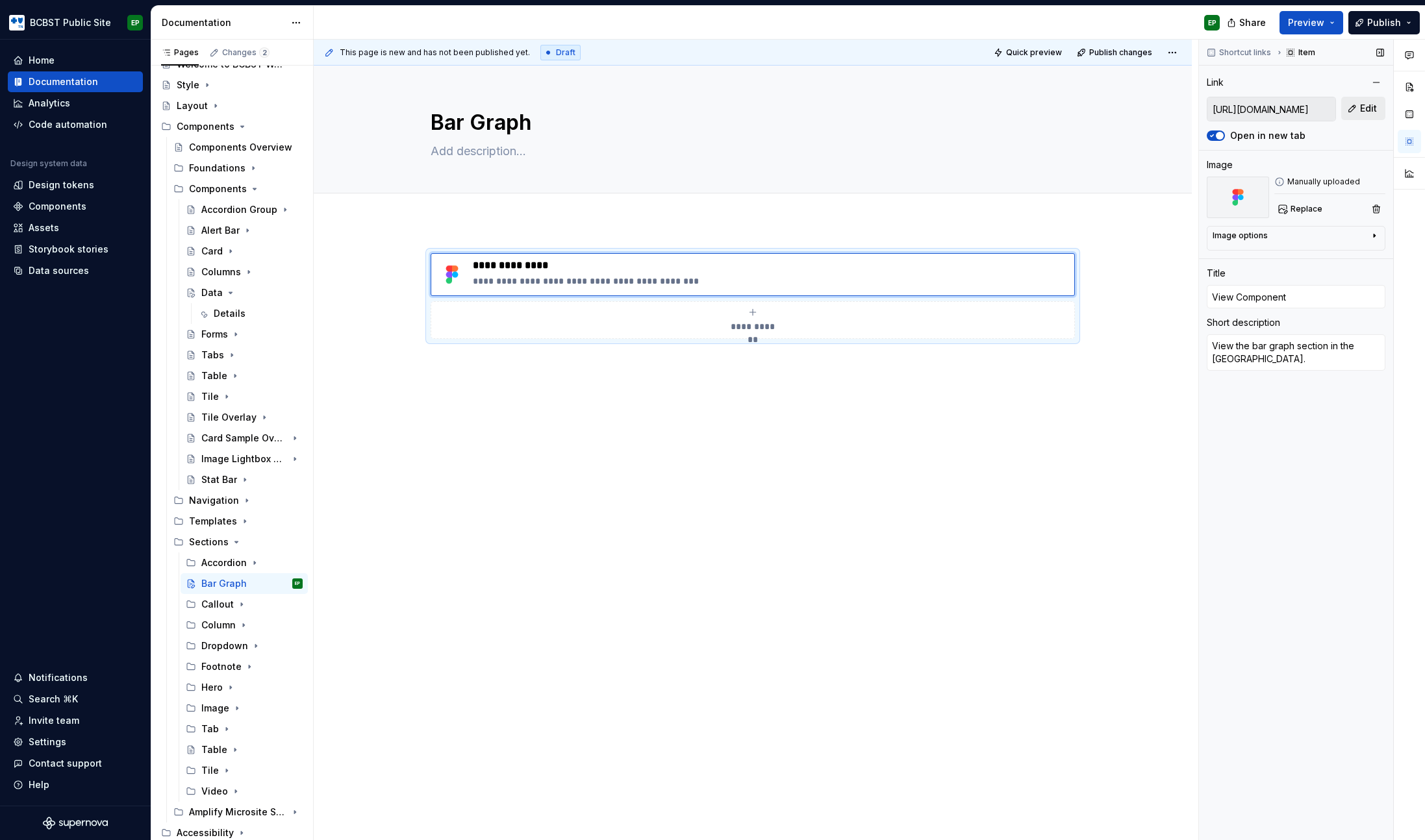
click at [1360, 111] on span "Edit" at bounding box center [1368, 108] width 17 height 13
type textarea "*"
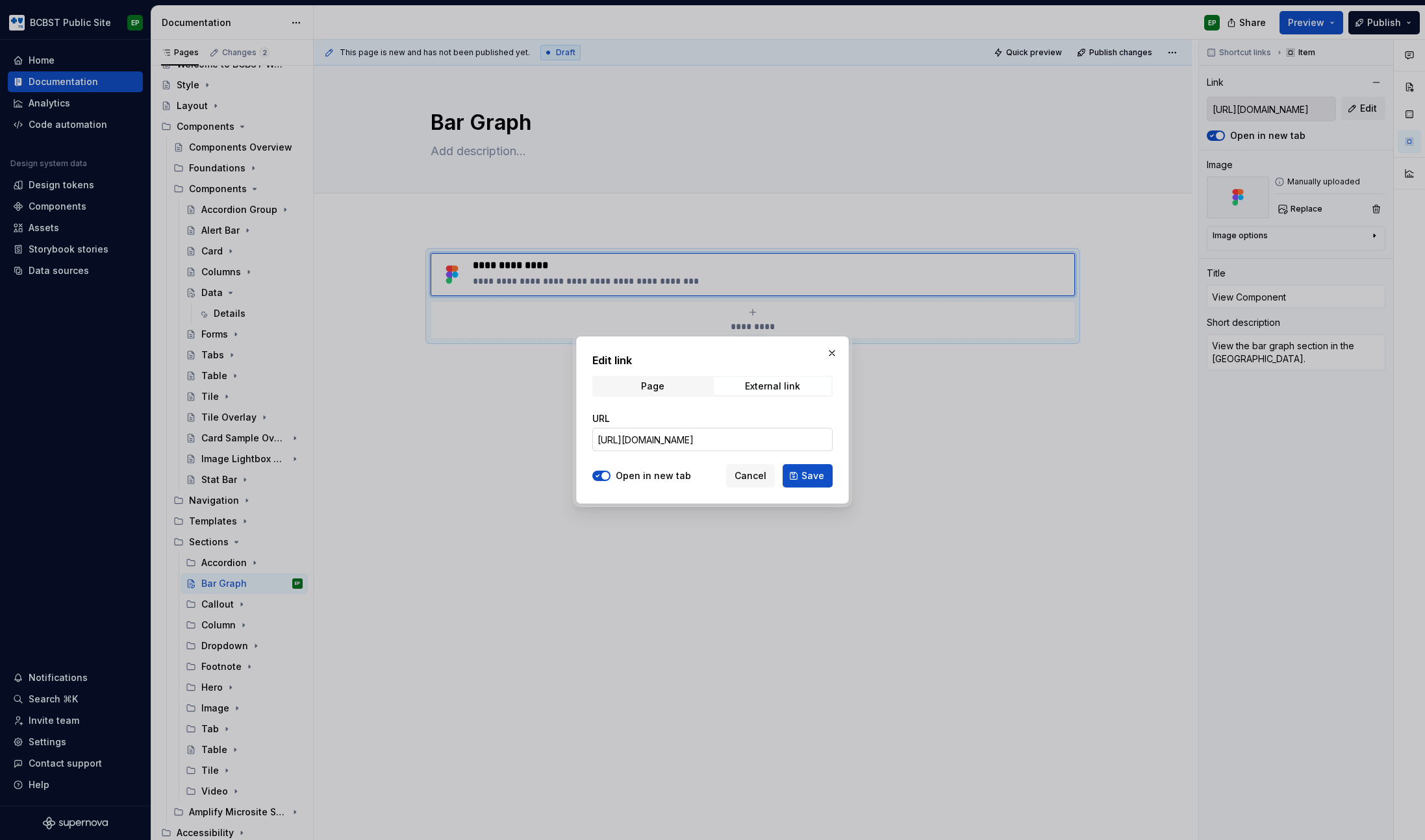
click at [693, 444] on input "[URL][DOMAIN_NAME]" at bounding box center [713, 439] width 241 height 23
paste input "73-2519"
type input "[URL][DOMAIN_NAME]"
click at [818, 468] on button "Save" at bounding box center [808, 475] width 50 height 23
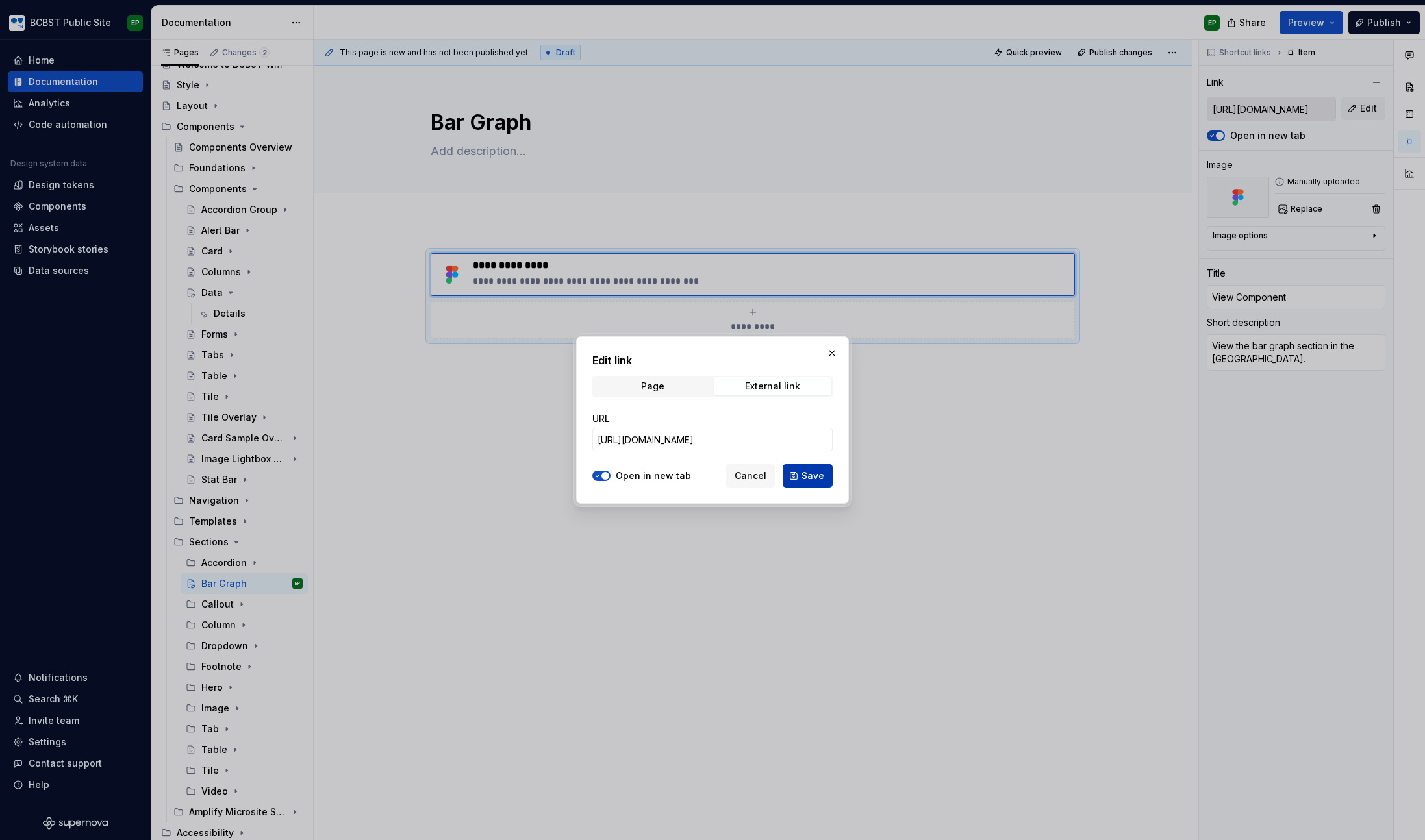
type textarea "*"
type input "[URL][DOMAIN_NAME]"
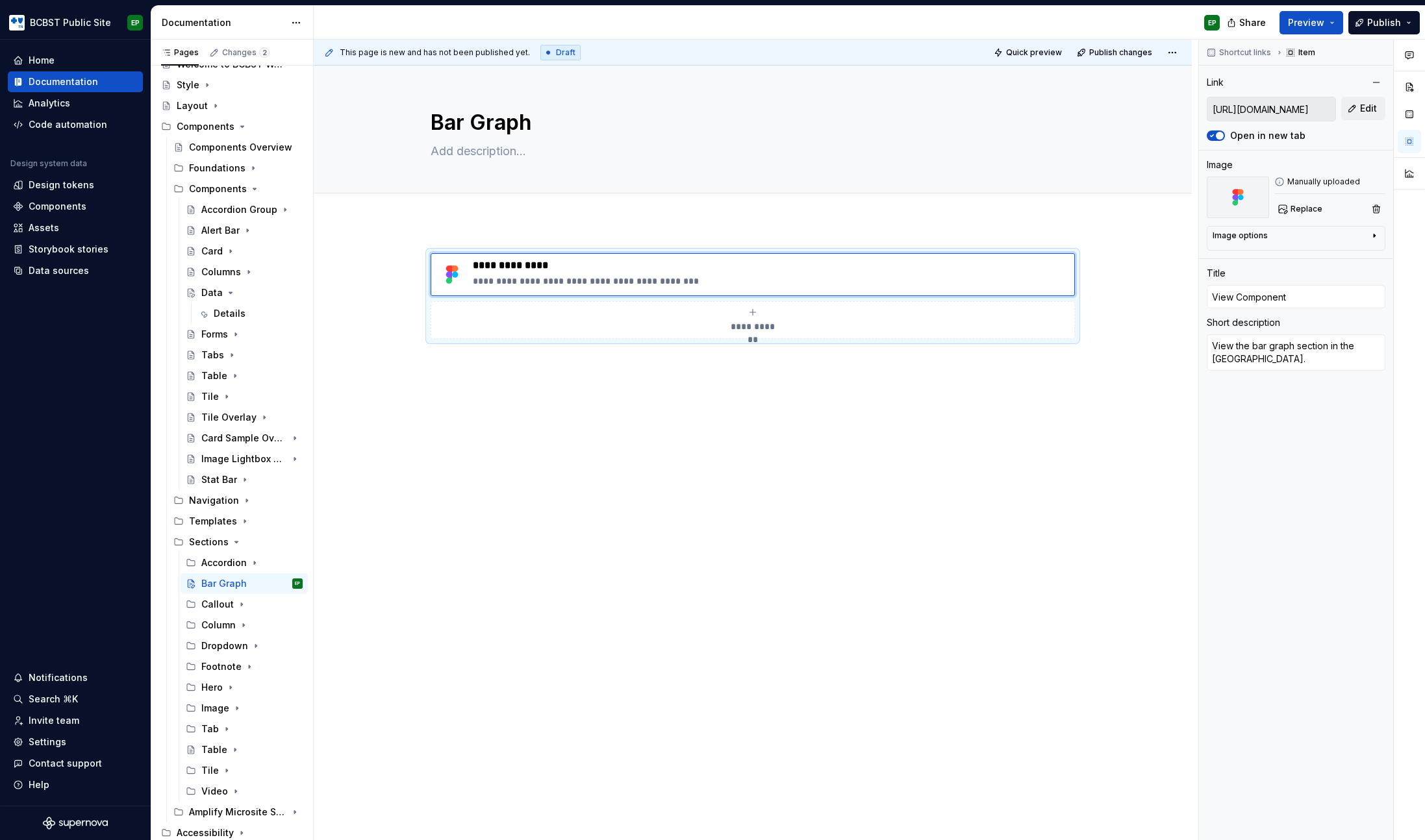
type textarea "*"
click at [617, 396] on div "**********" at bounding box center [752, 414] width 878 height 384
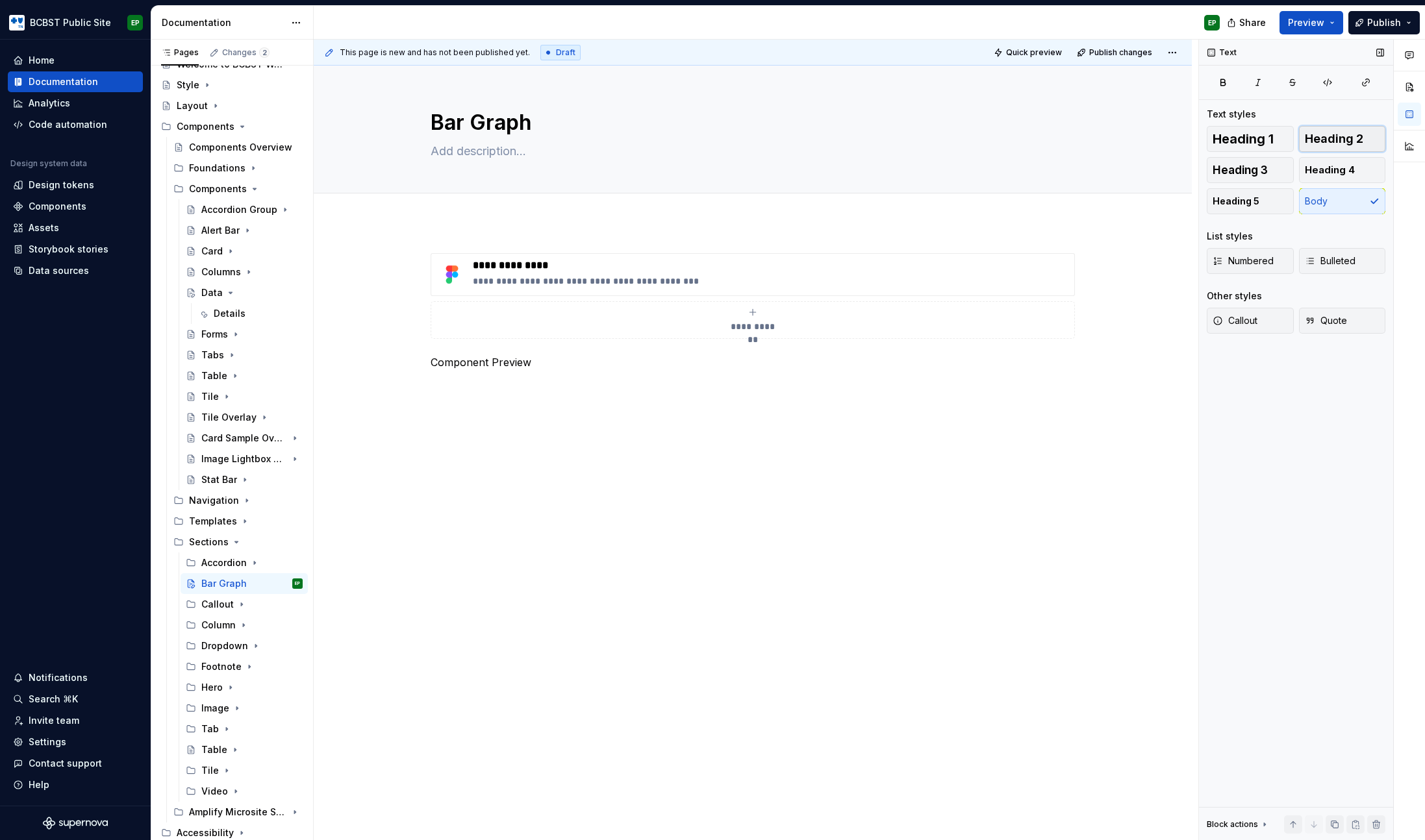
click at [1355, 139] on span "Heading 2" at bounding box center [1334, 139] width 59 height 13
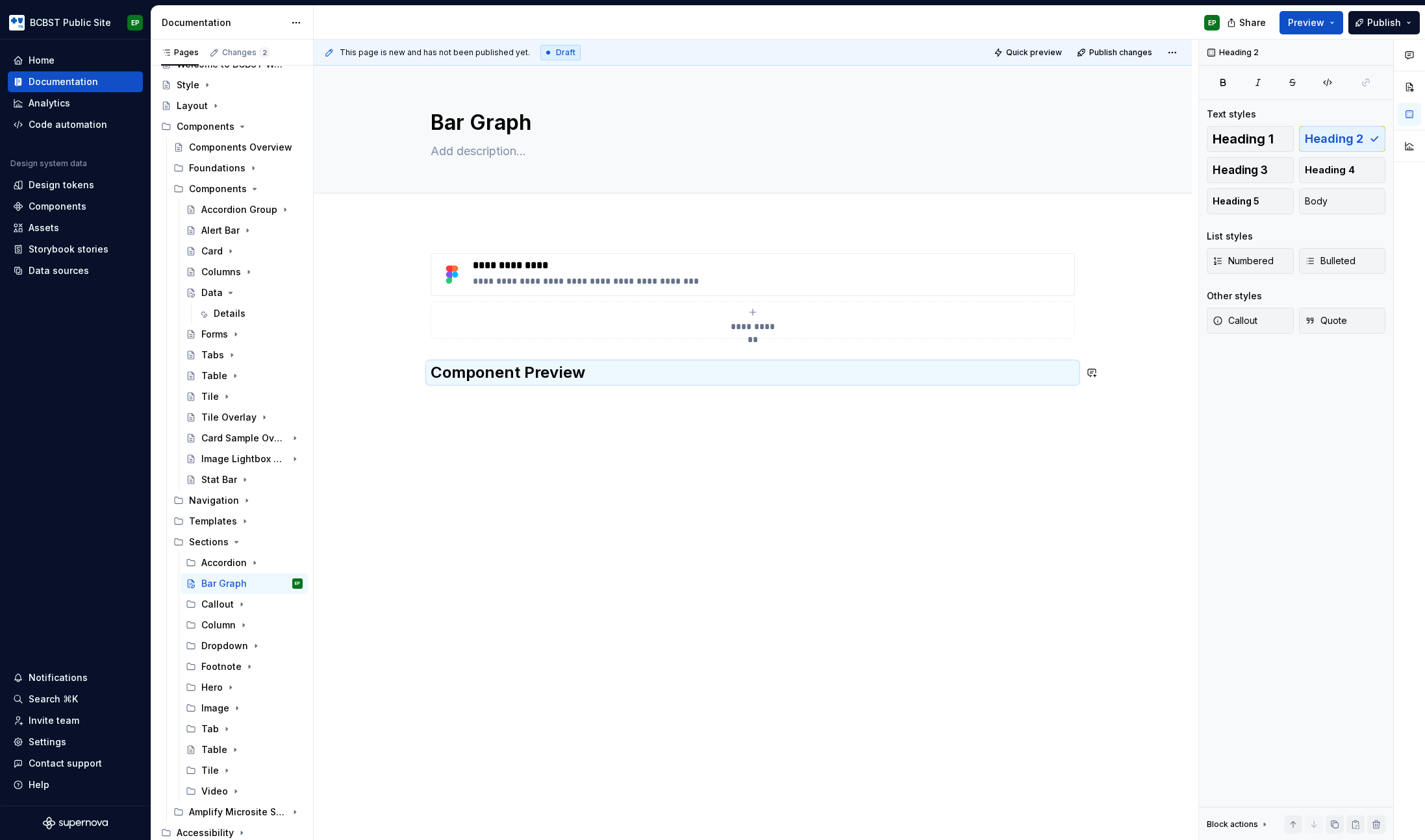
click at [582, 430] on div "**********" at bounding box center [752, 436] width 878 height 428
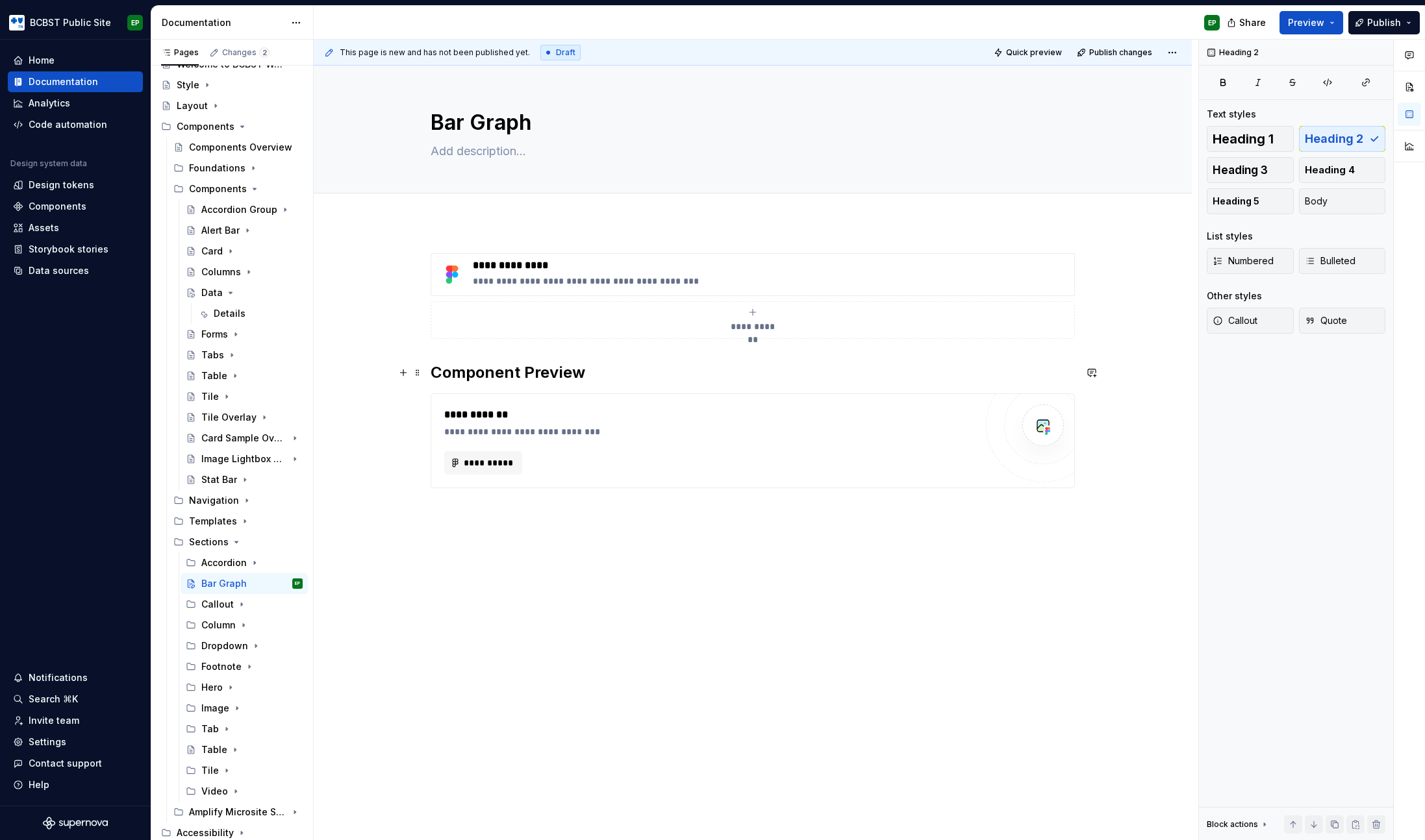
click at [617, 370] on h2 "Component Preview" at bounding box center [752, 373] width 644 height 21
click at [1275, 166] on button "Heading 3" at bounding box center [1250, 170] width 87 height 26
type textarea "*"
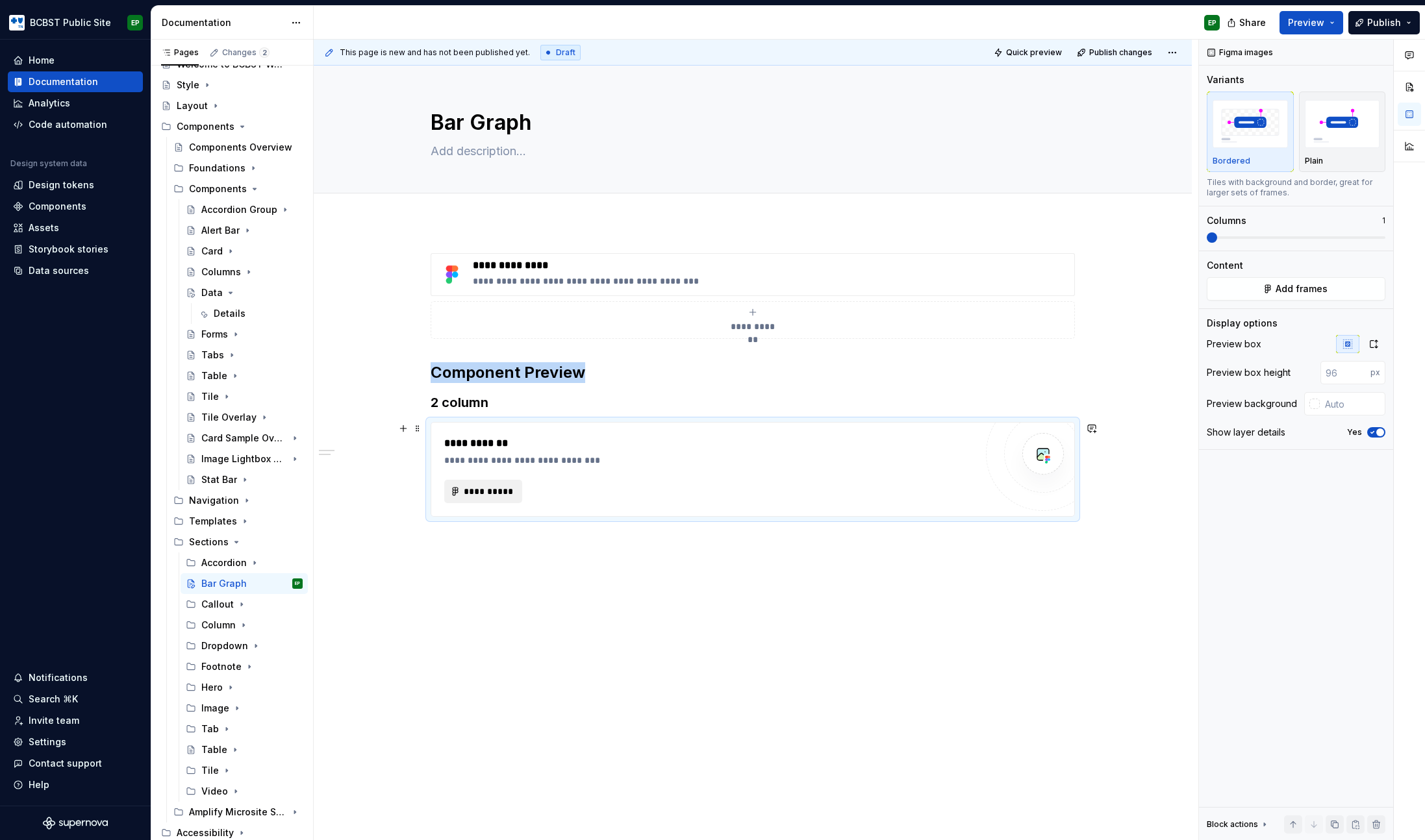
click at [486, 489] on span "**********" at bounding box center [488, 491] width 51 height 13
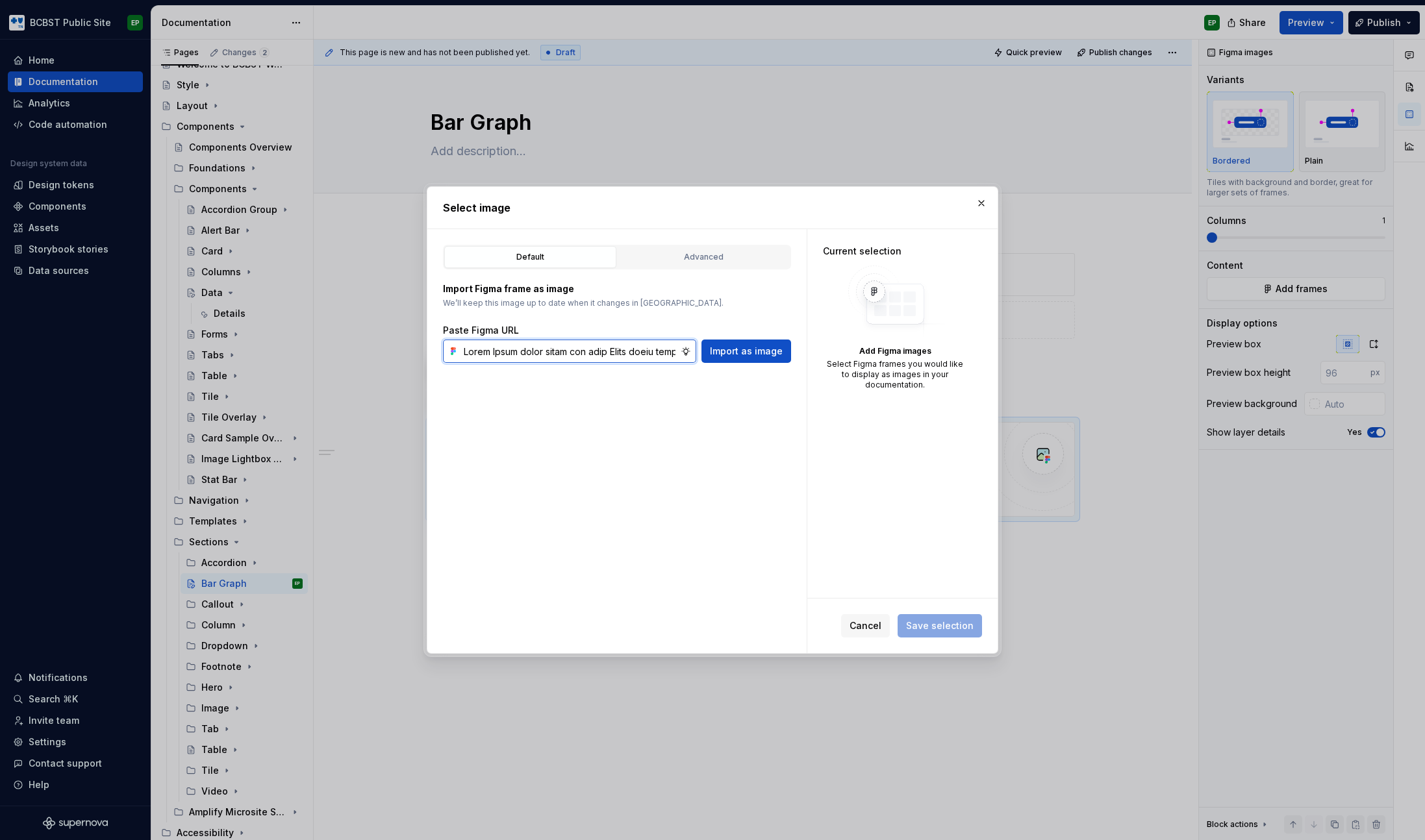
click at [595, 358] on input "text" at bounding box center [569, 351] width 222 height 23
paste input "[URL][DOMAIN_NAME]"
type input "[URL][DOMAIN_NAME]"
click at [744, 349] on span "Import as image" at bounding box center [746, 351] width 73 height 13
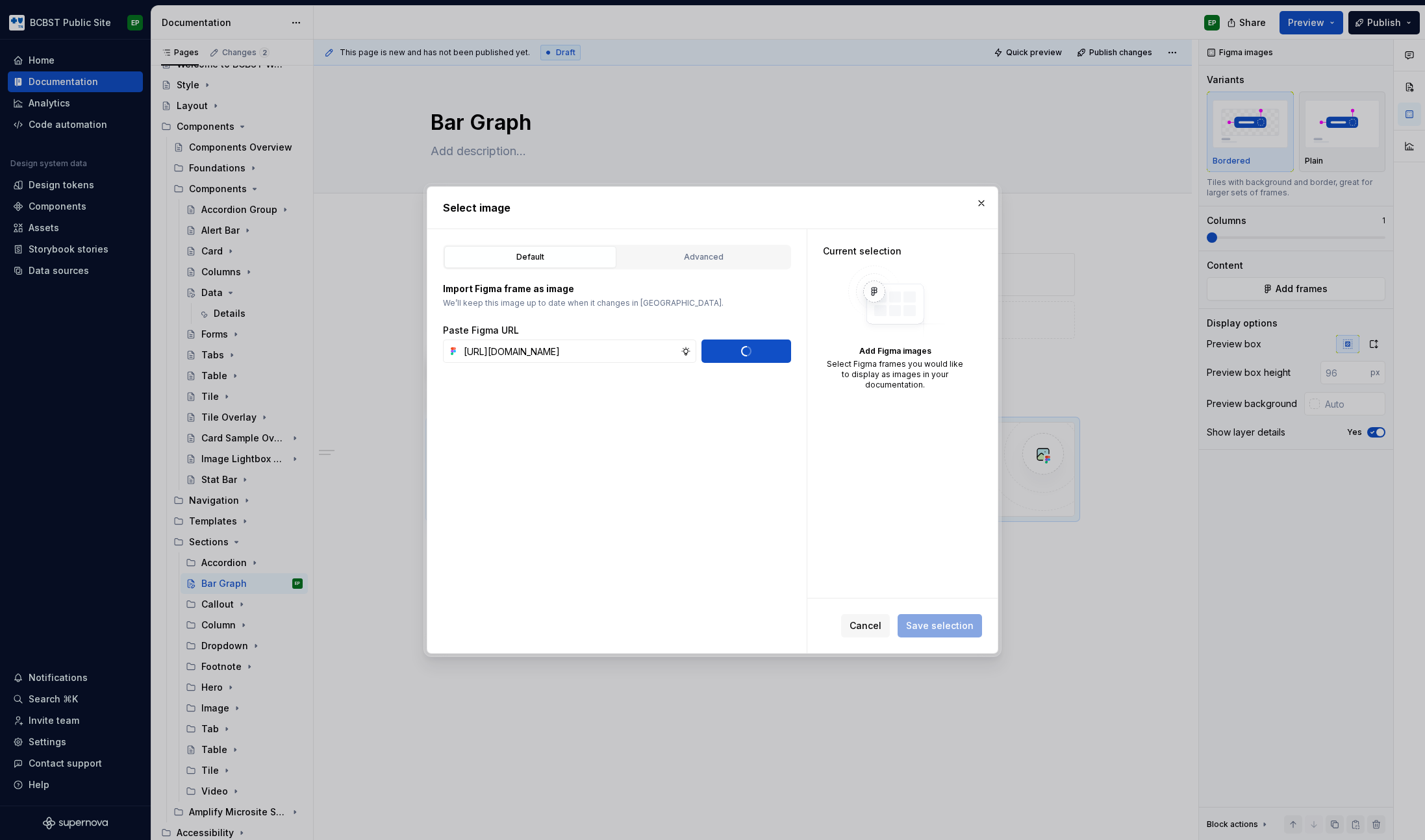
scroll to position [0, 0]
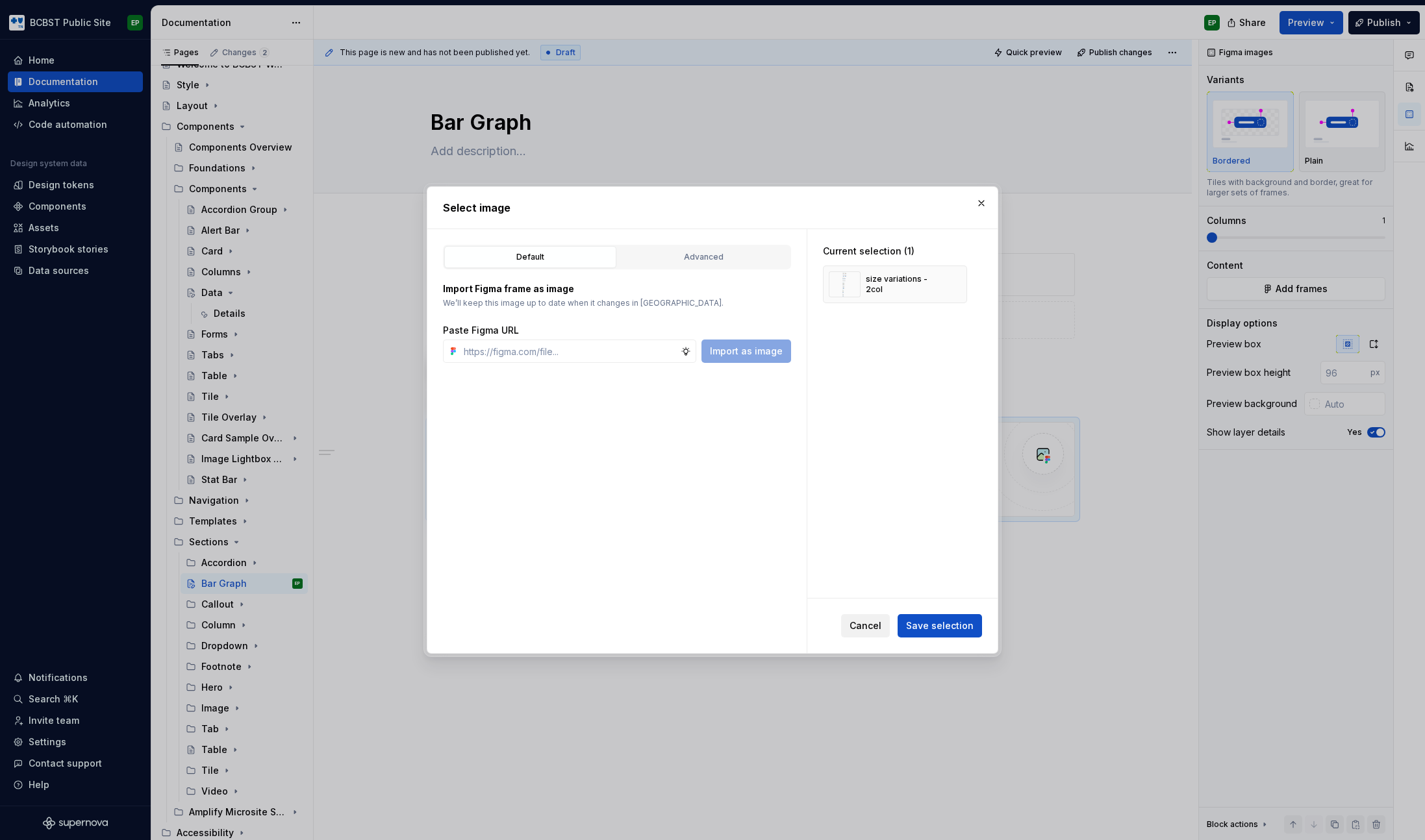
click at [881, 627] on span "Cancel" at bounding box center [865, 626] width 32 height 13
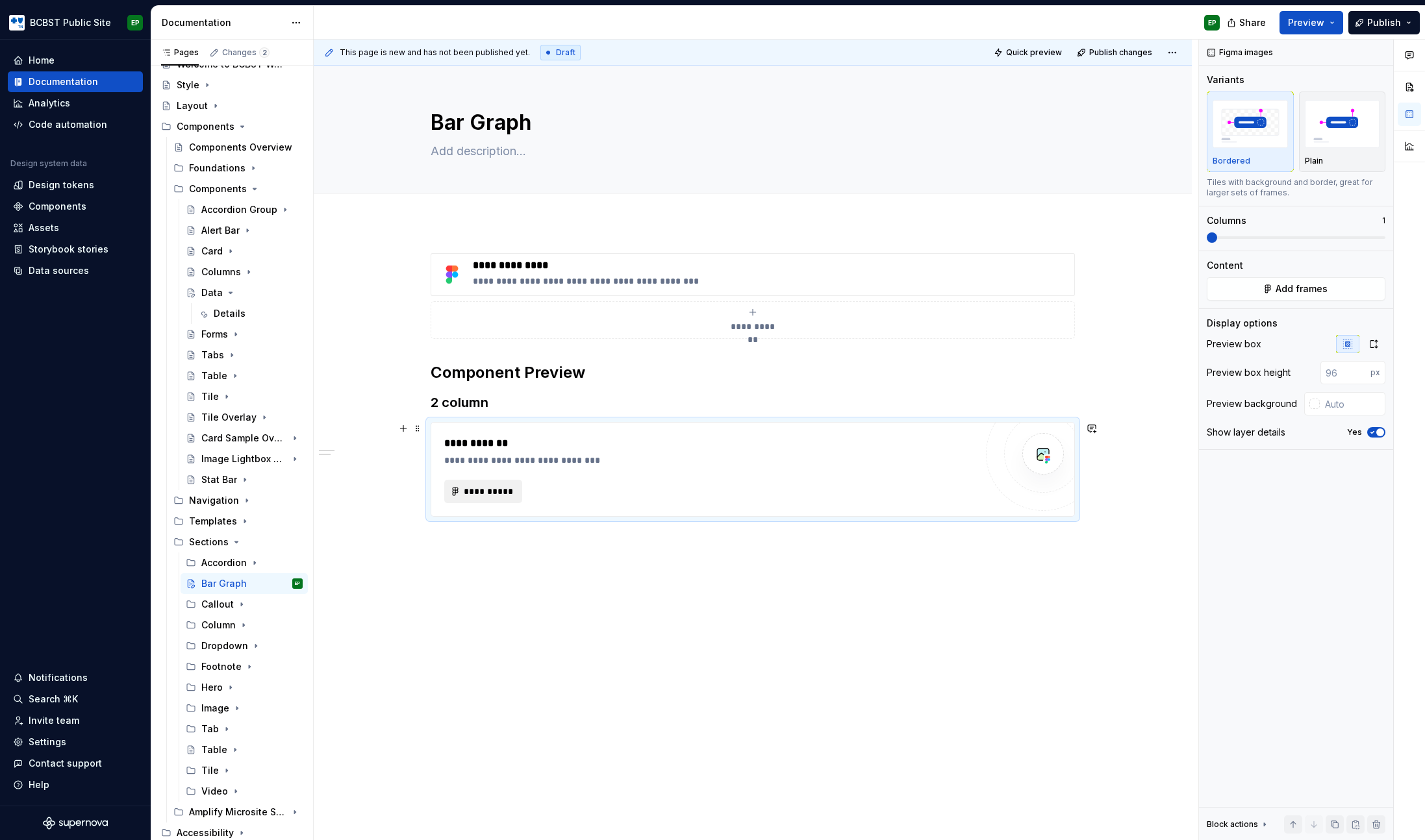
click at [468, 498] on button "**********" at bounding box center [483, 491] width 78 height 23
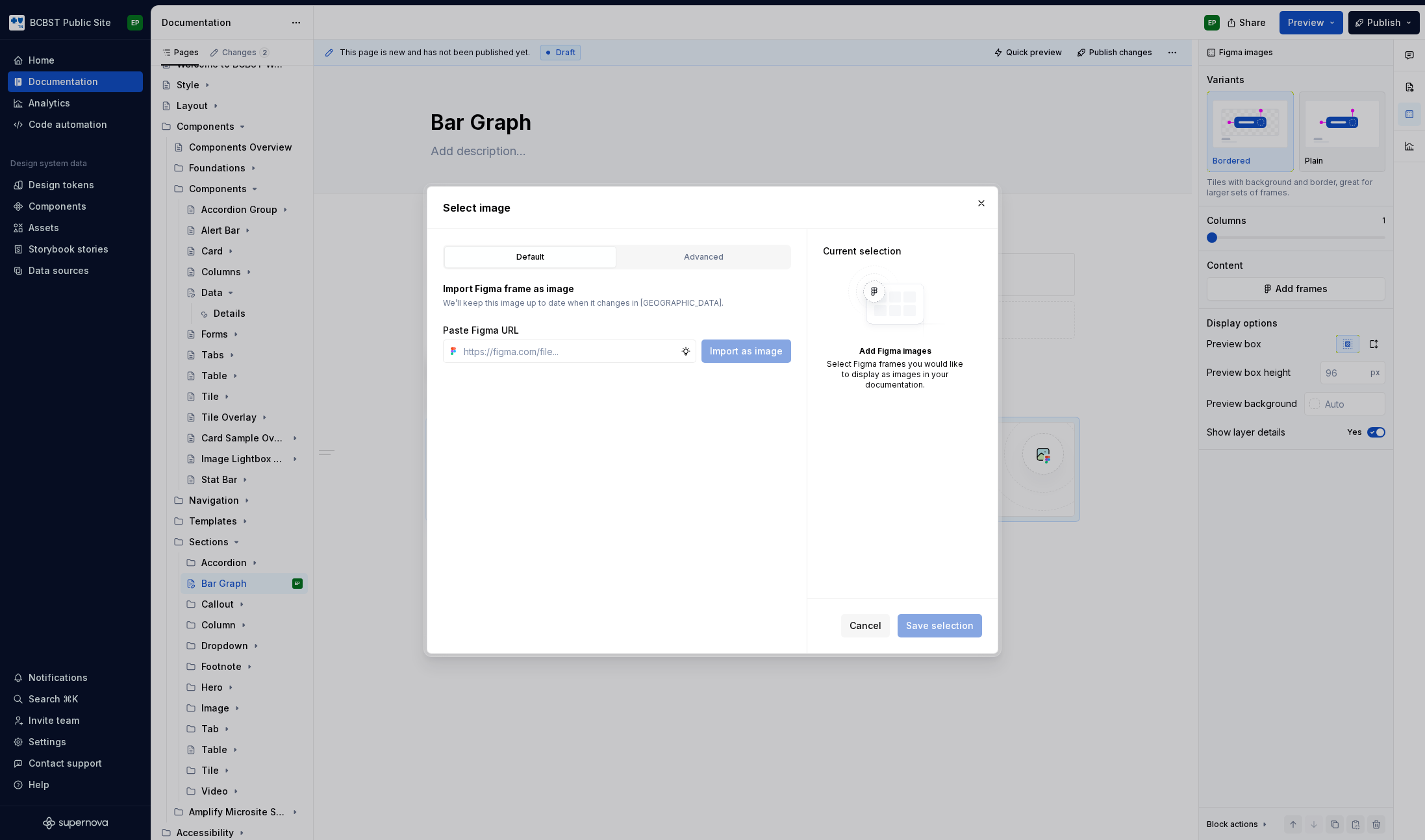
type textarea "*"
paste input "[URL][DOMAIN_NAME]"
type input "[URL][DOMAIN_NAME]"
click at [760, 353] on span "Import as image" at bounding box center [746, 351] width 73 height 13
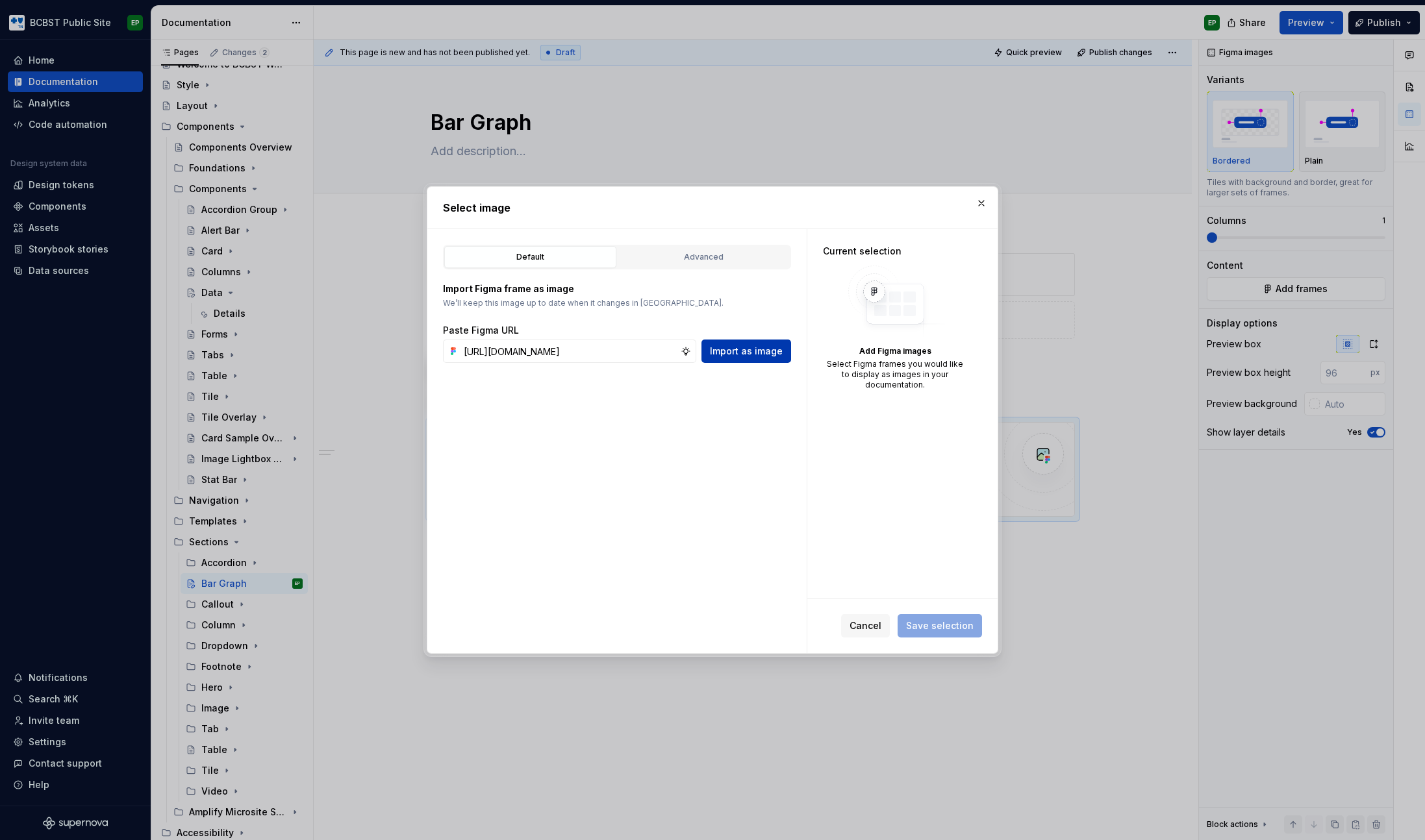
scroll to position [0, 0]
click at [592, 355] on input "text" at bounding box center [569, 351] width 222 height 23
paste input "[URL][DOMAIN_NAME]"
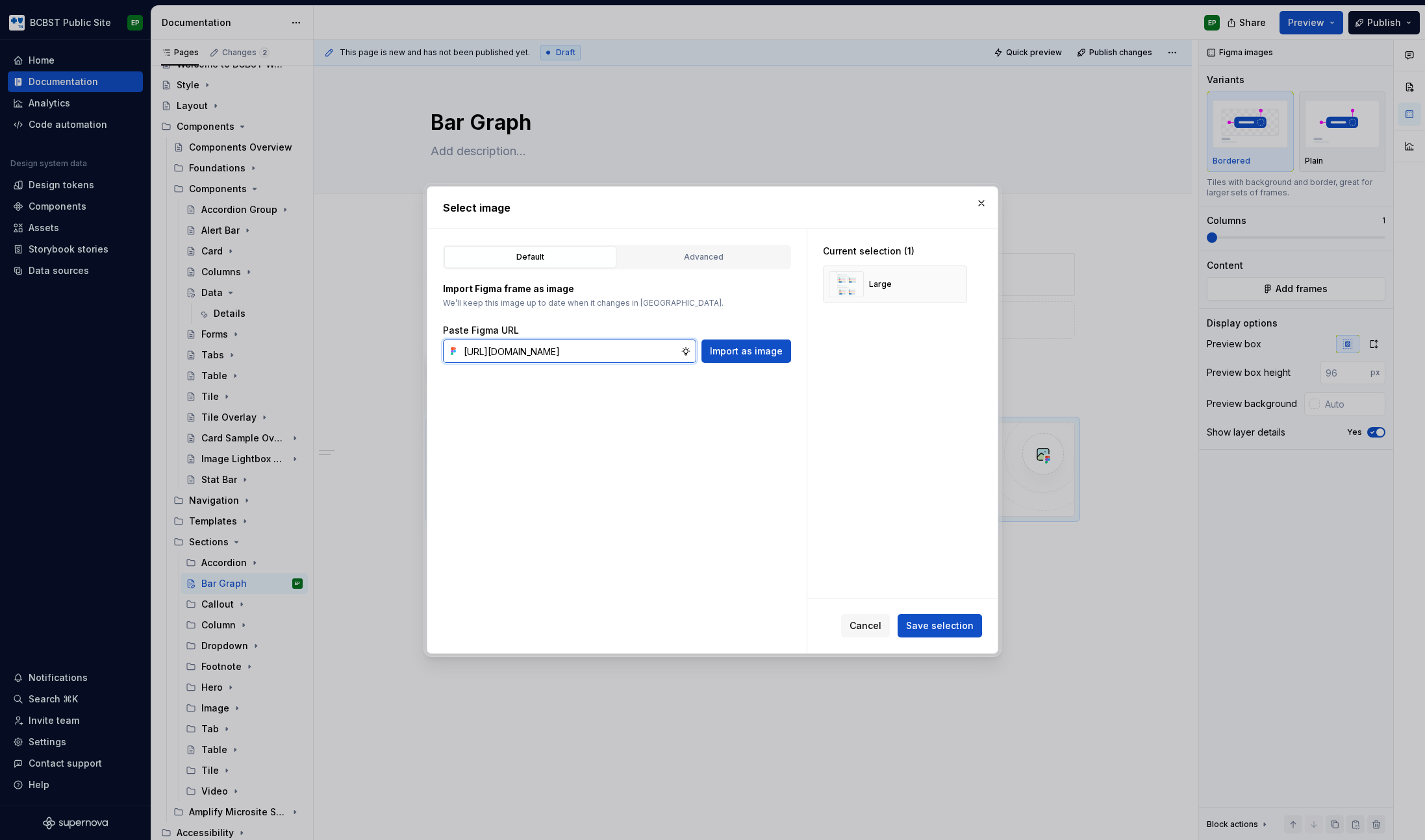
click at [603, 349] on input "[URL][DOMAIN_NAME]" at bounding box center [569, 351] width 222 height 23
paste input "608-16057&t=JQpC8RTBxpl46t9j-4"
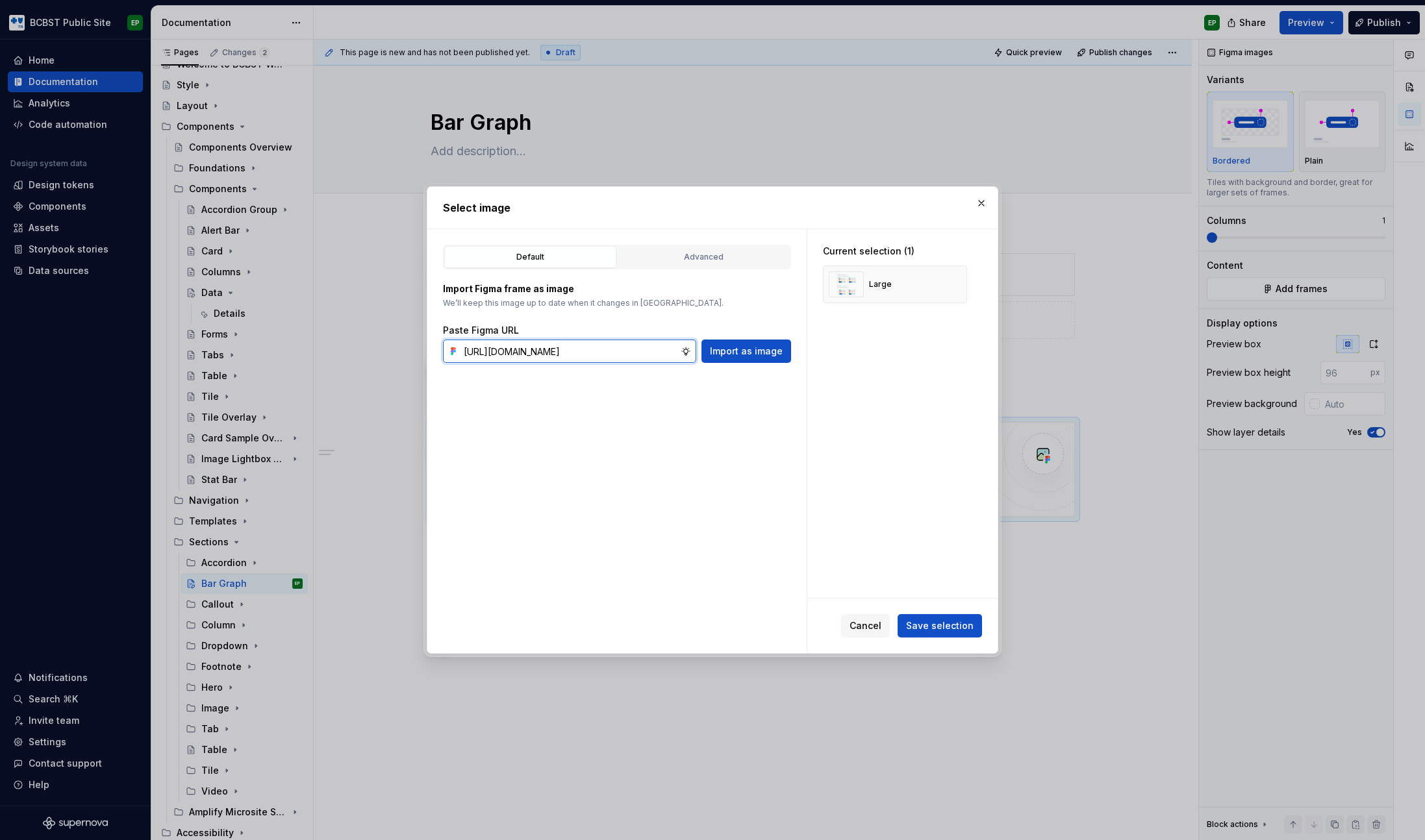
paste input "text"
type input "[URL][DOMAIN_NAME]"
click at [739, 349] on span "Import as image" at bounding box center [746, 351] width 73 height 13
click at [634, 354] on input "text" at bounding box center [569, 351] width 222 height 23
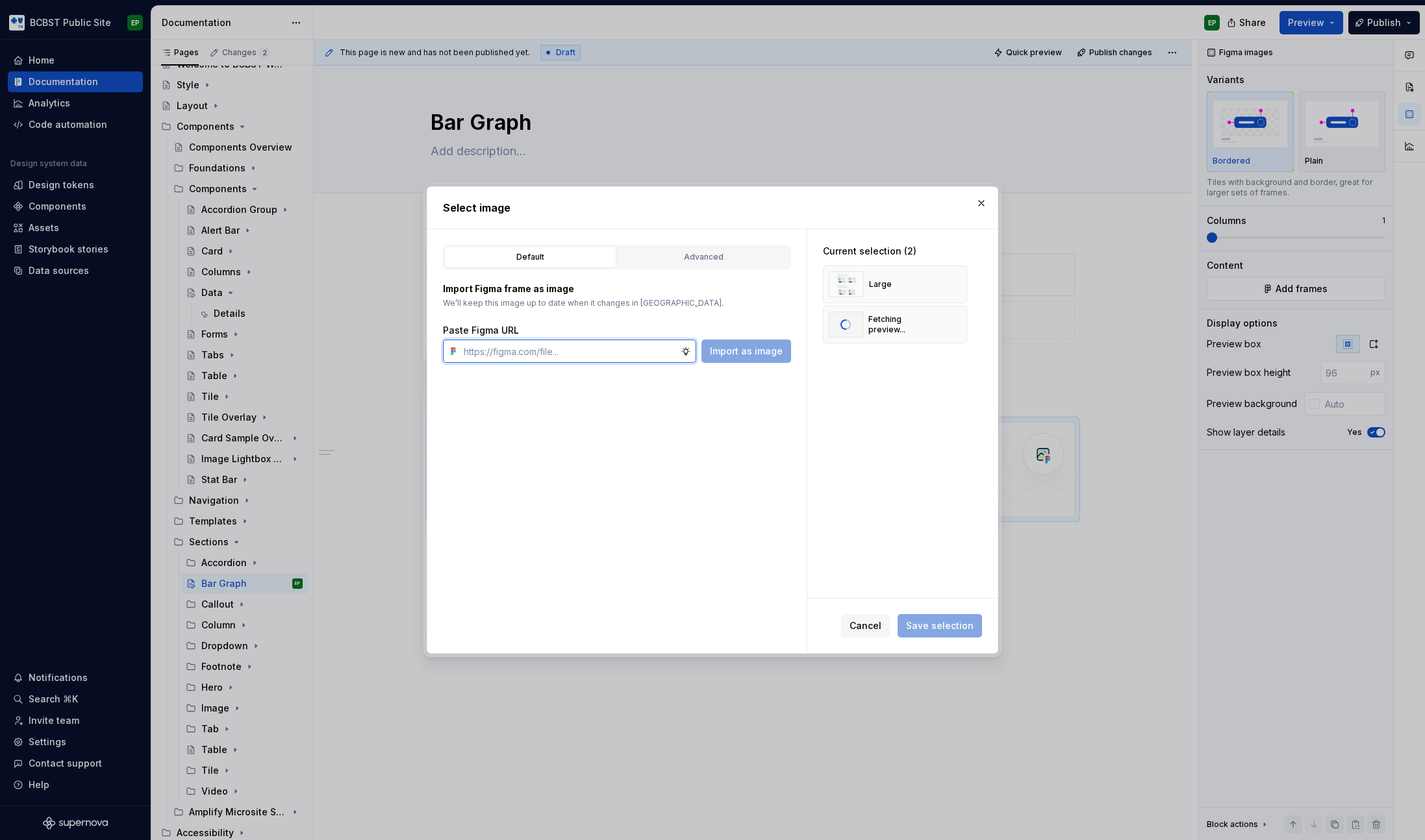
paste input "[URL][DOMAIN_NAME]"
type input "[URL][DOMAIN_NAME]"
click at [765, 347] on span "Import as image" at bounding box center [746, 351] width 73 height 13
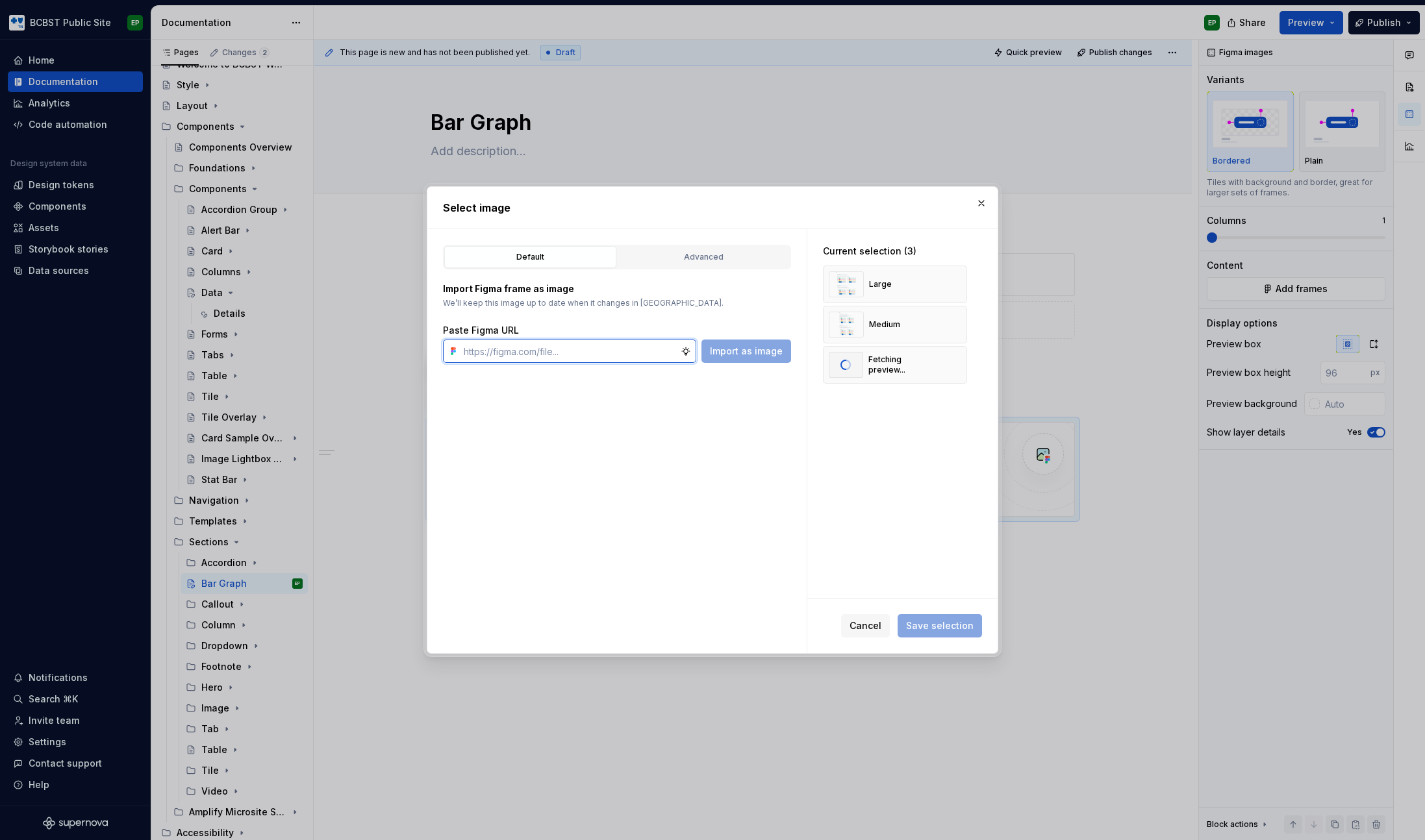
click at [537, 357] on input "text" at bounding box center [569, 351] width 222 height 23
paste input "[URL][DOMAIN_NAME]"
type input "[URL][DOMAIN_NAME]"
click at [728, 350] on span "Import as image" at bounding box center [746, 351] width 73 height 13
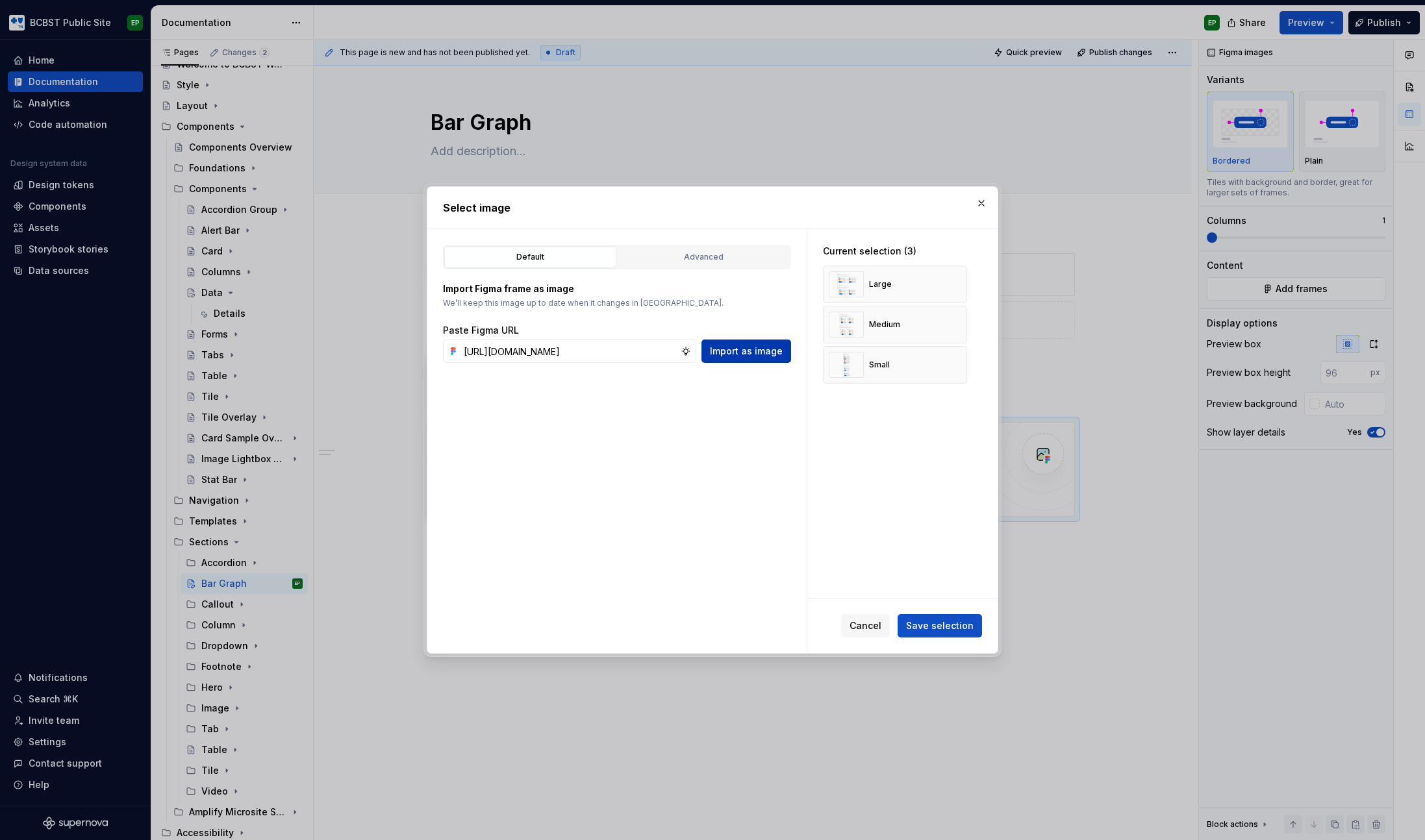
scroll to position [0, 0]
click at [951, 620] on span "Save selection" at bounding box center [940, 626] width 67 height 13
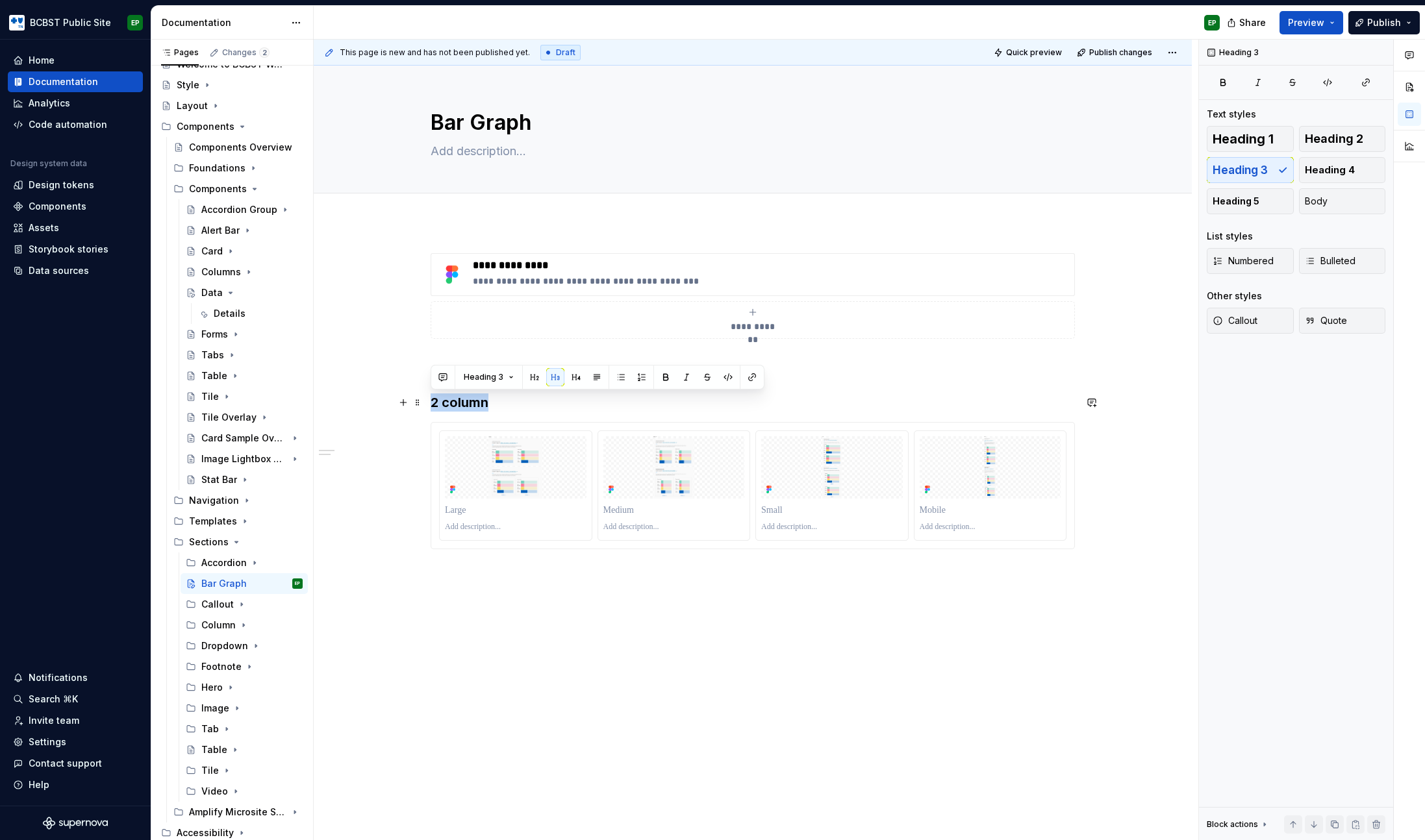
drag, startPoint x: 496, startPoint y: 403, endPoint x: 375, endPoint y: 408, distance: 121.1
click at [375, 408] on div "**********" at bounding box center [752, 519] width 878 height 595
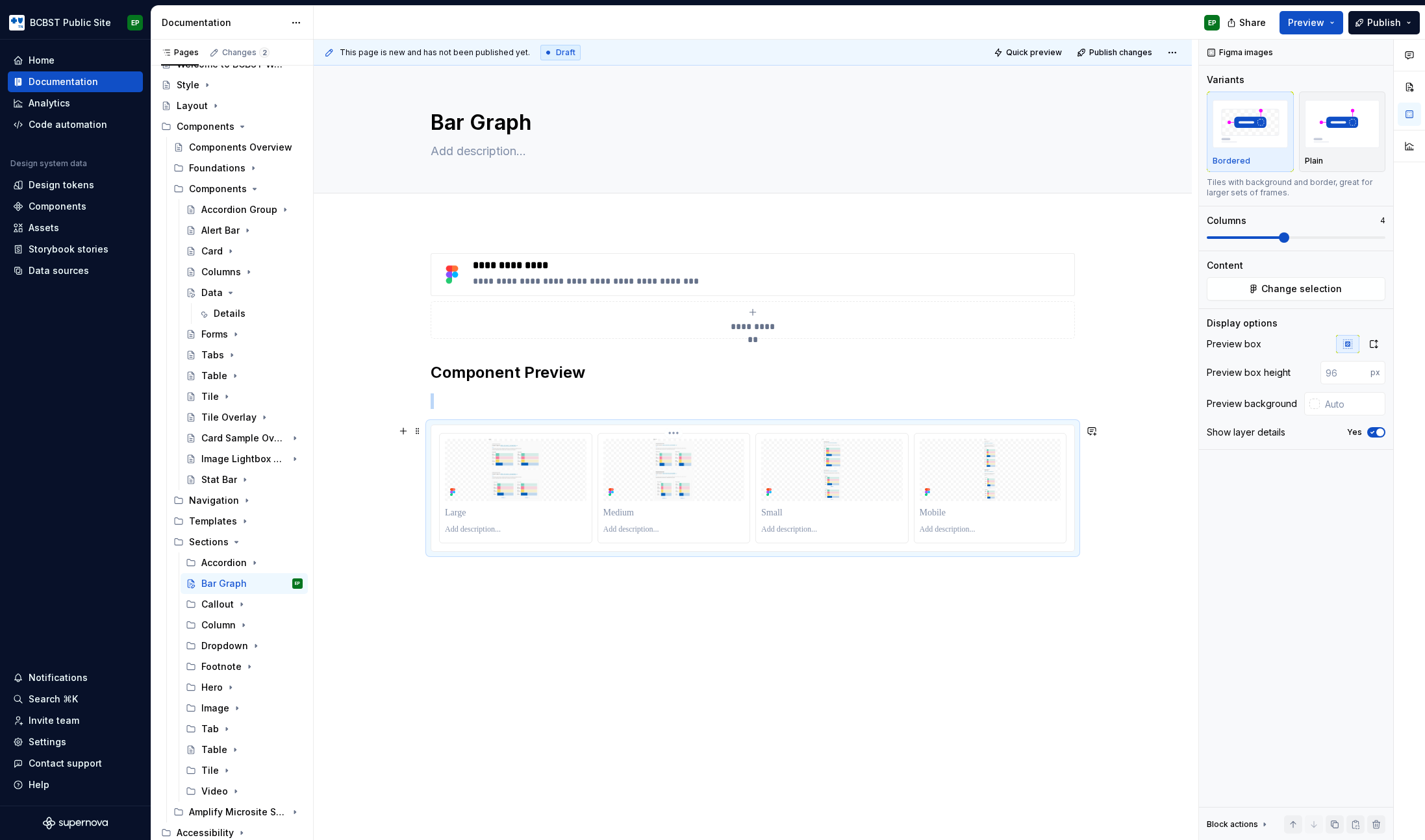
click at [739, 482] on img at bounding box center [674, 470] width 142 height 63
click at [1380, 347] on button "button" at bounding box center [1373, 344] width 23 height 18
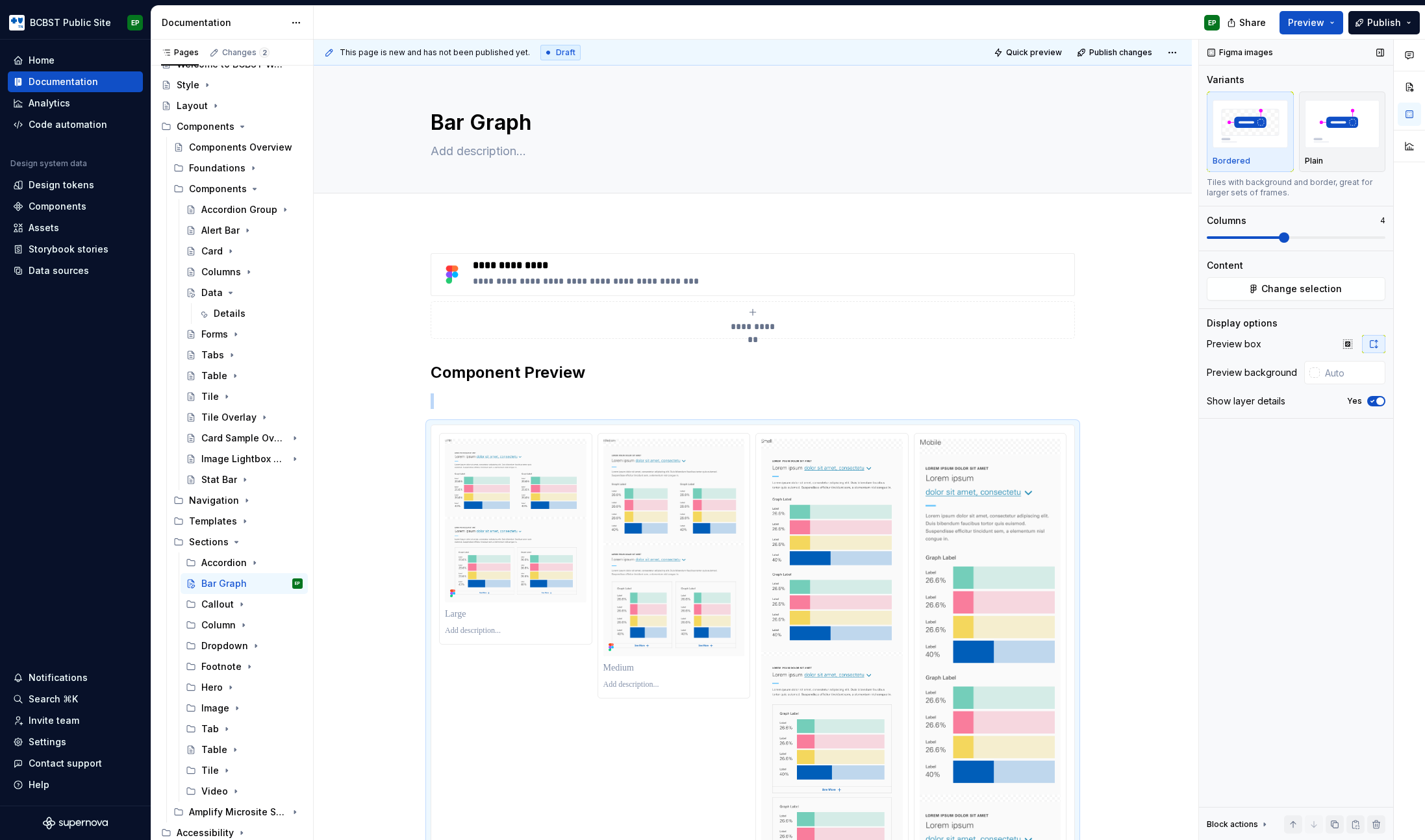
click at [1378, 402] on span "button" at bounding box center [1380, 402] width 8 height 8
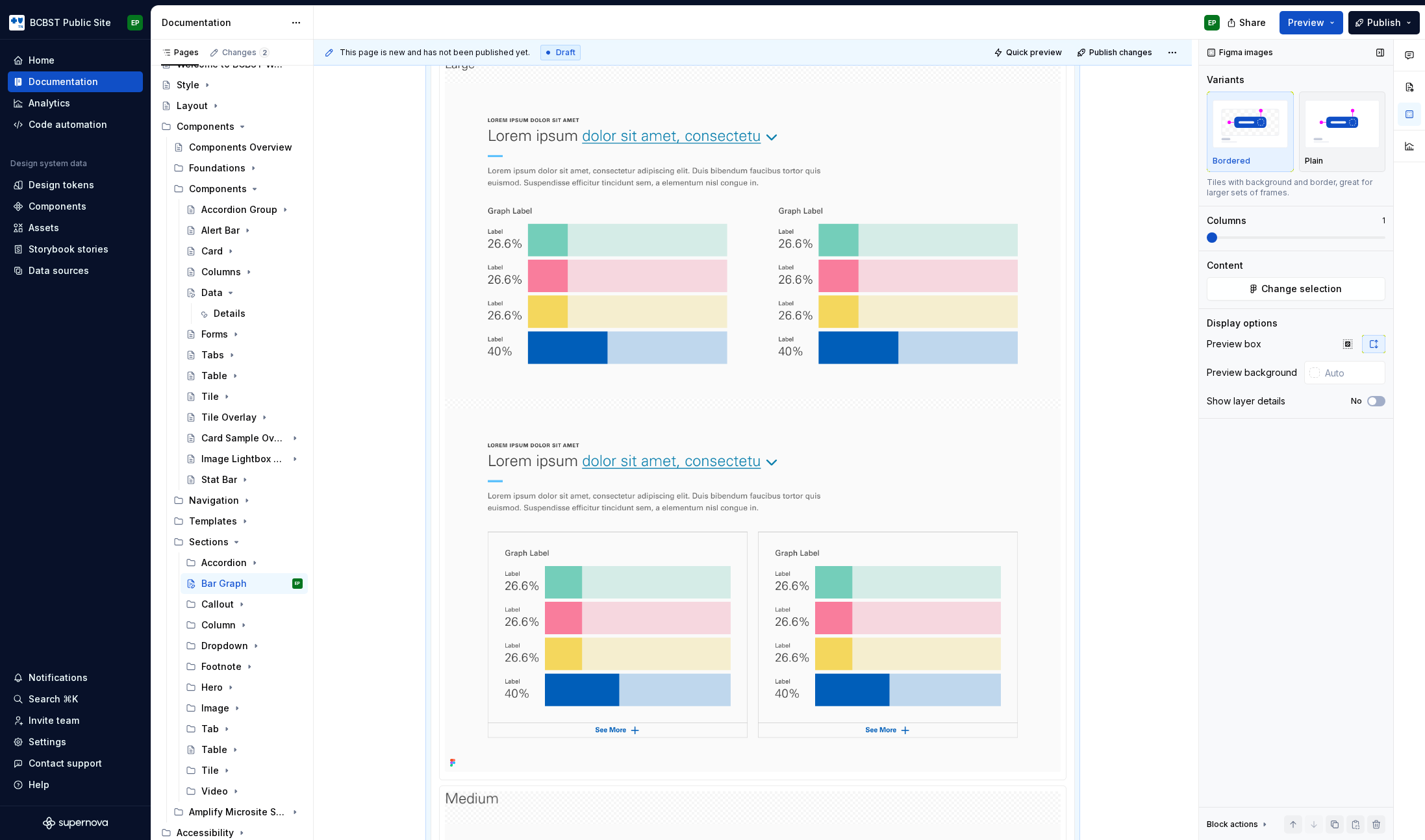
scroll to position [385, 0]
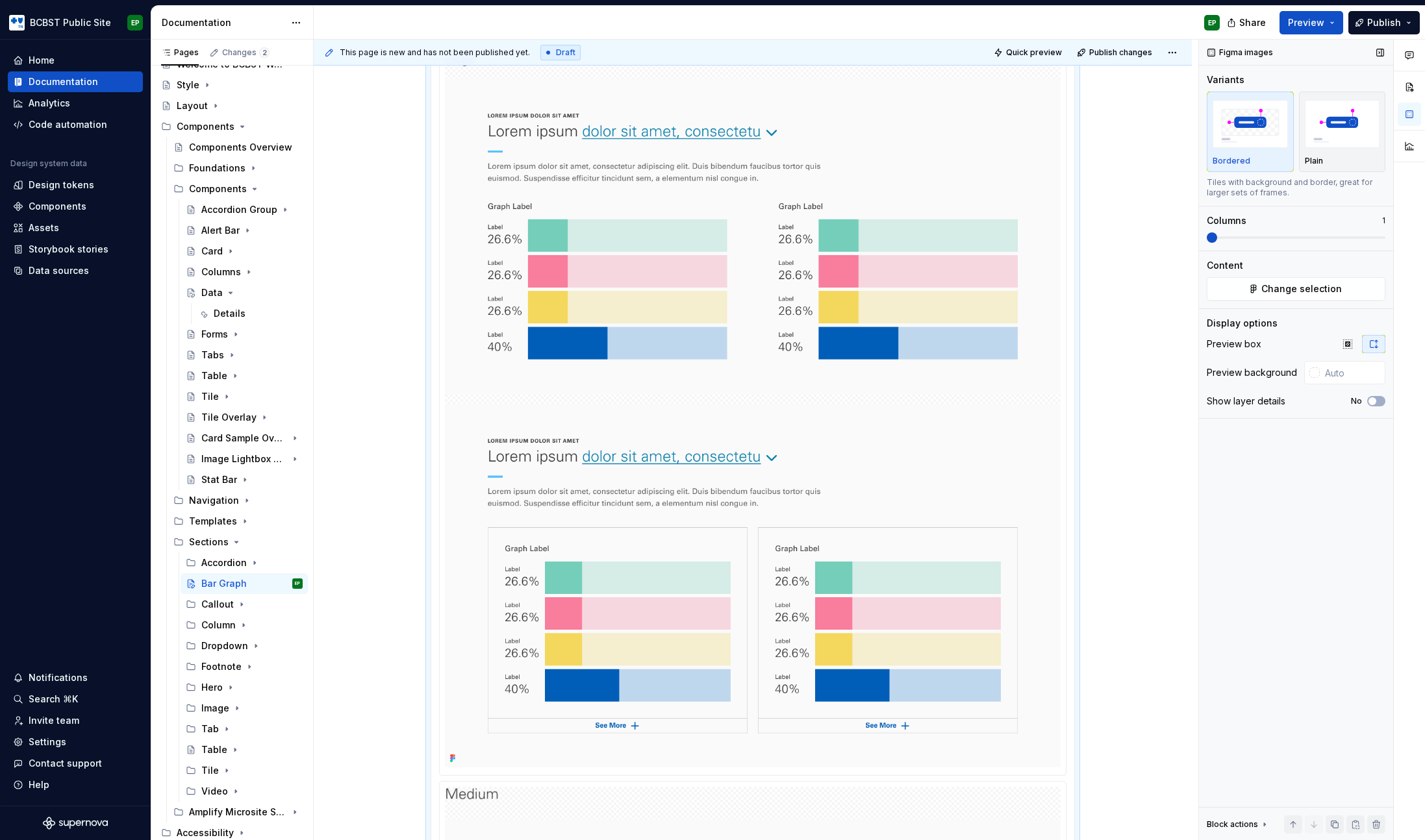
click at [1207, 243] on span at bounding box center [1212, 237] width 10 height 10
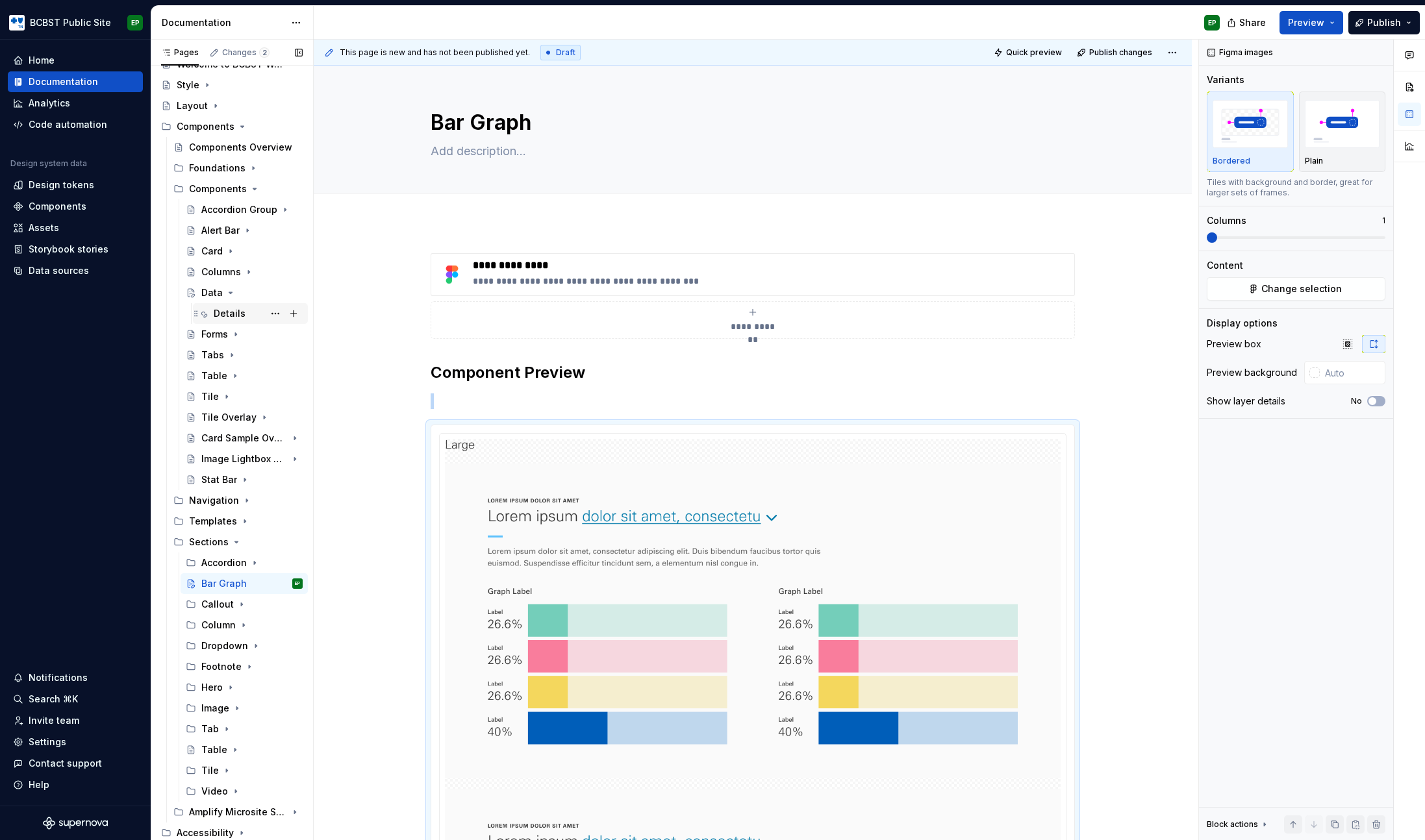
click at [234, 310] on div "Details" at bounding box center [229, 313] width 32 height 13
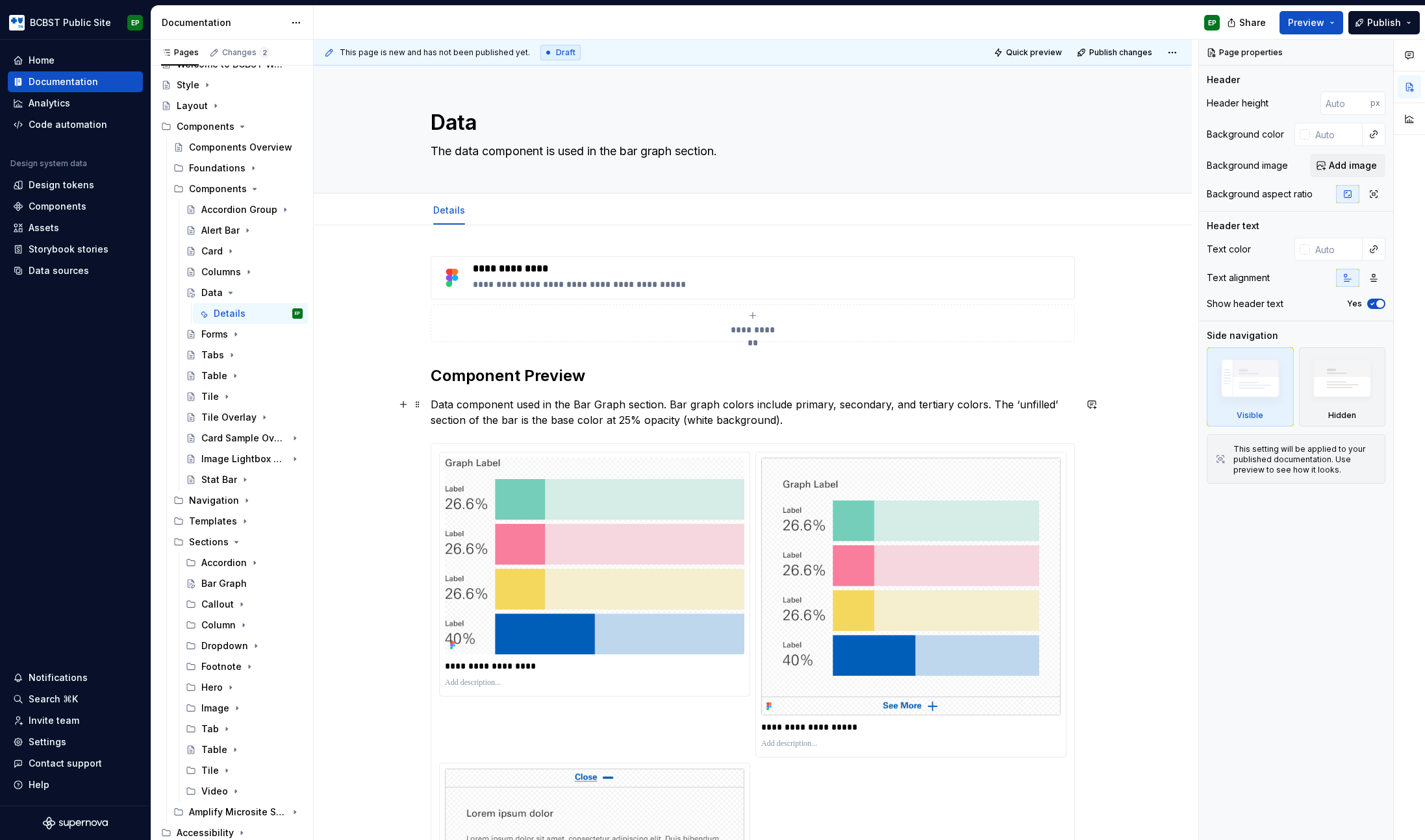
type textarea "*"
click at [843, 417] on p "Data component used in the Bar Graph section. Bar graph colors include primary,…" at bounding box center [752, 412] width 644 height 31
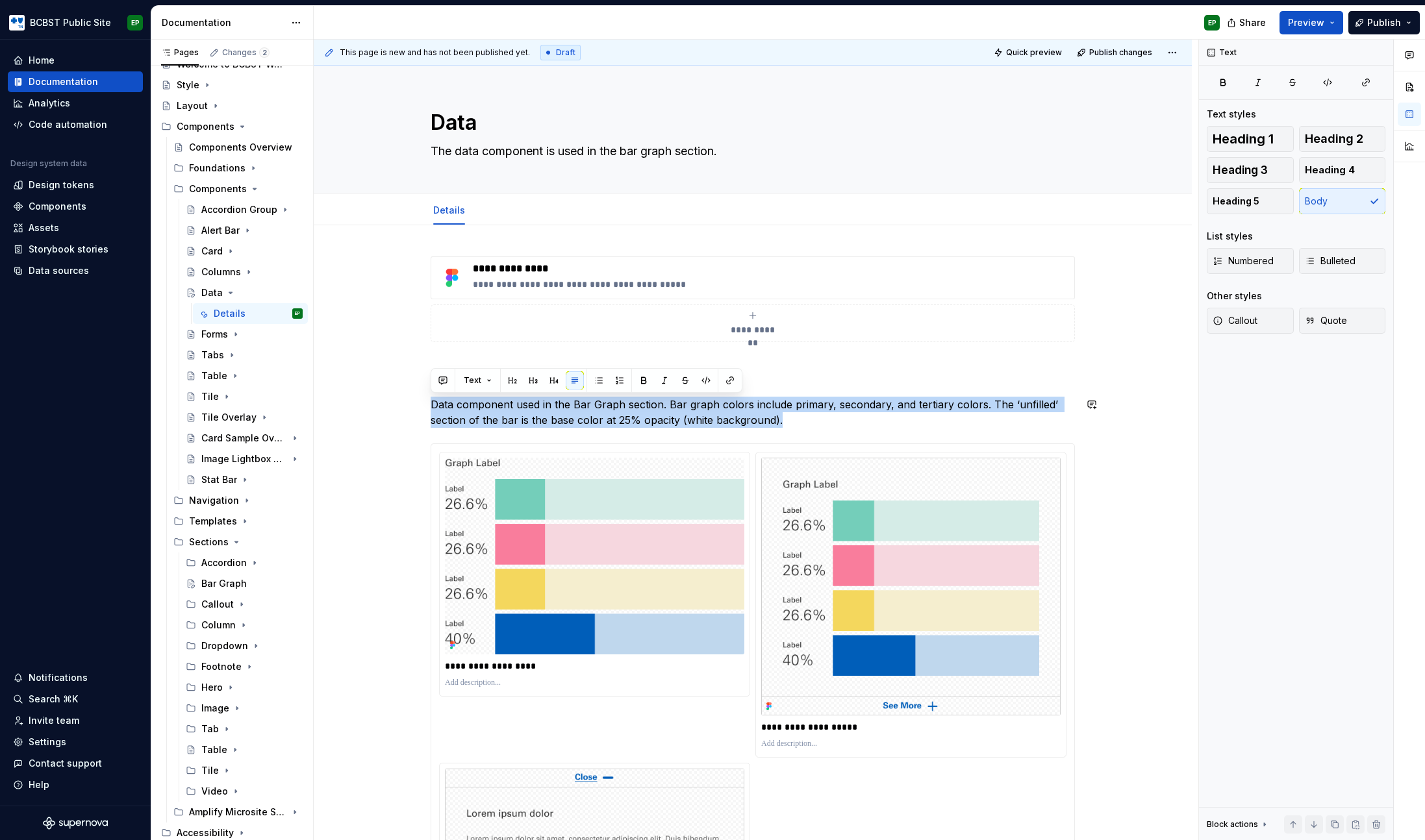
copy p "Data component used in the Bar Graph section. Bar graph colors include primary,…"
click at [803, 402] on p "Data component used in the Bar Graph section. Bar graph colors include primary,…" at bounding box center [752, 412] width 644 height 31
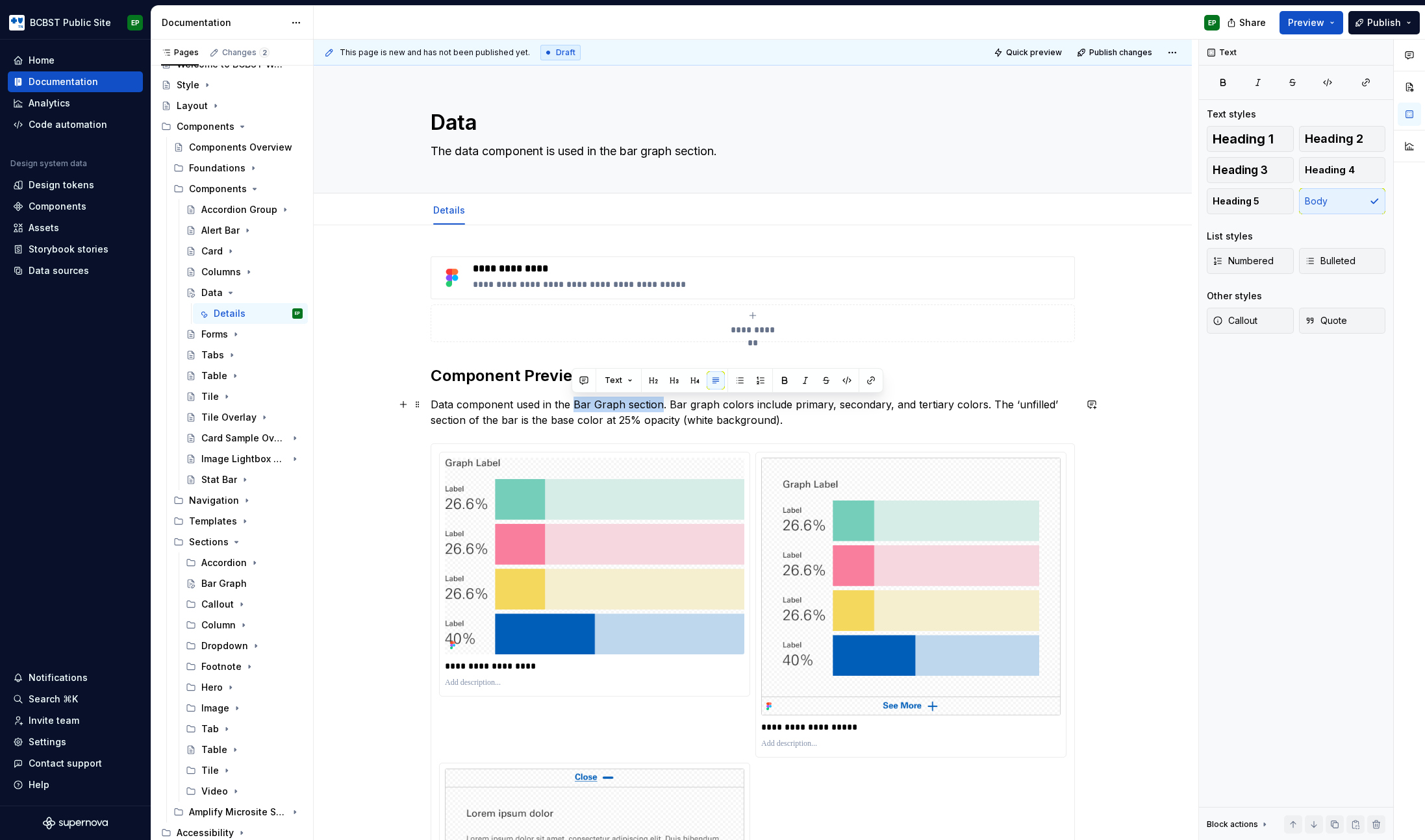
drag, startPoint x: 573, startPoint y: 404, endPoint x: 658, endPoint y: 399, distance: 85.1
click at [658, 399] on p "Data component used in the Bar Graph section. Bar graph colors include primary,…" at bounding box center [752, 412] width 644 height 31
click at [874, 381] on button "button" at bounding box center [871, 380] width 18 height 18
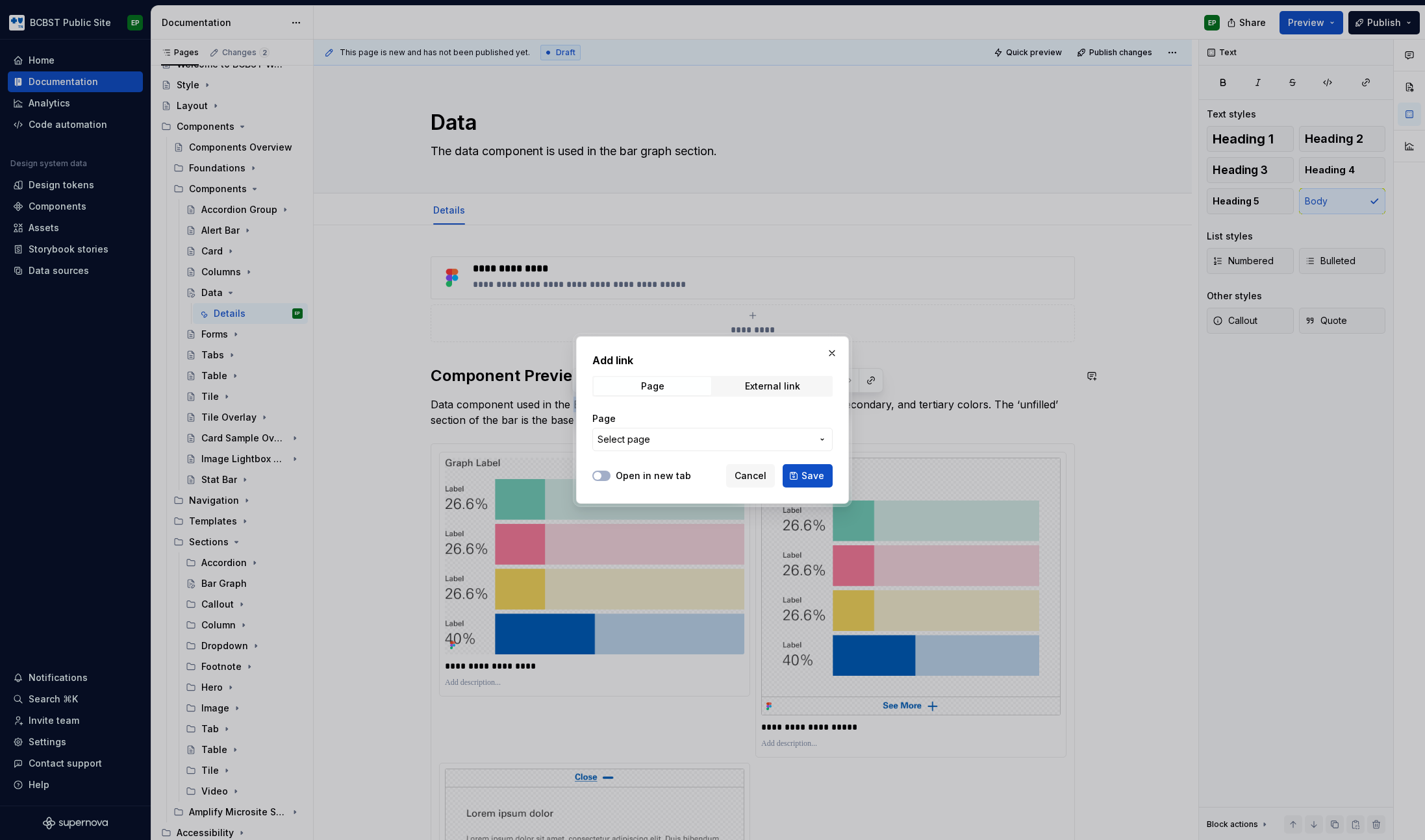
click at [659, 437] on span "Select page" at bounding box center [704, 439] width 214 height 13
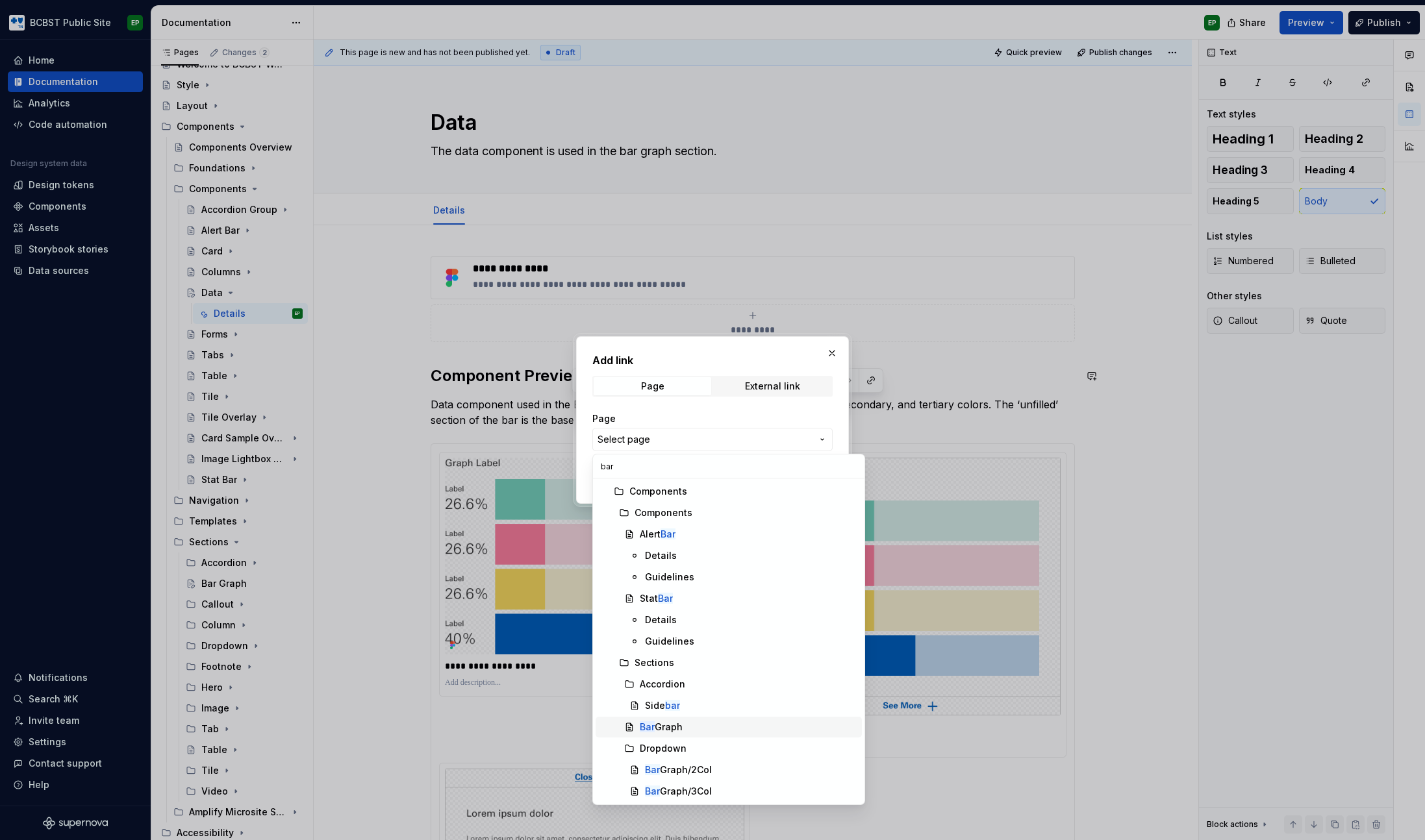
type input "bar"
click at [669, 724] on div "Bar Graph" at bounding box center [661, 727] width 43 height 13
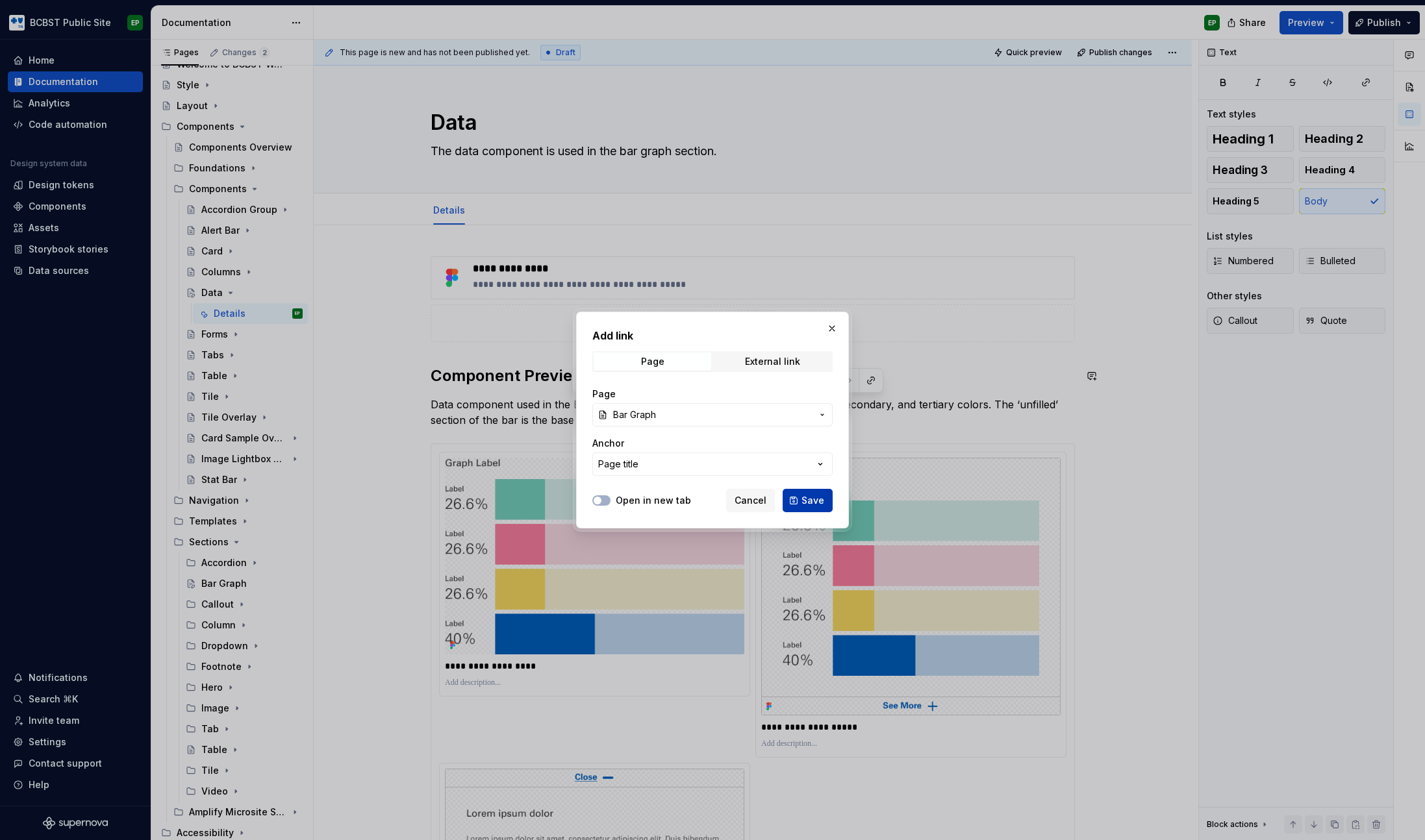
click at [812, 500] on span "Save" at bounding box center [812, 500] width 22 height 13
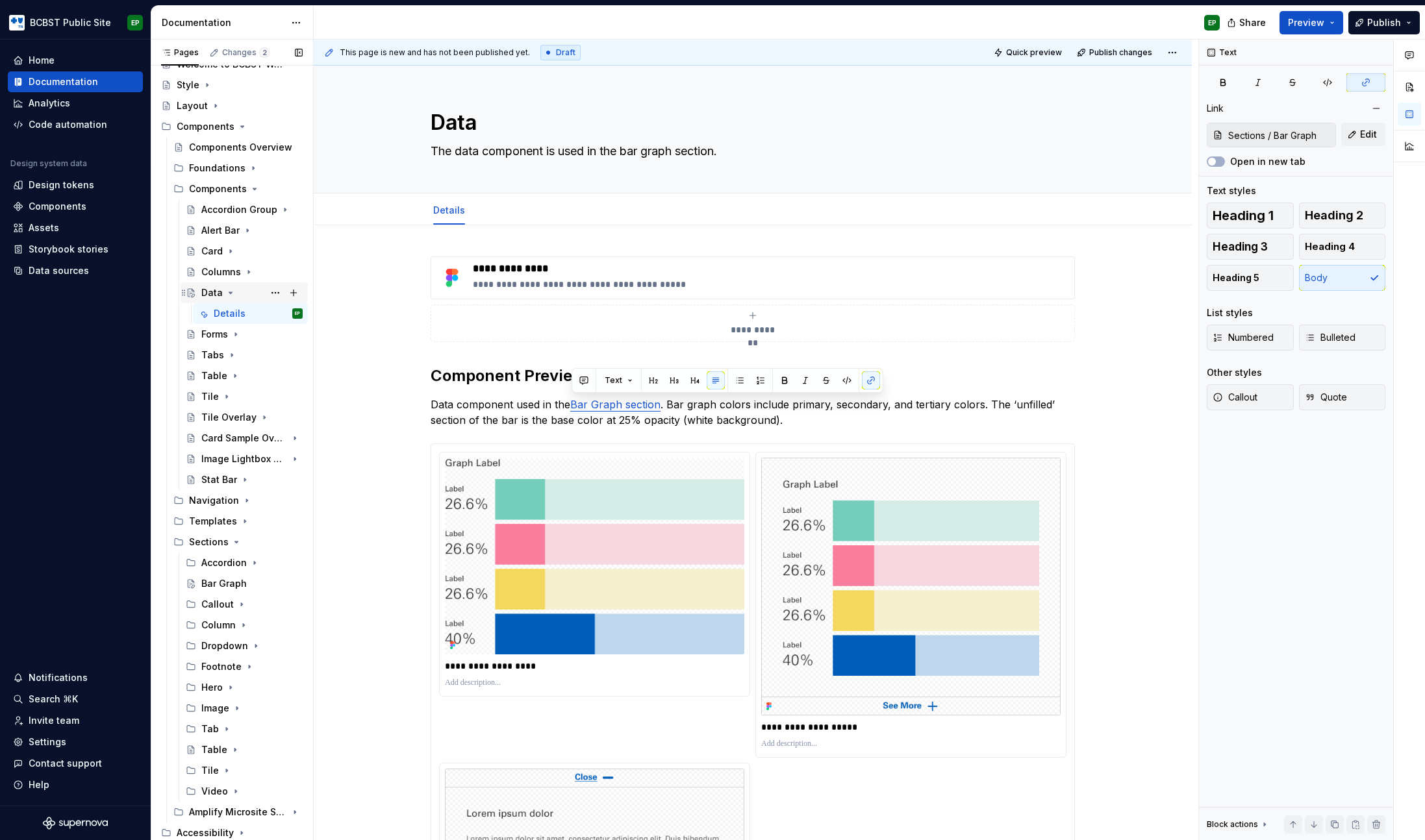
click at [233, 293] on icon "Page tree" at bounding box center [230, 293] width 10 height 10
click at [253, 207] on icon "Page tree" at bounding box center [254, 209] width 10 height 10
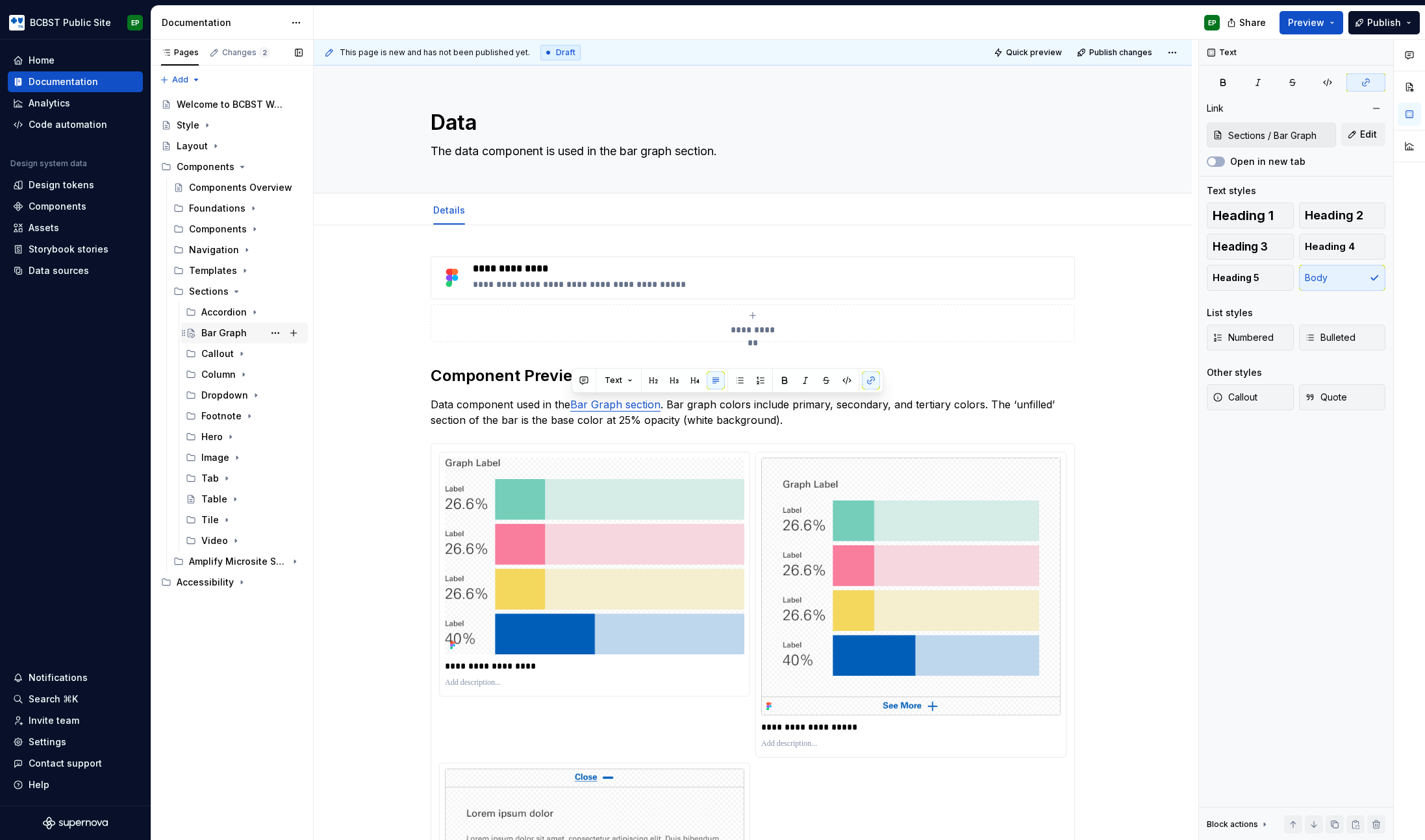
click at [215, 326] on div "Bar Graph" at bounding box center [224, 333] width 46 height 13
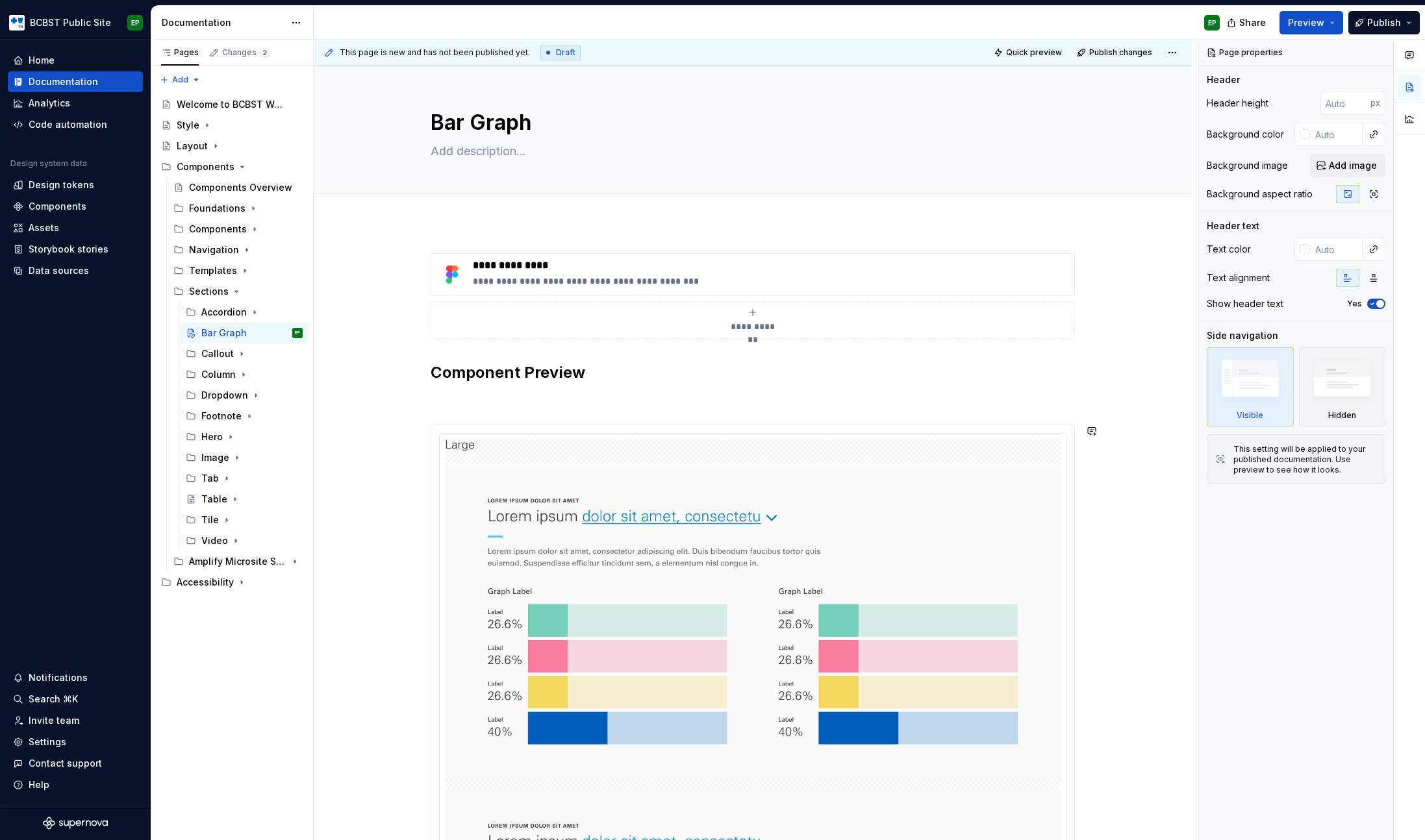
type textarea "*"
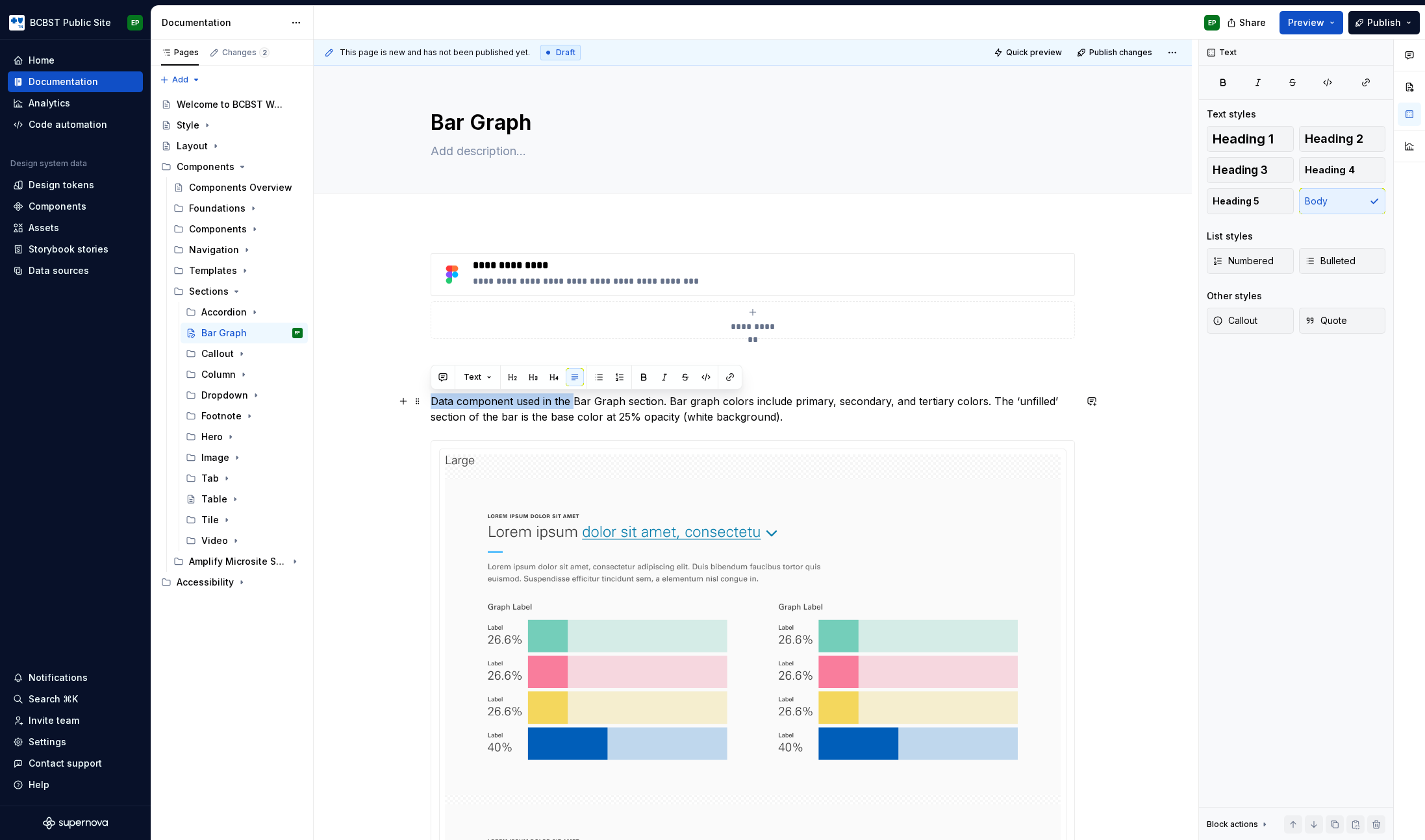
drag, startPoint x: 573, startPoint y: 399, endPoint x: 432, endPoint y: 401, distance: 141.0
click at [432, 401] on p "Data component used in the Bar Graph section. Bar graph colors include primary,…" at bounding box center [752, 409] width 644 height 31
click at [540, 401] on p "The Bar Graph section. Bar graph colors include primary, secondary, and tertiar…" at bounding box center [752, 409] width 644 height 31
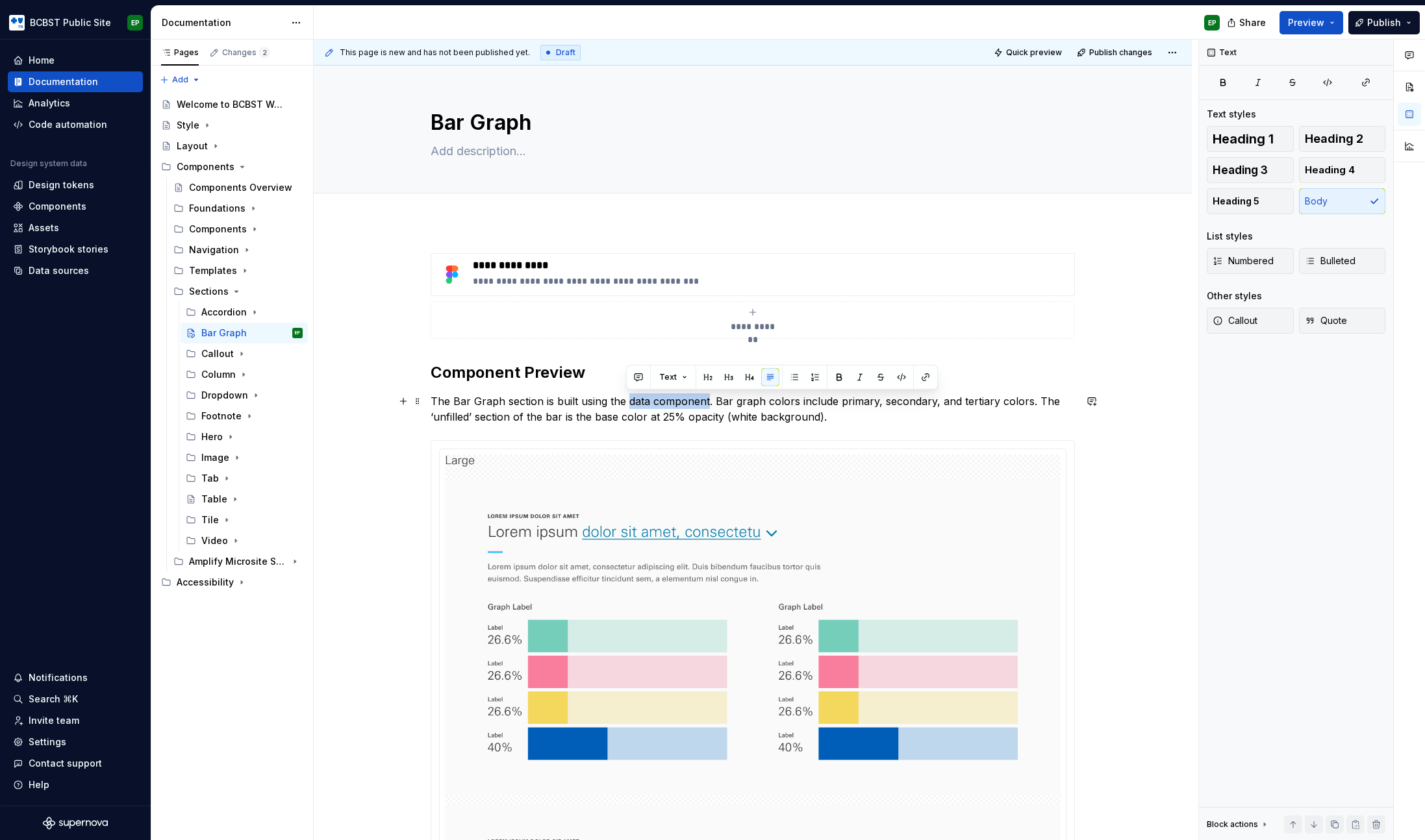
drag, startPoint x: 629, startPoint y: 400, endPoint x: 707, endPoint y: 399, distance: 78.0
click at [707, 399] on p "The Bar Graph section is built using the data component. Bar graph colors inclu…" at bounding box center [752, 409] width 644 height 31
click at [922, 374] on button "button" at bounding box center [925, 377] width 18 height 18
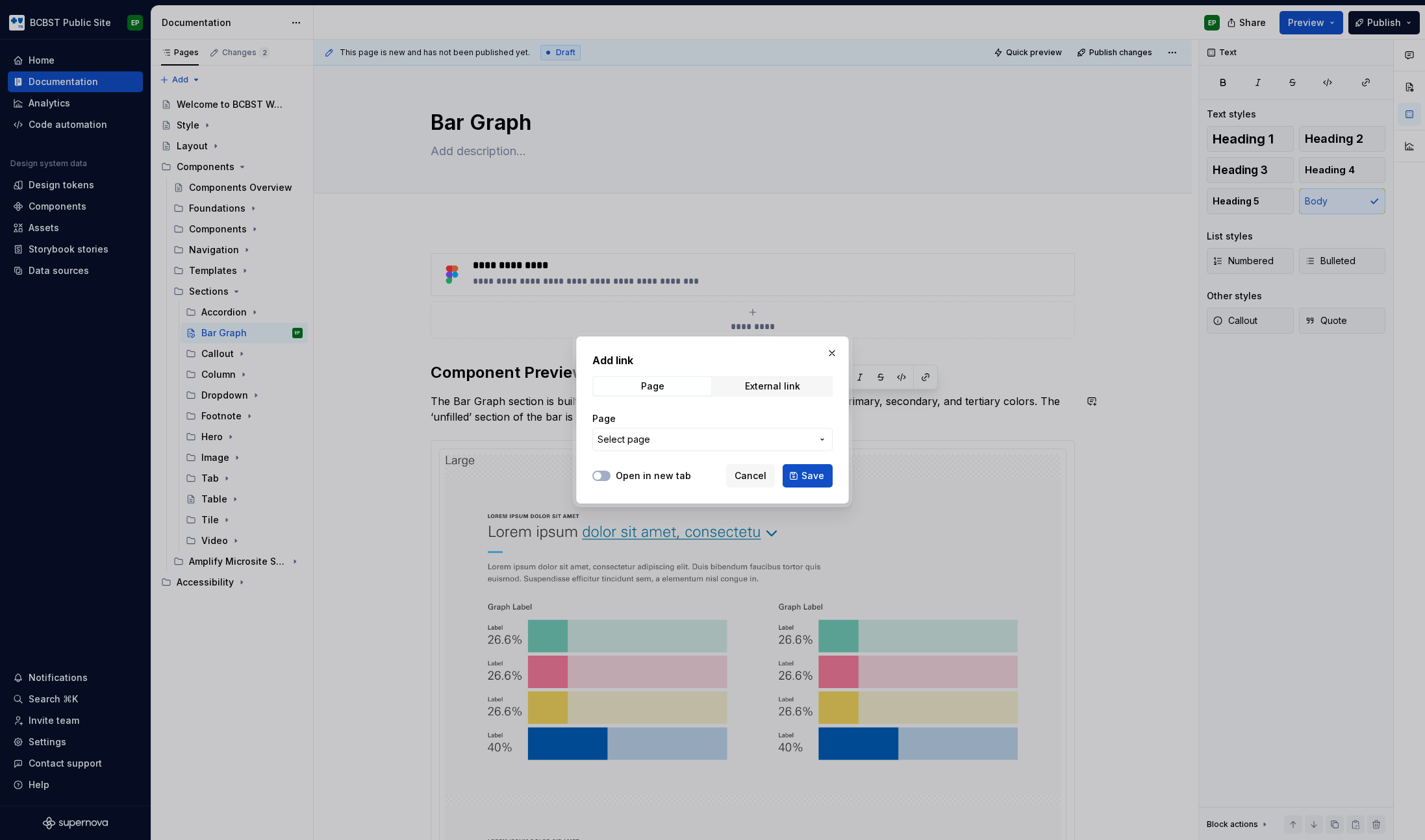
click at [727, 446] on button "Select page" at bounding box center [713, 439] width 241 height 23
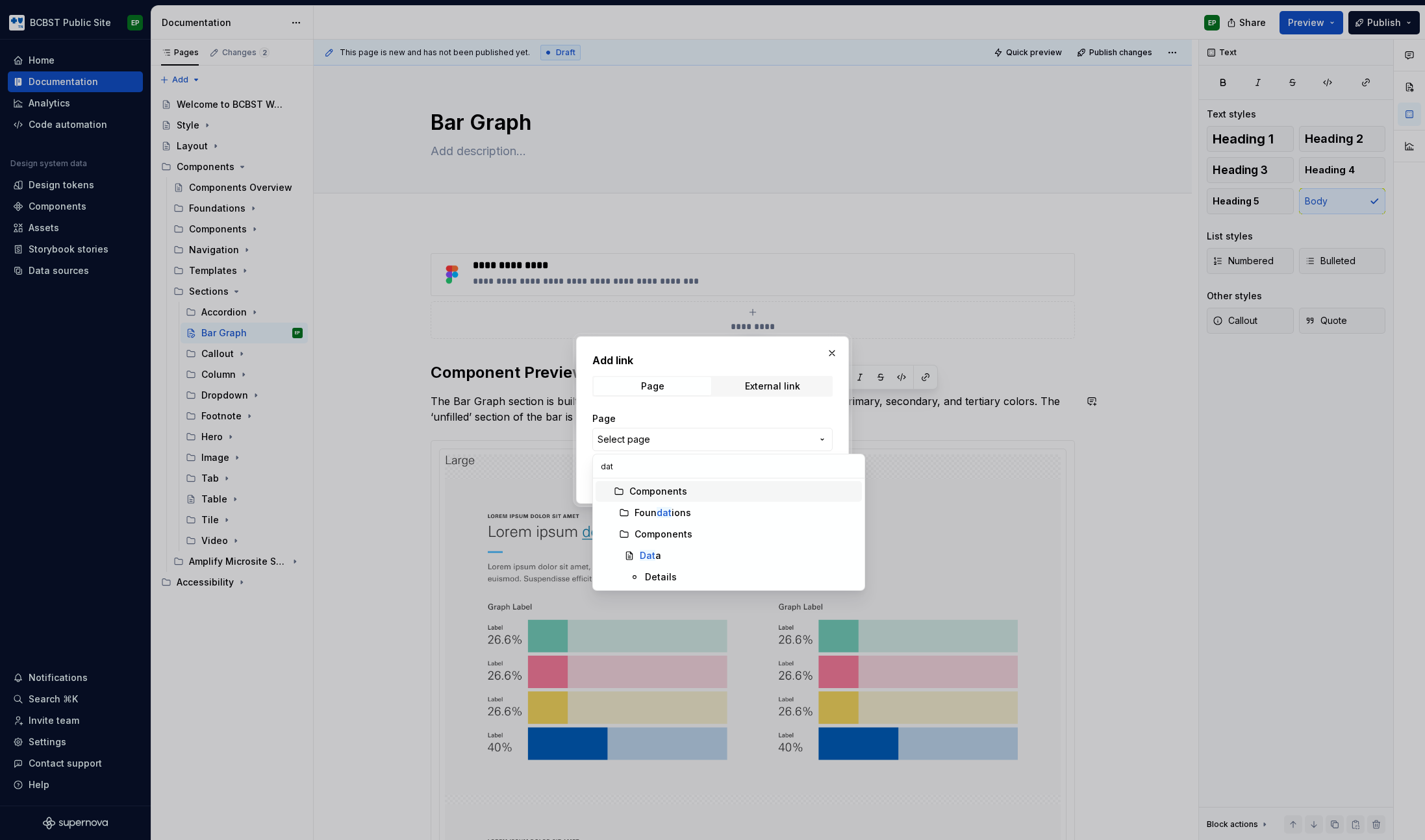
type input "data"
type textarea "*"
type input "data"
click at [674, 541] on span "Data" at bounding box center [729, 534] width 266 height 21
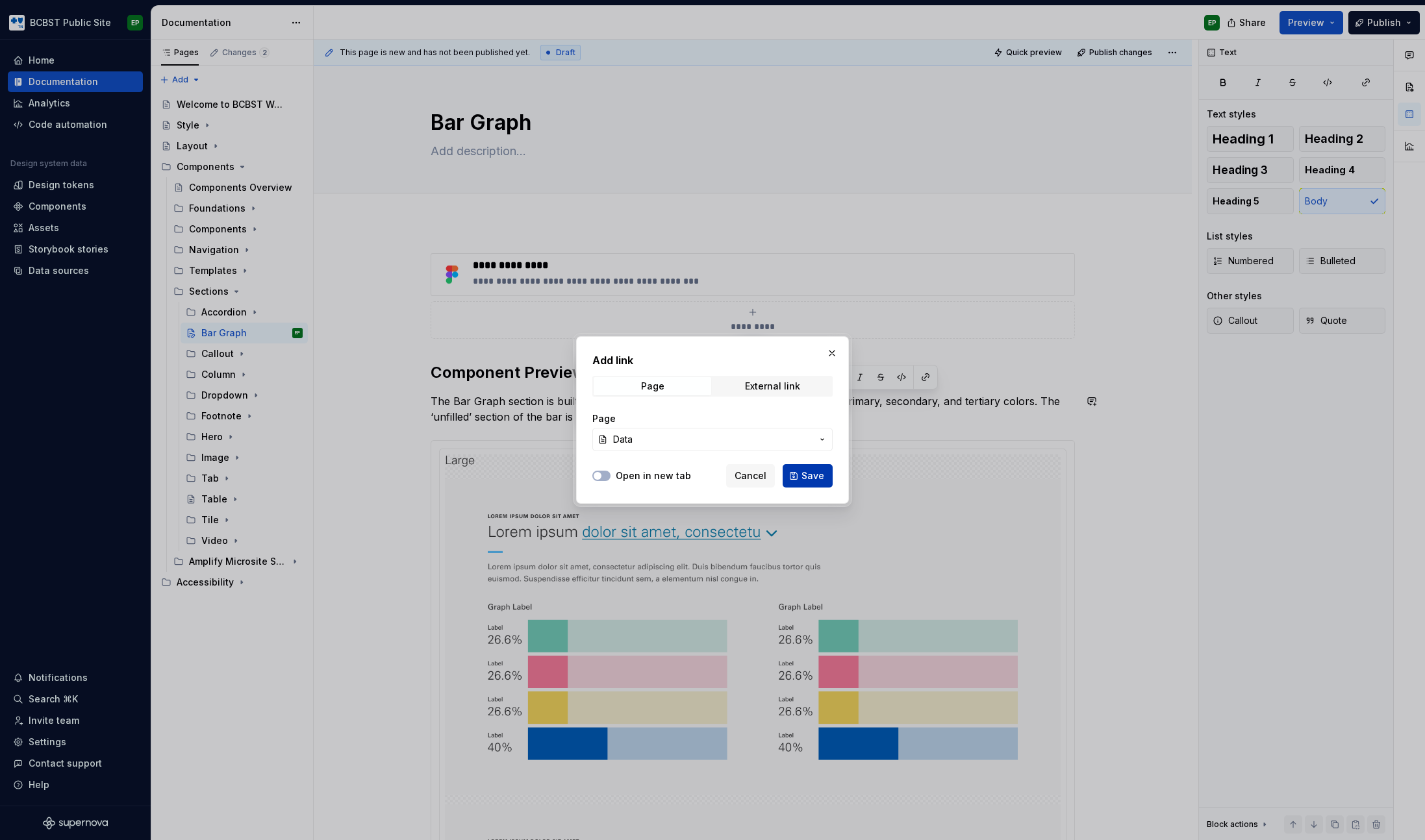
click at [818, 475] on span "Save" at bounding box center [812, 475] width 22 height 13
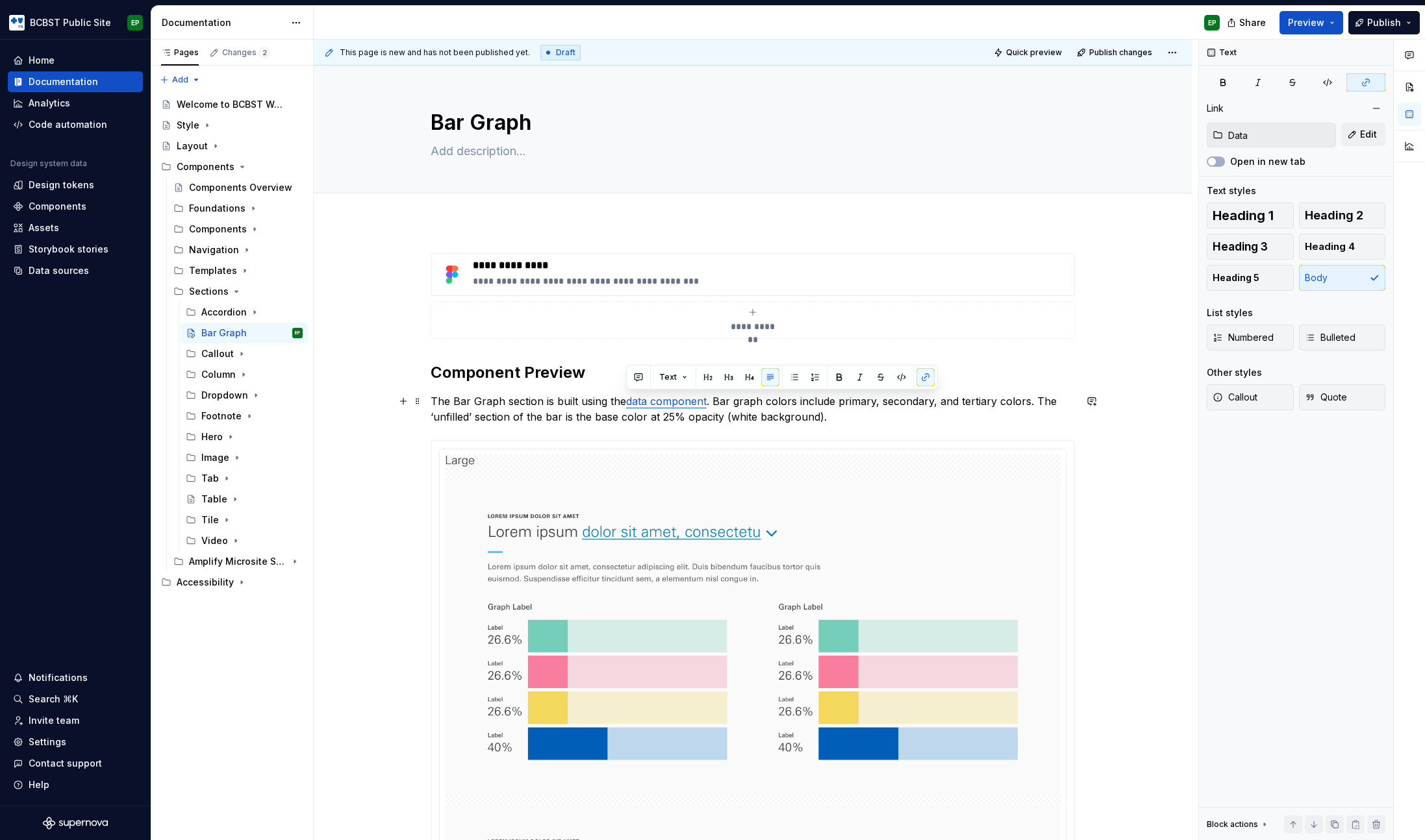
click at [835, 416] on p "The Bar Graph section is built using the data component . Bar graph colors incl…" at bounding box center [752, 409] width 644 height 31
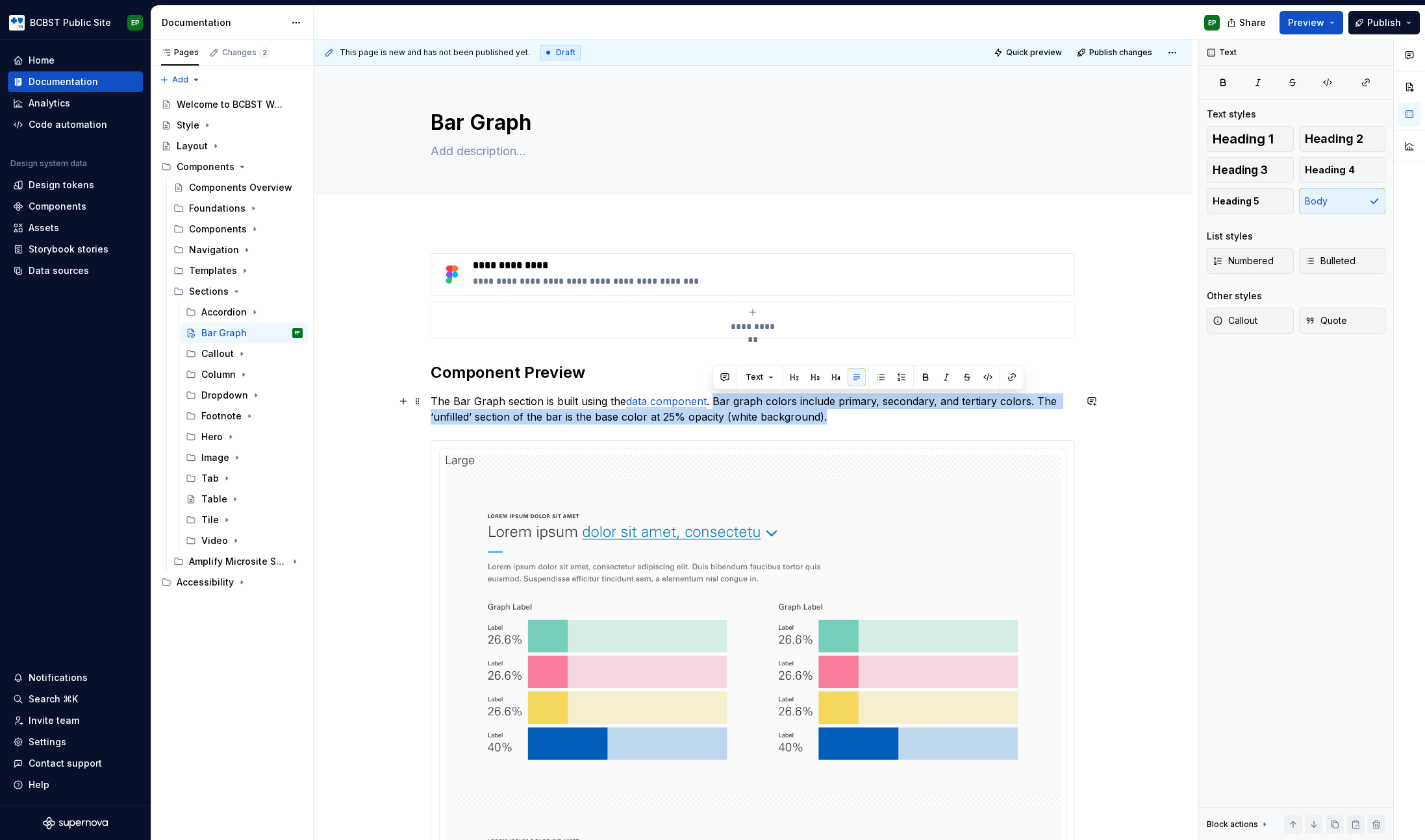
drag, startPoint x: 832, startPoint y: 418, endPoint x: 711, endPoint y: 395, distance: 123.2
click at [711, 395] on p "The Bar Graph section is built using the data component . Bar graph colors incl…" at bounding box center [752, 409] width 644 height 31
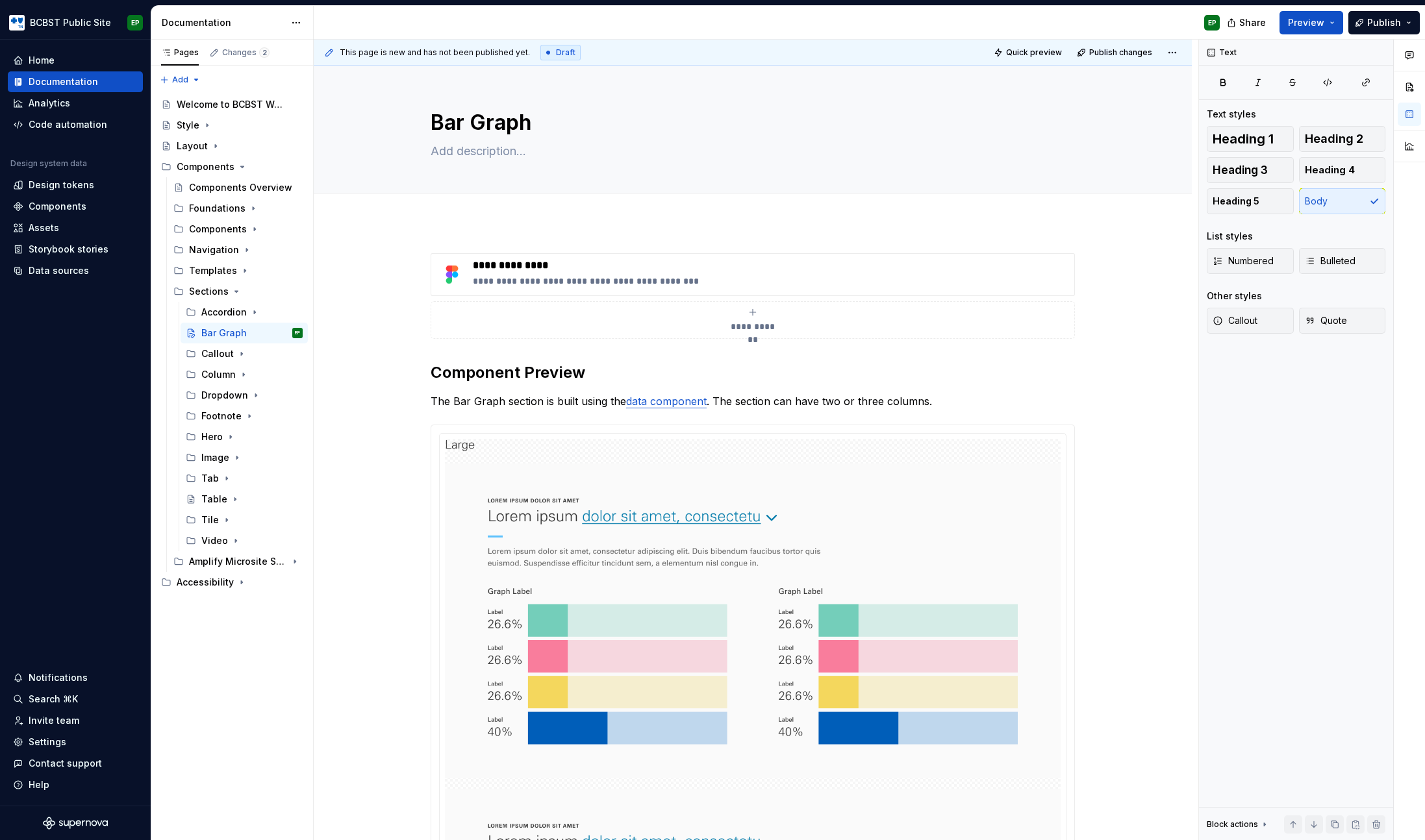
type textarea "*"
